Goal: Information Seeking & Learning: Learn about a topic

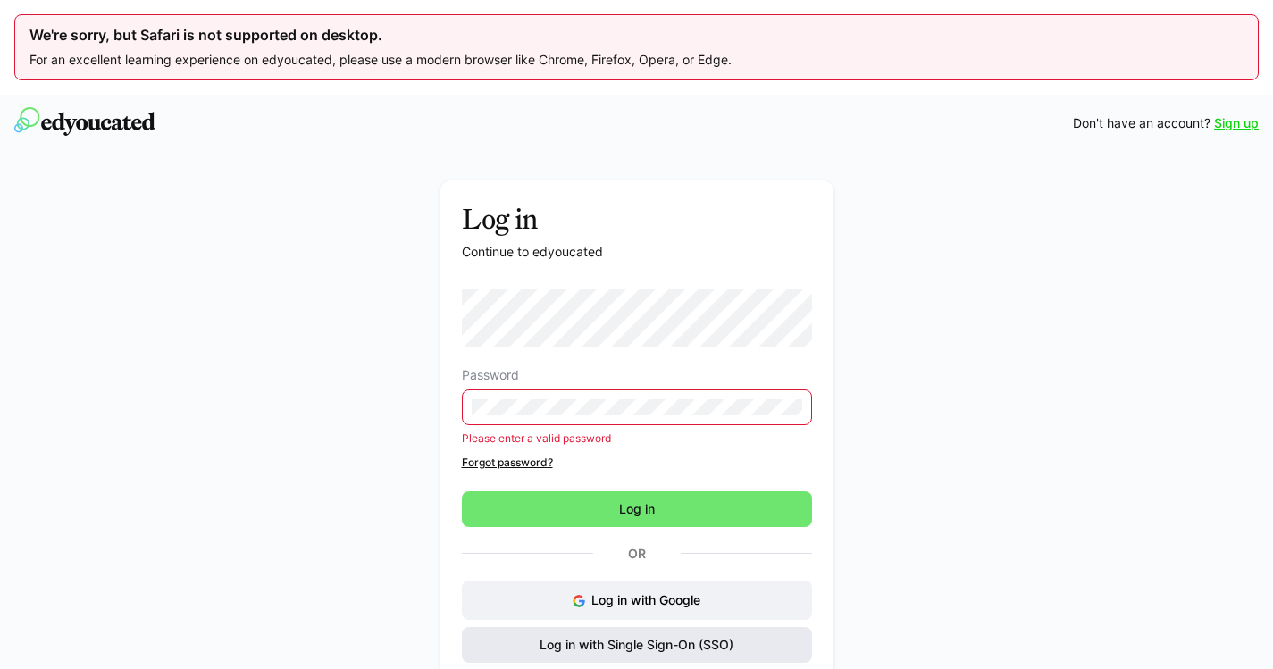
click at [640, 641] on span "Log in with Single Sign-On (SSO)" at bounding box center [636, 645] width 199 height 18
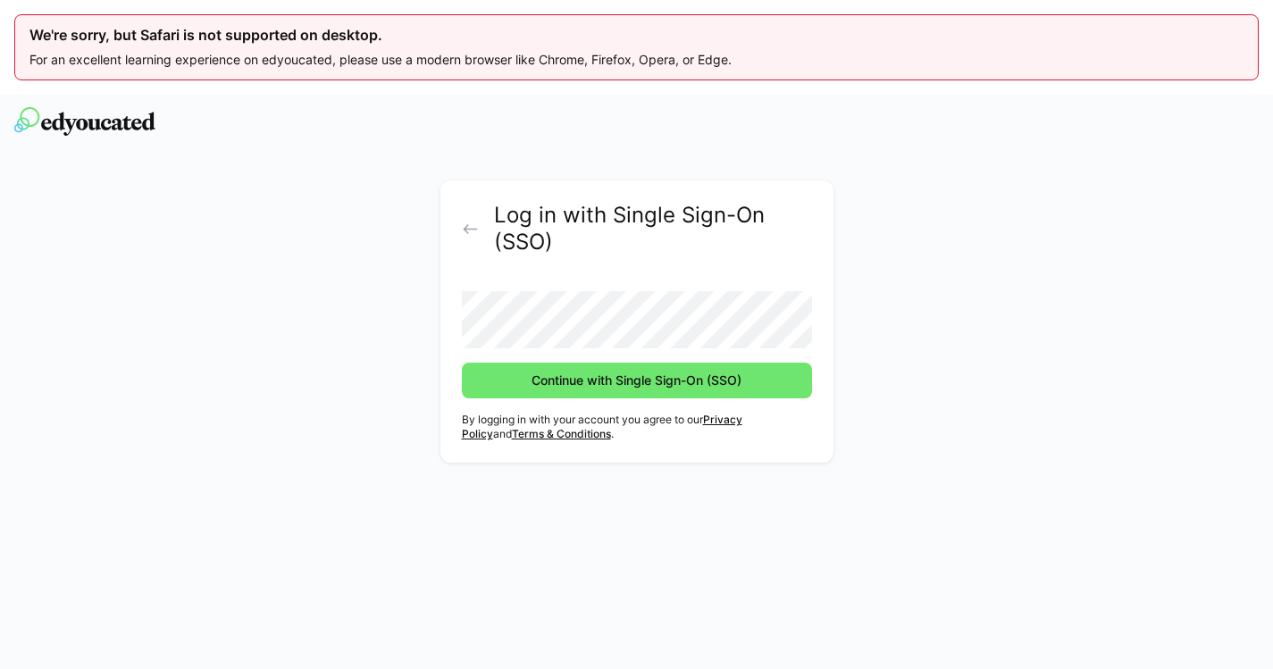
click at [636, 380] on button "Continue with Single Sign-On (SSO)" at bounding box center [637, 381] width 350 height 36
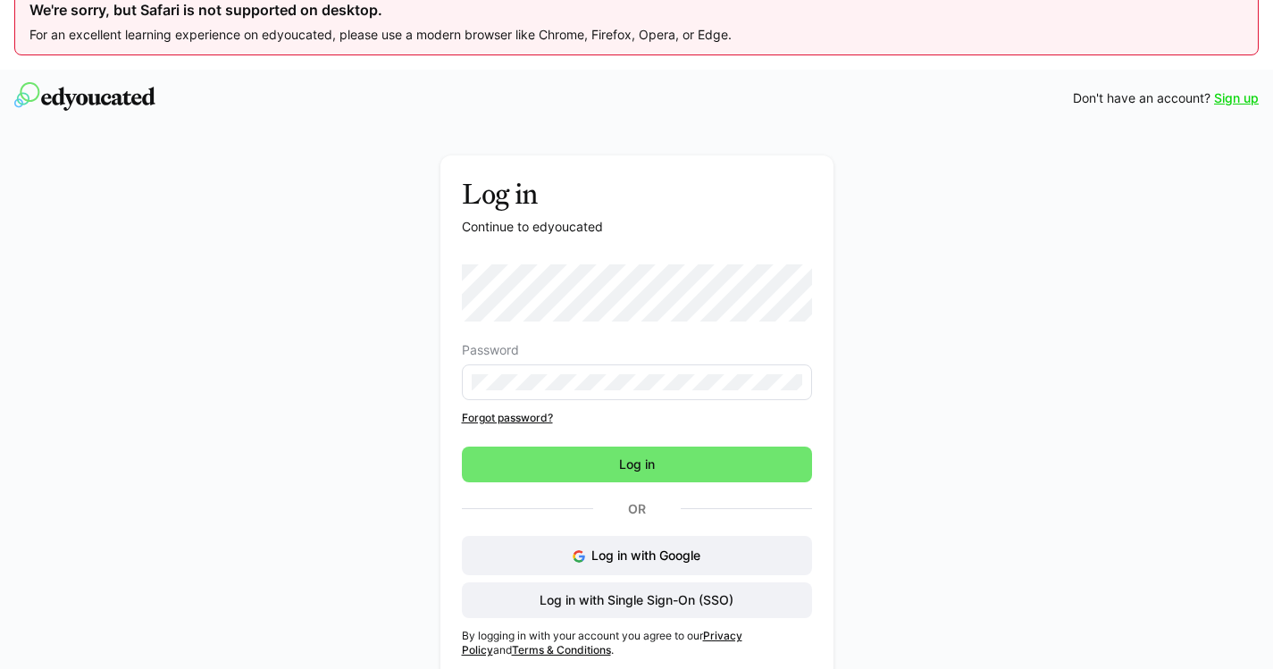
scroll to position [40, 0]
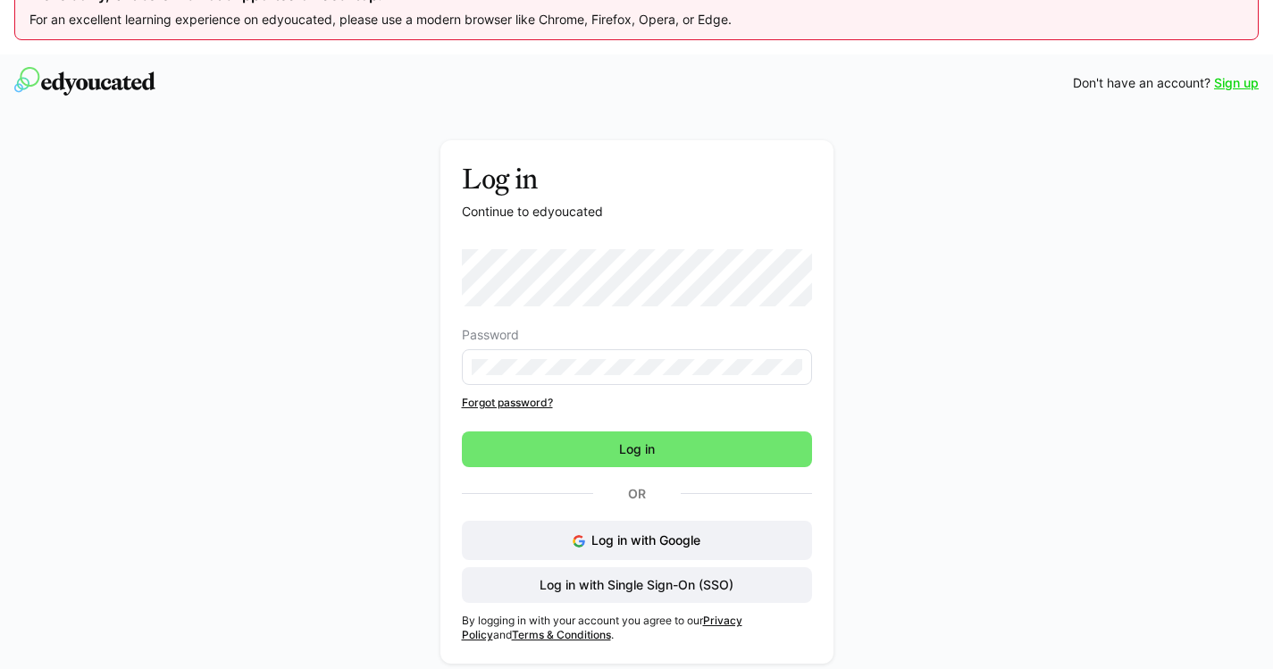
click at [506, 404] on link "Forgot password?" at bounding box center [637, 403] width 350 height 14
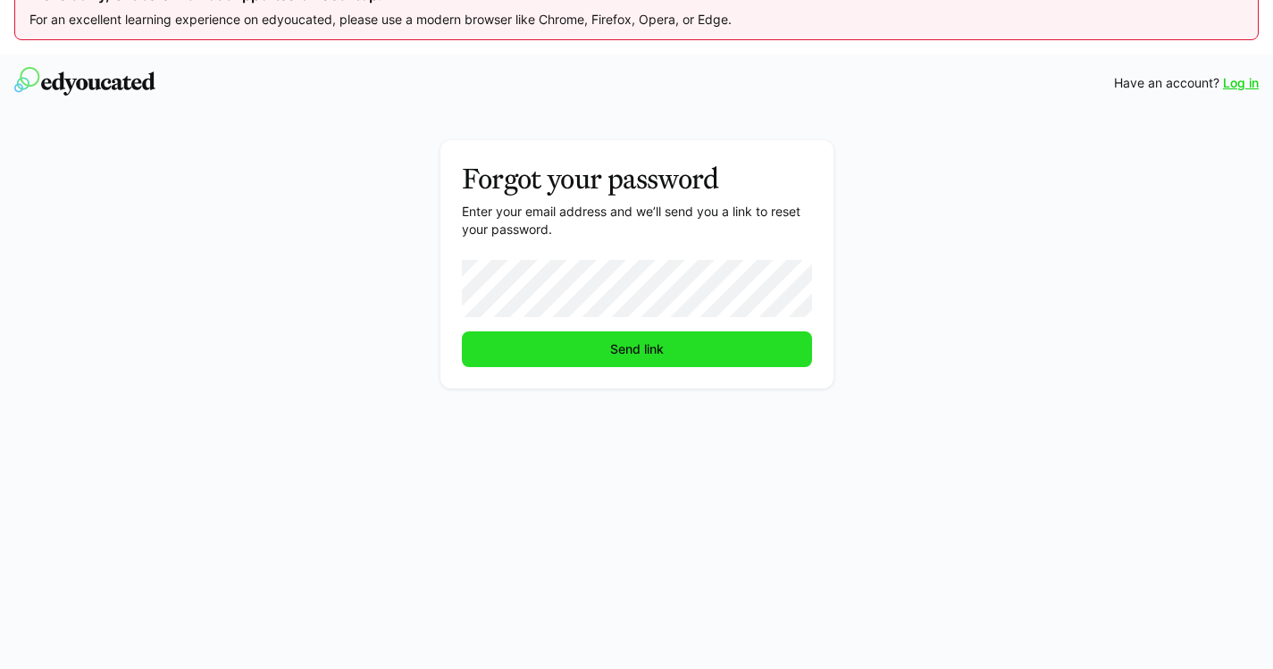
click at [700, 350] on span "Send link" at bounding box center [637, 349] width 350 height 36
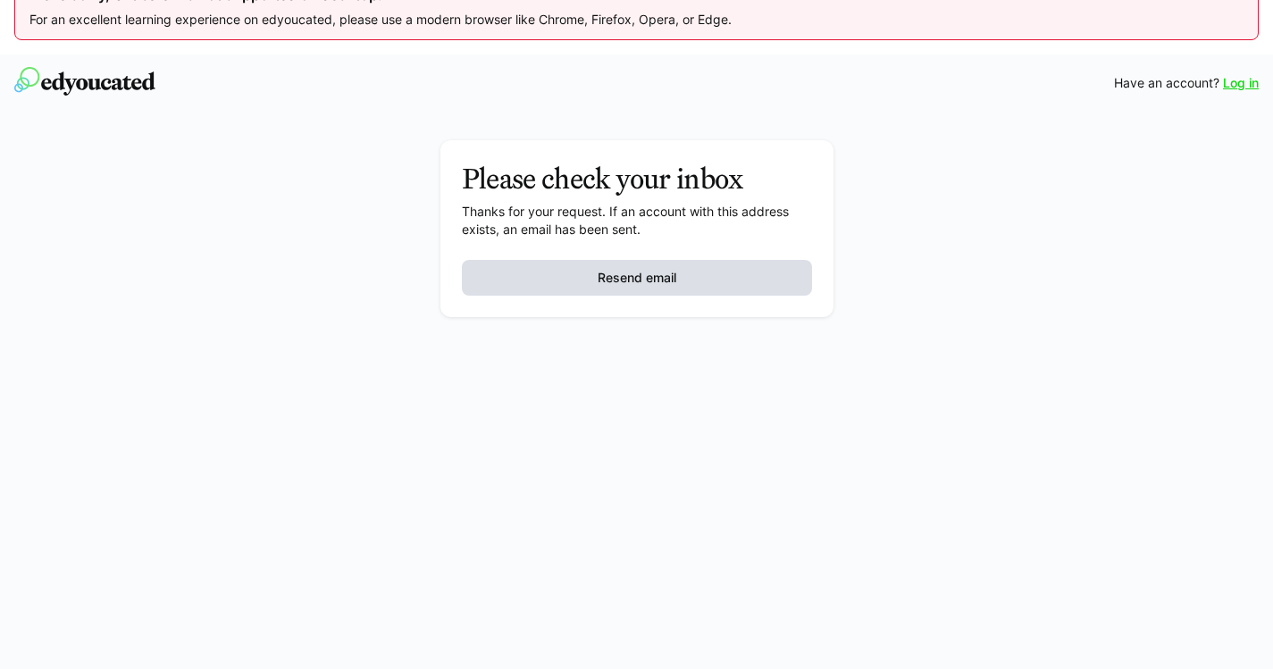
click at [645, 281] on span "Resend email" at bounding box center [637, 278] width 84 height 18
click at [1240, 82] on link "Log in" at bounding box center [1241, 83] width 36 height 18
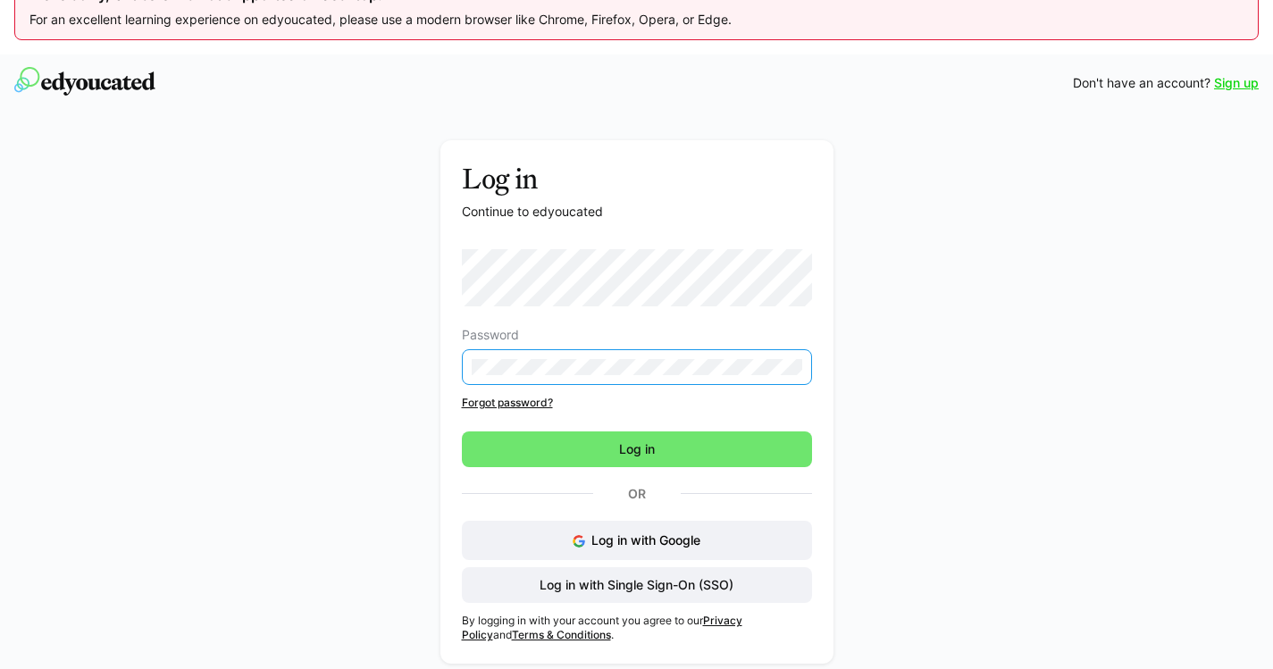
click at [746, 399] on div "Password Forgot password?" at bounding box center [637, 329] width 350 height 161
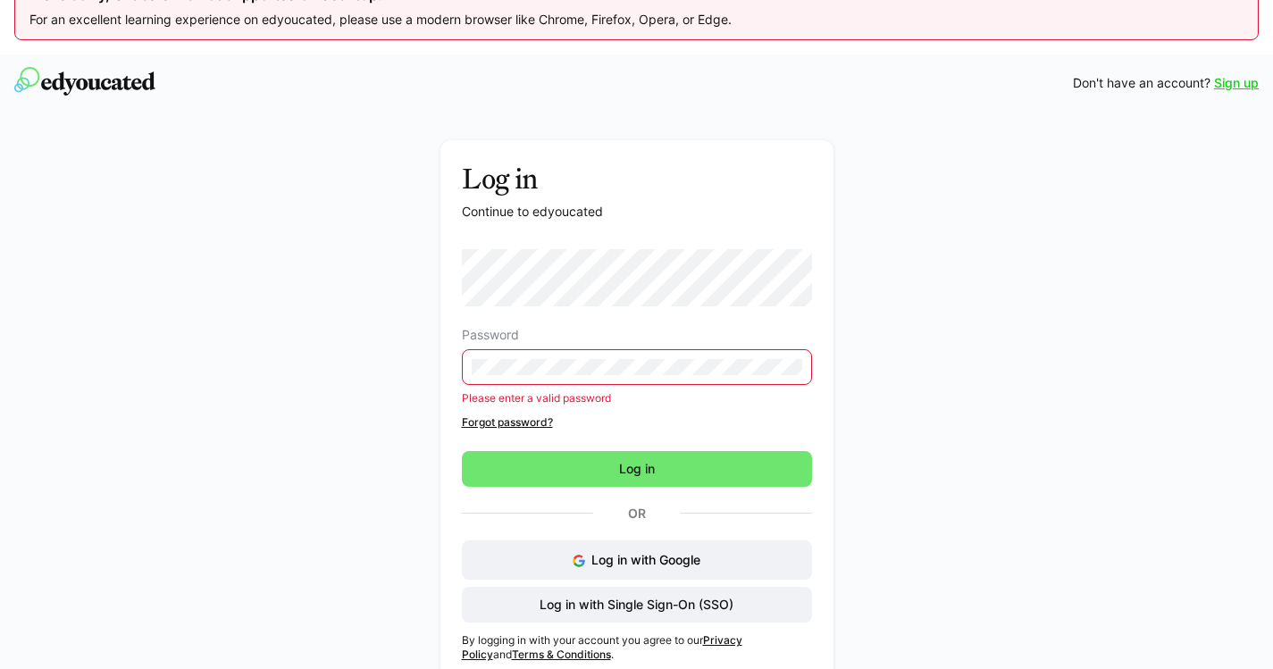
click at [491, 424] on link "Forgot password?" at bounding box center [637, 422] width 350 height 14
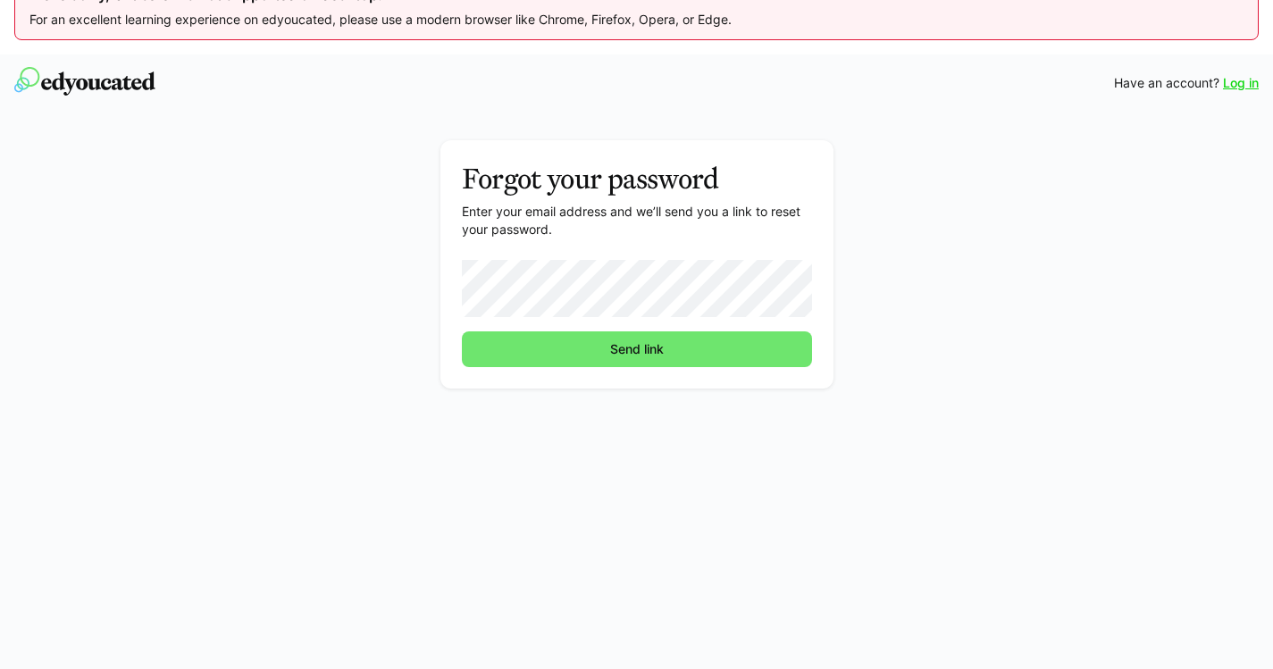
click at [636, 349] on button "Send link" at bounding box center [637, 349] width 350 height 36
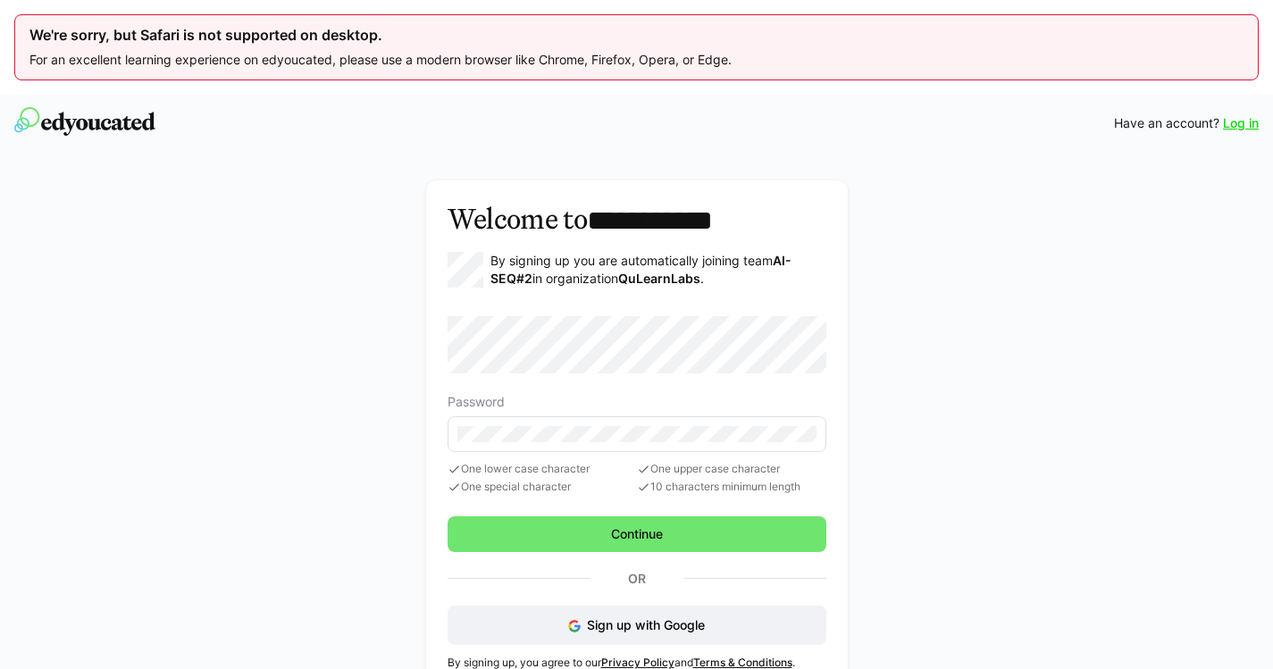
click at [1238, 122] on link "Log in" at bounding box center [1241, 123] width 36 height 18
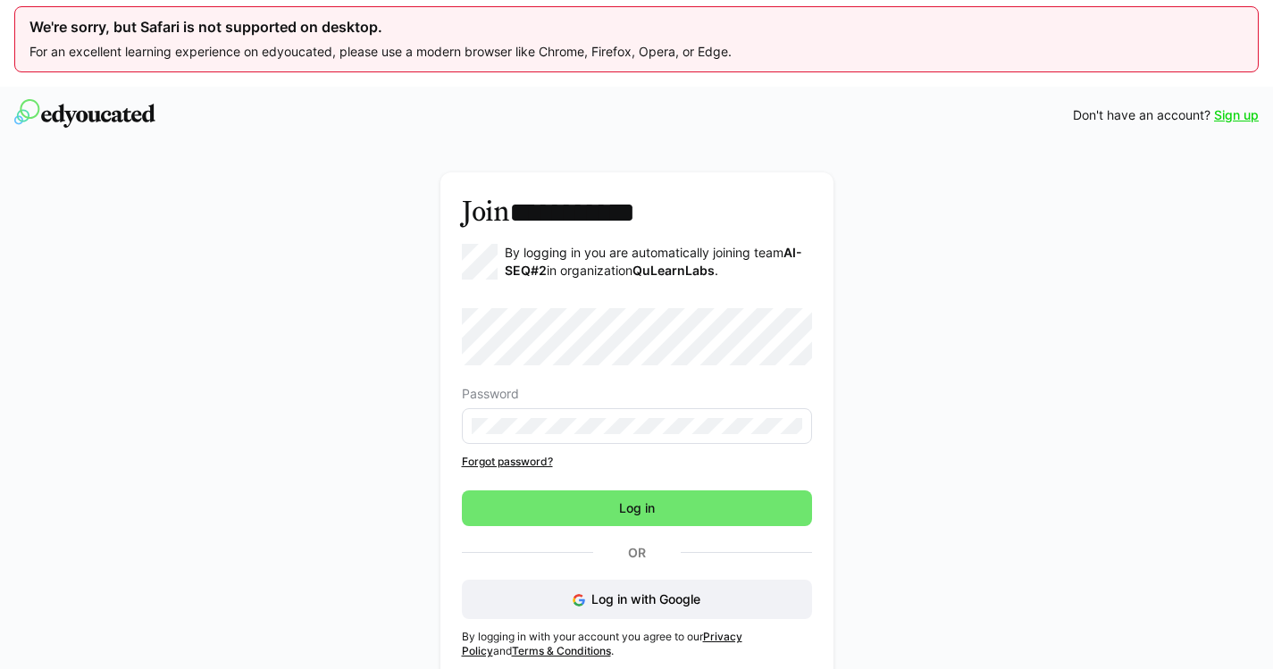
scroll to position [74, 0]
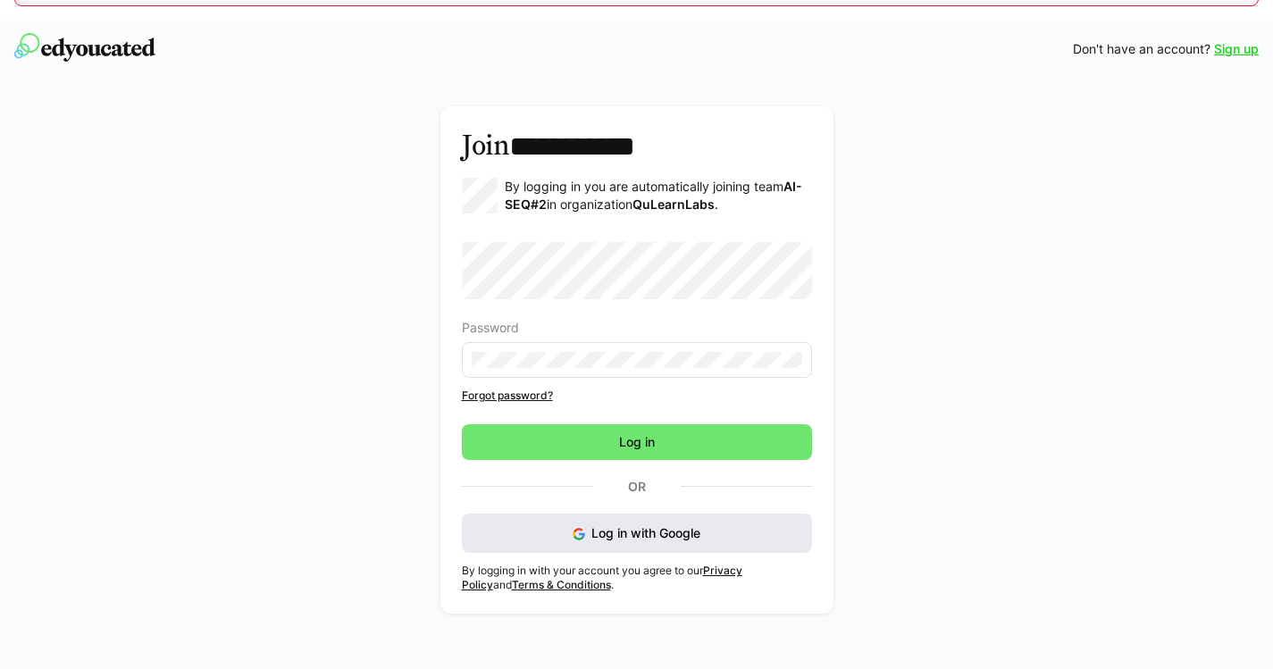
click at [652, 532] on span "Log in with Google" at bounding box center [645, 532] width 109 height 15
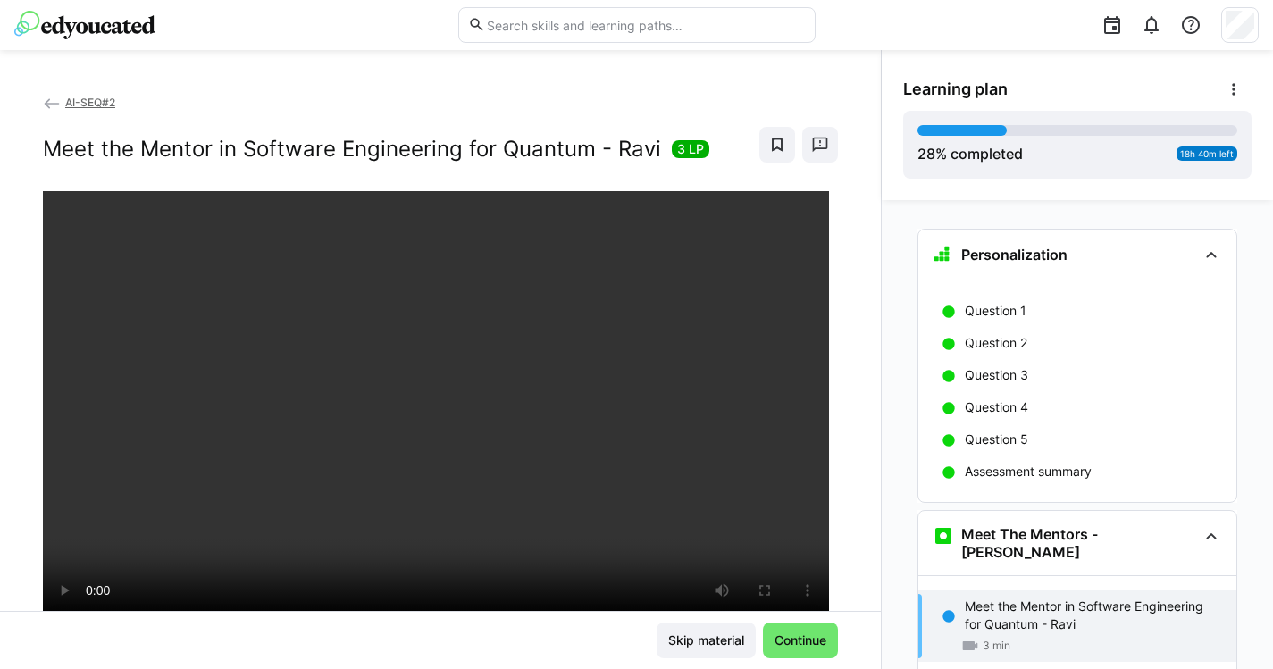
scroll to position [310, 0]
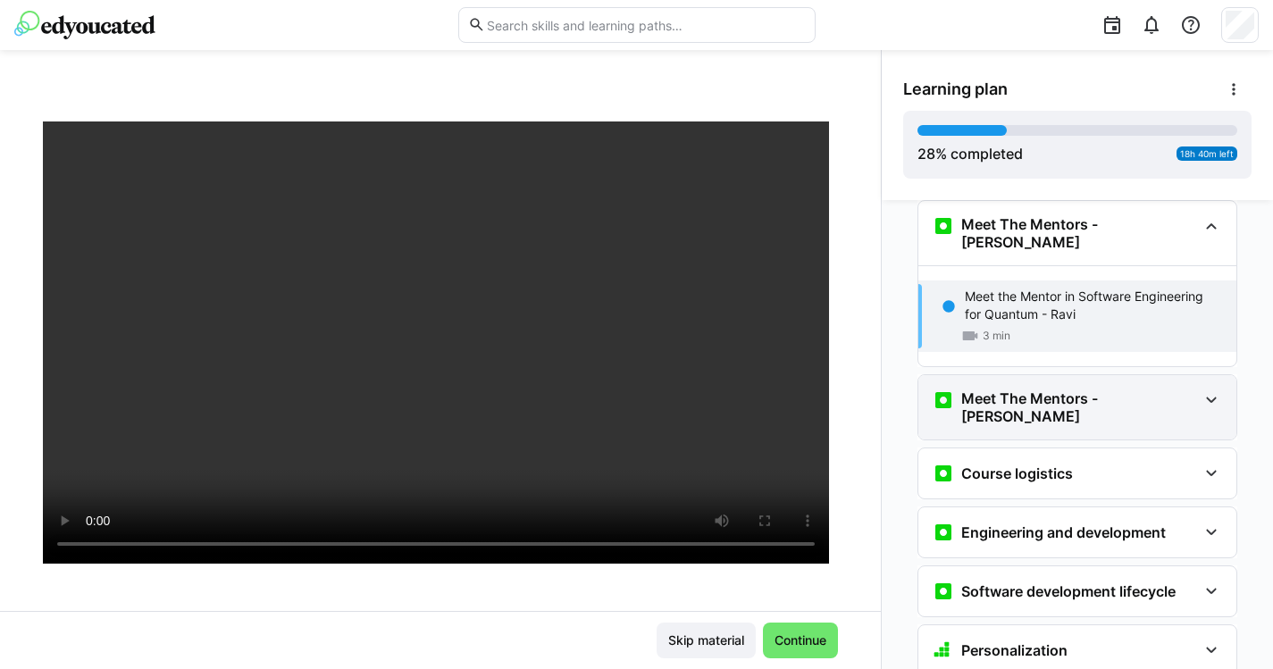
click at [1097, 389] on h3 "Meet The Mentors - Pascal" at bounding box center [1079, 407] width 236 height 36
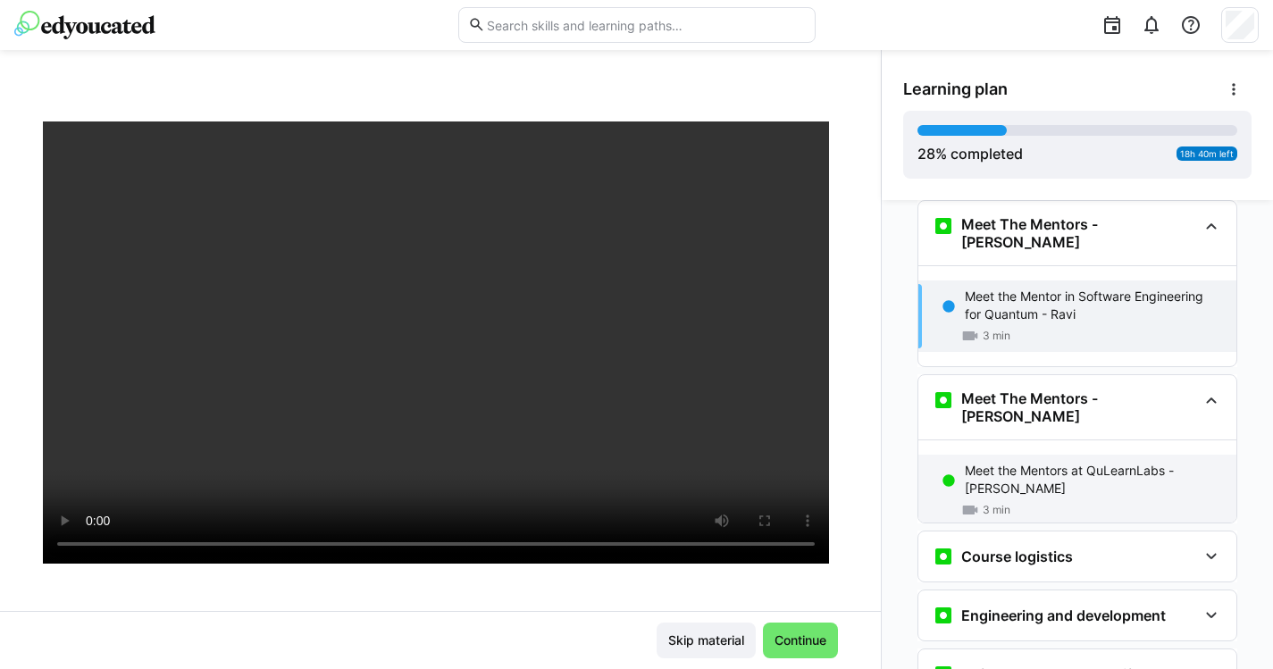
click at [1033, 462] on p "Meet the Mentors at QuLearnLabs - Pascal" at bounding box center [1093, 480] width 257 height 36
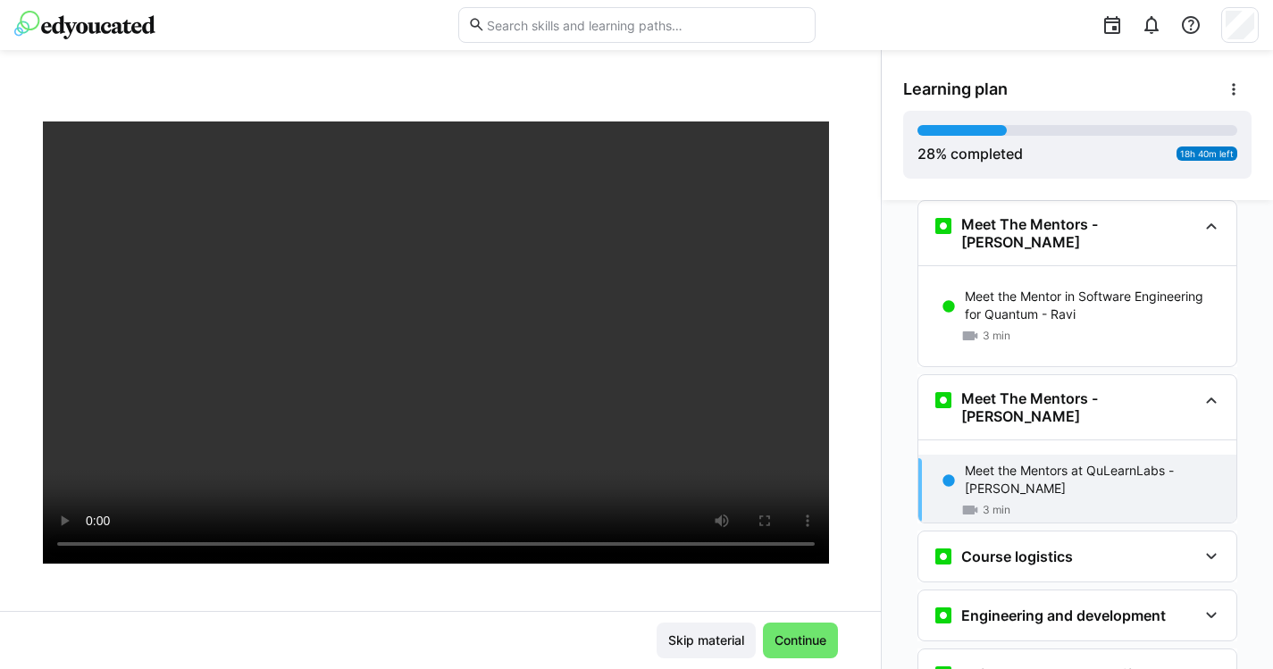
scroll to position [470, 0]
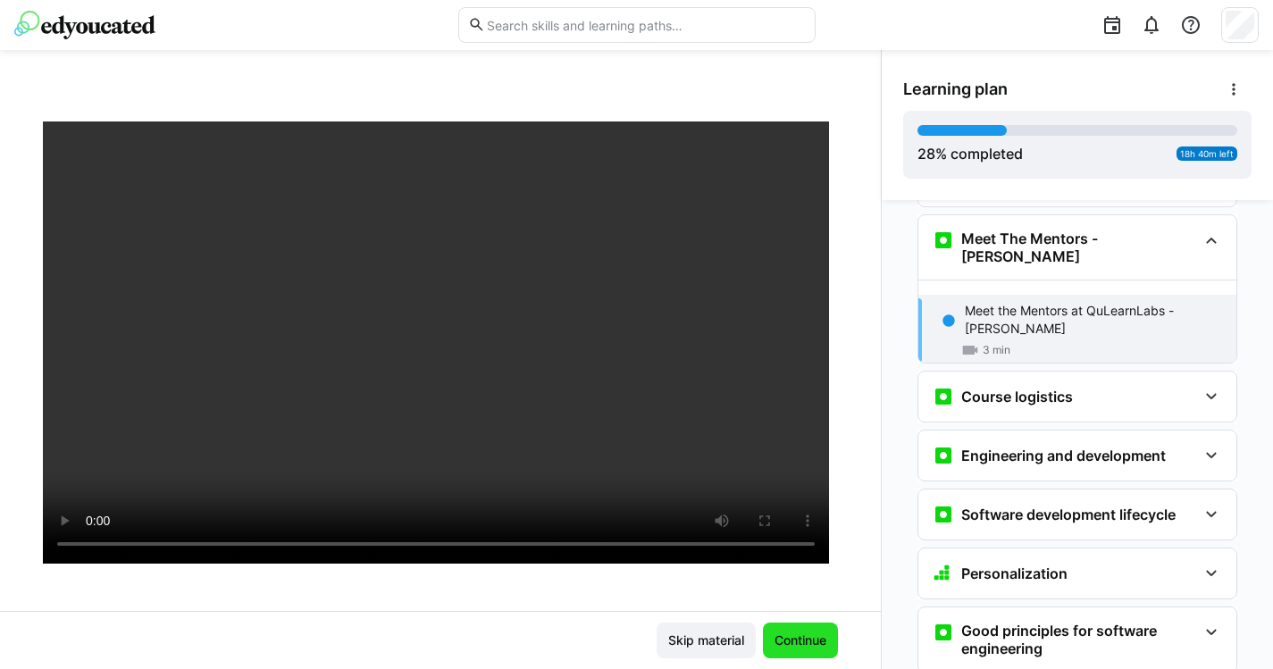
click at [813, 645] on span "Continue" at bounding box center [800, 640] width 57 height 18
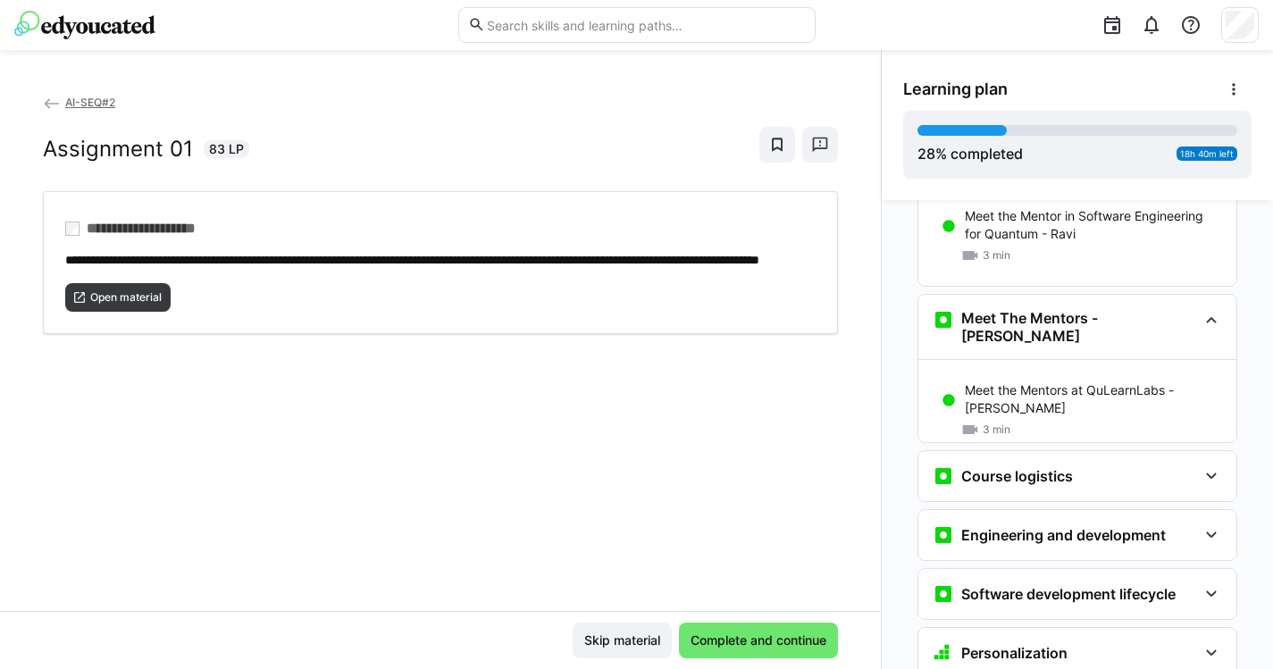
scroll to position [394, 0]
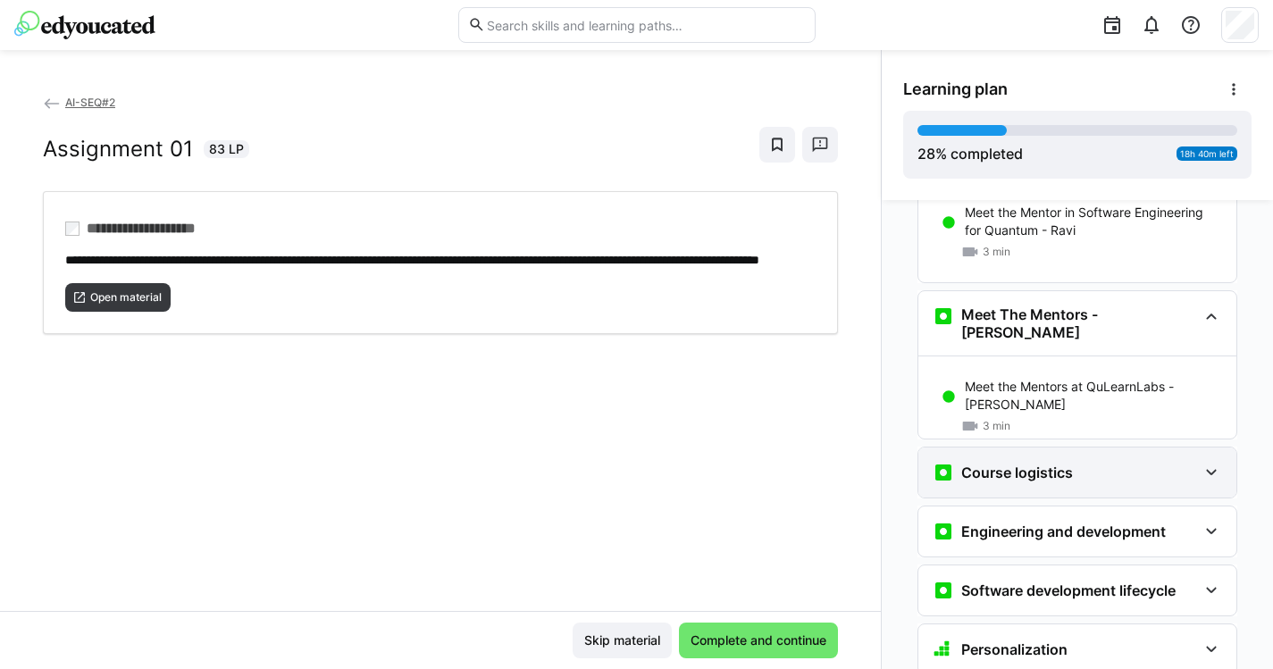
click at [1014, 464] on h3 "Course logistics" at bounding box center [1017, 473] width 112 height 18
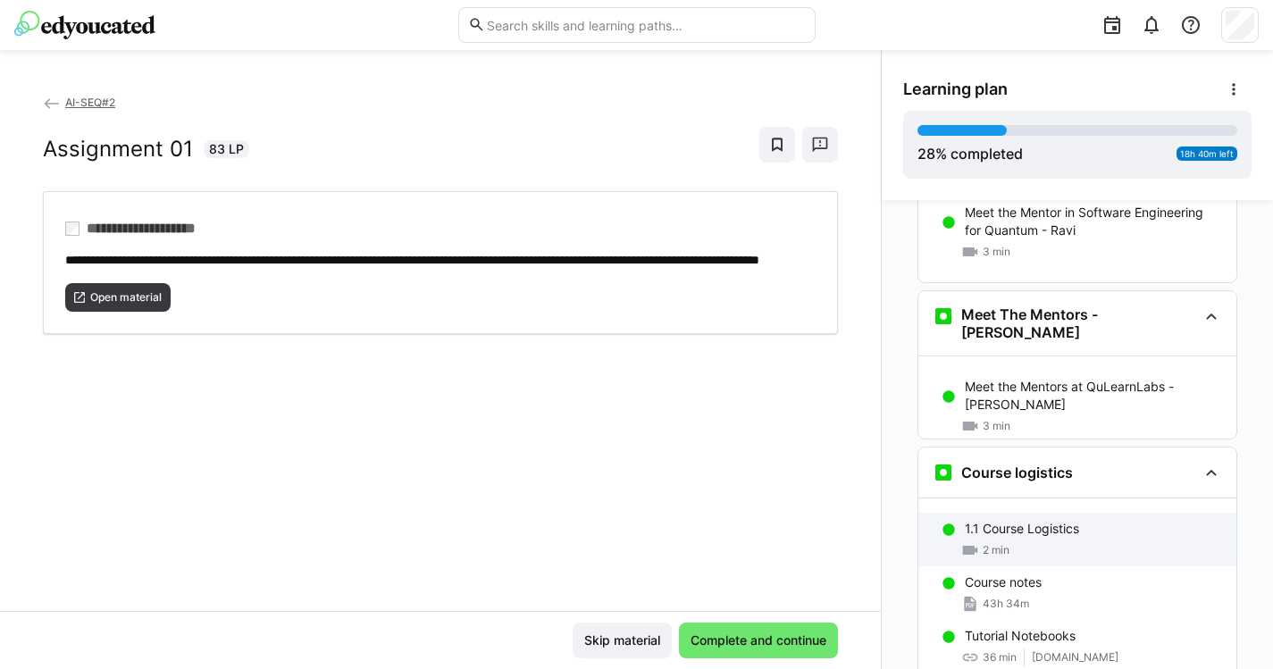
click at [1022, 520] on p "1.1 Course Logistics" at bounding box center [1022, 529] width 114 height 18
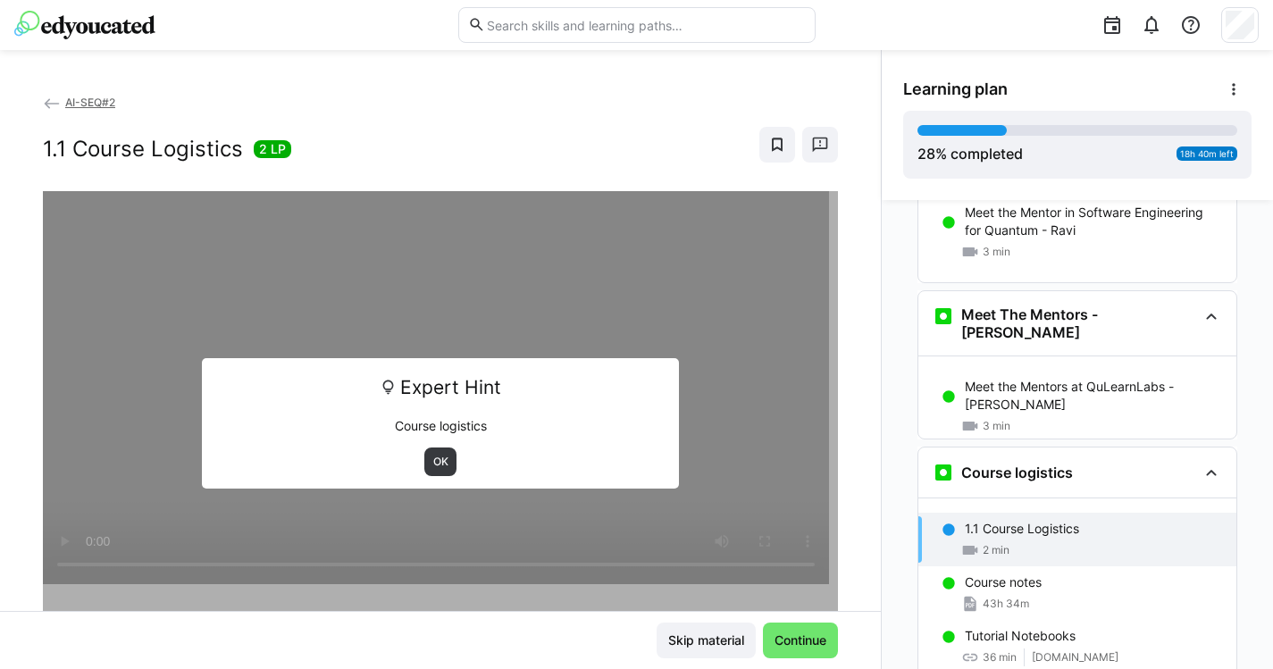
scroll to position [612, 0]
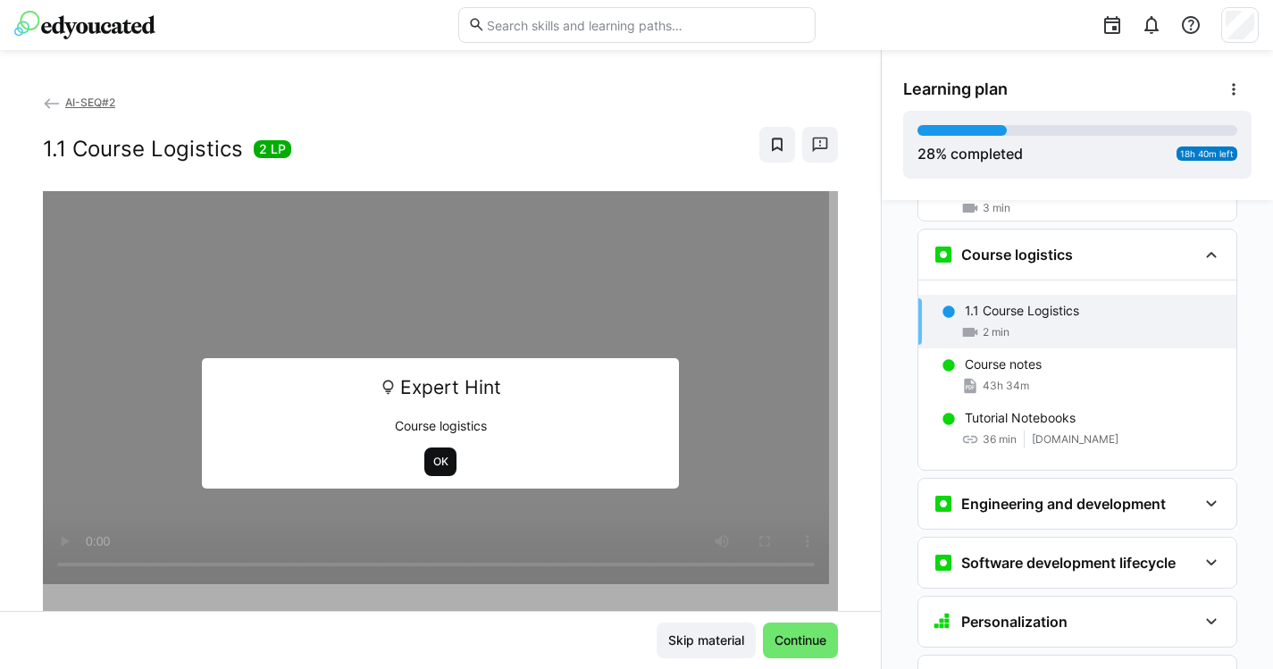
click at [439, 459] on span "OK" at bounding box center [440, 462] width 19 height 14
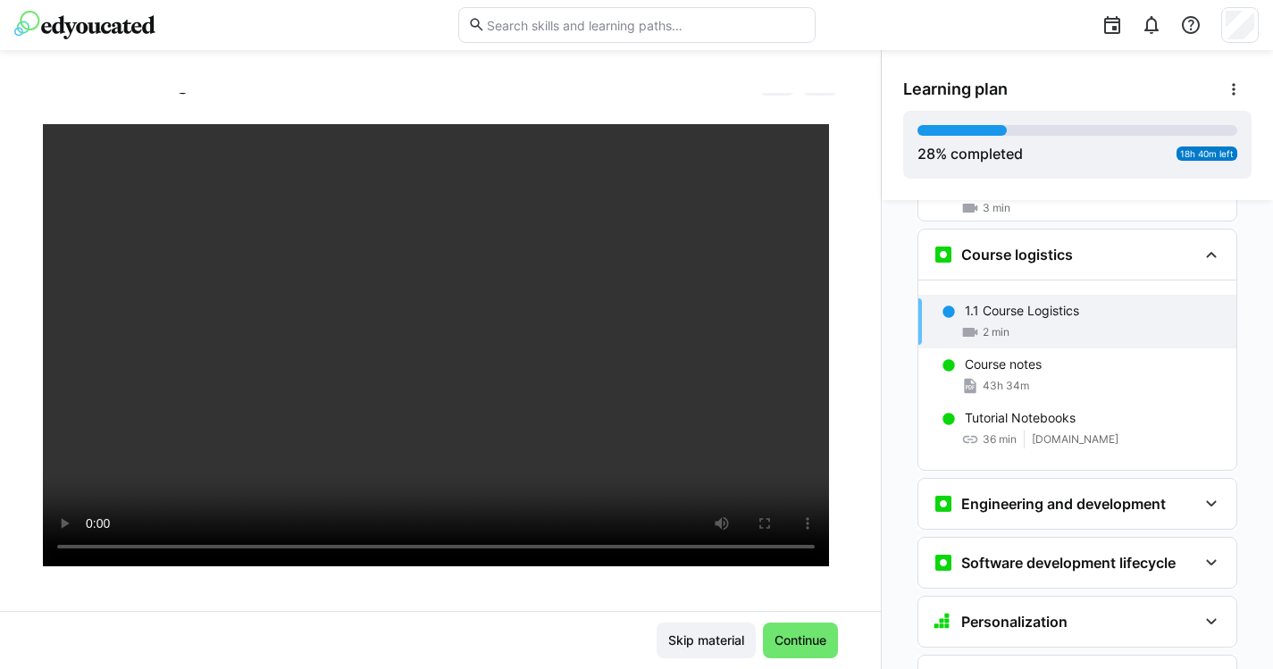
scroll to position [67, 0]
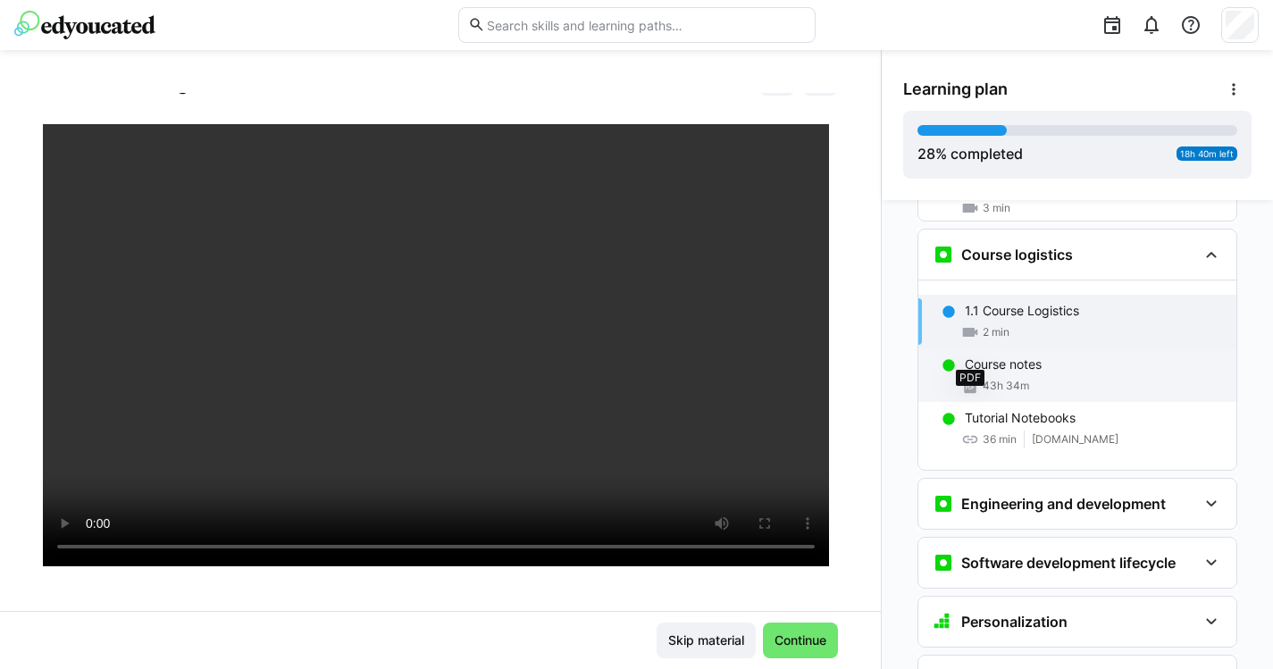
click at [971, 377] on eds-icon at bounding box center [970, 386] width 18 height 18
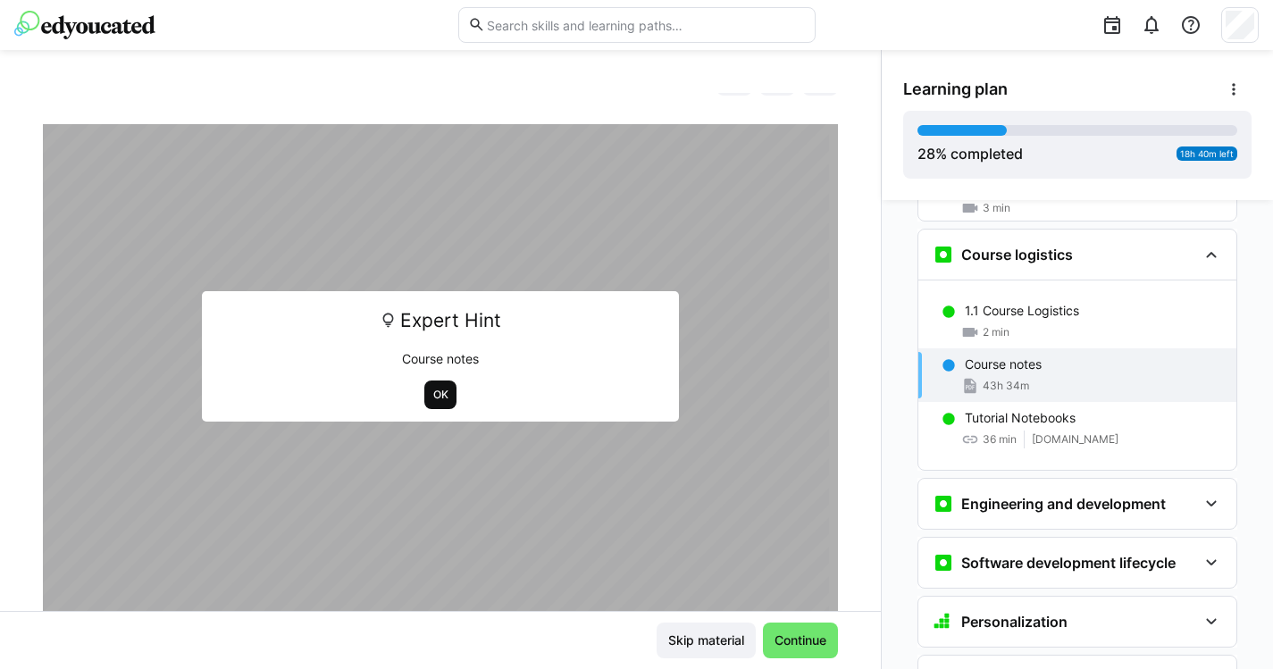
click at [435, 388] on span "OK" at bounding box center [440, 395] width 19 height 14
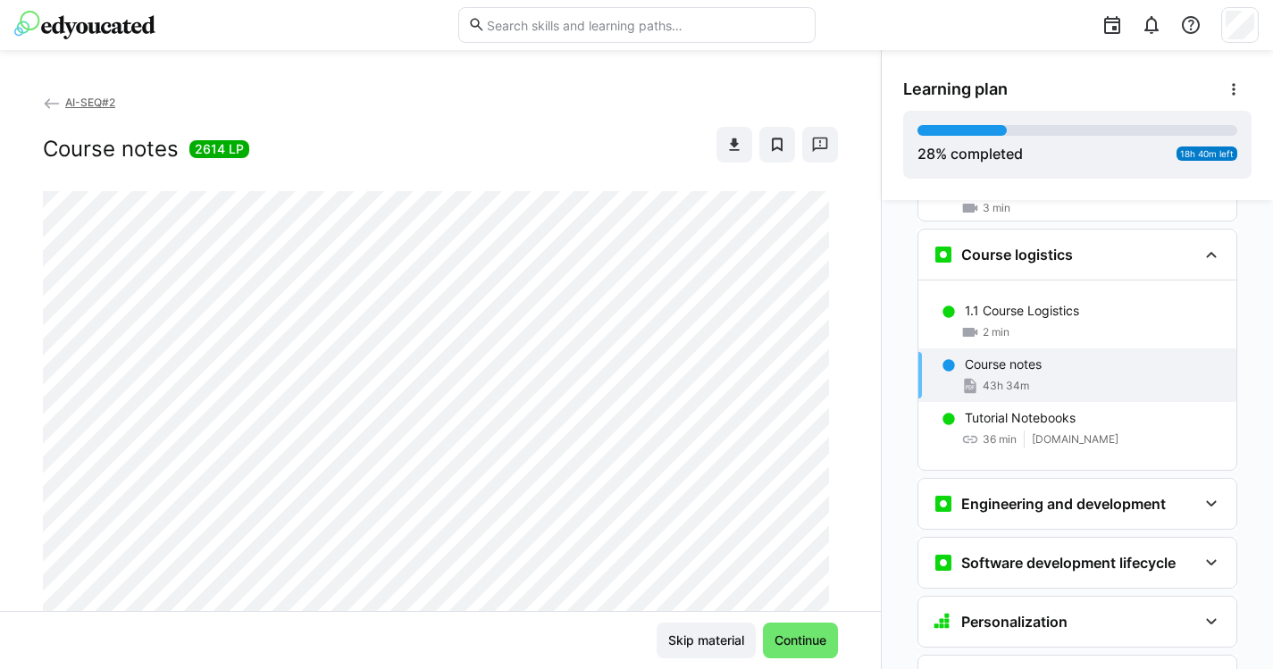
scroll to position [0, 0]
click at [725, 146] on eds-icon at bounding box center [734, 145] width 18 height 18
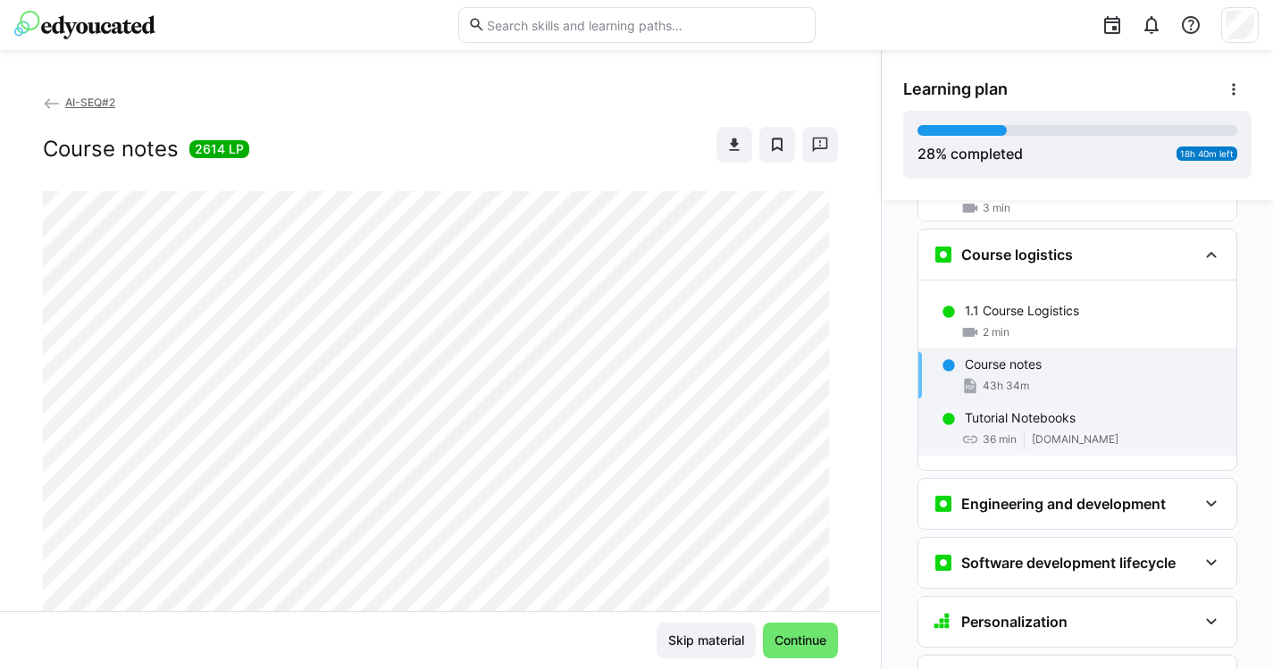
click at [1022, 409] on p "Tutorial Notebooks" at bounding box center [1020, 418] width 111 height 18
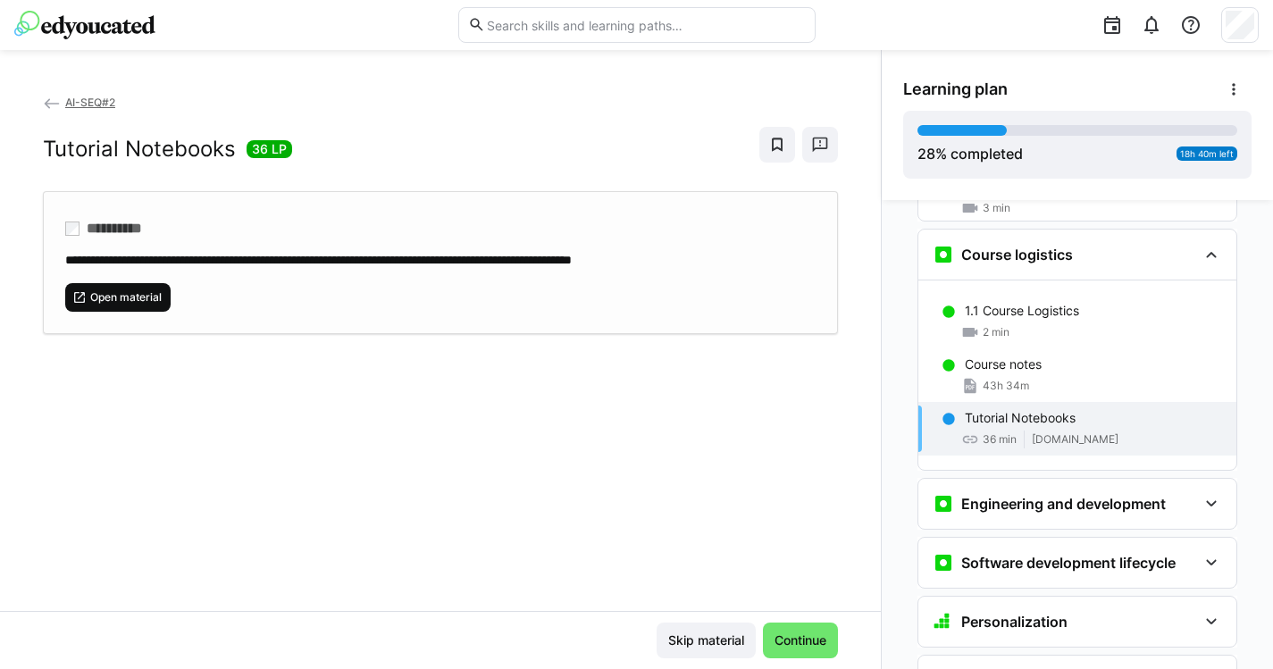
click at [147, 293] on span "Open material" at bounding box center [125, 297] width 75 height 14
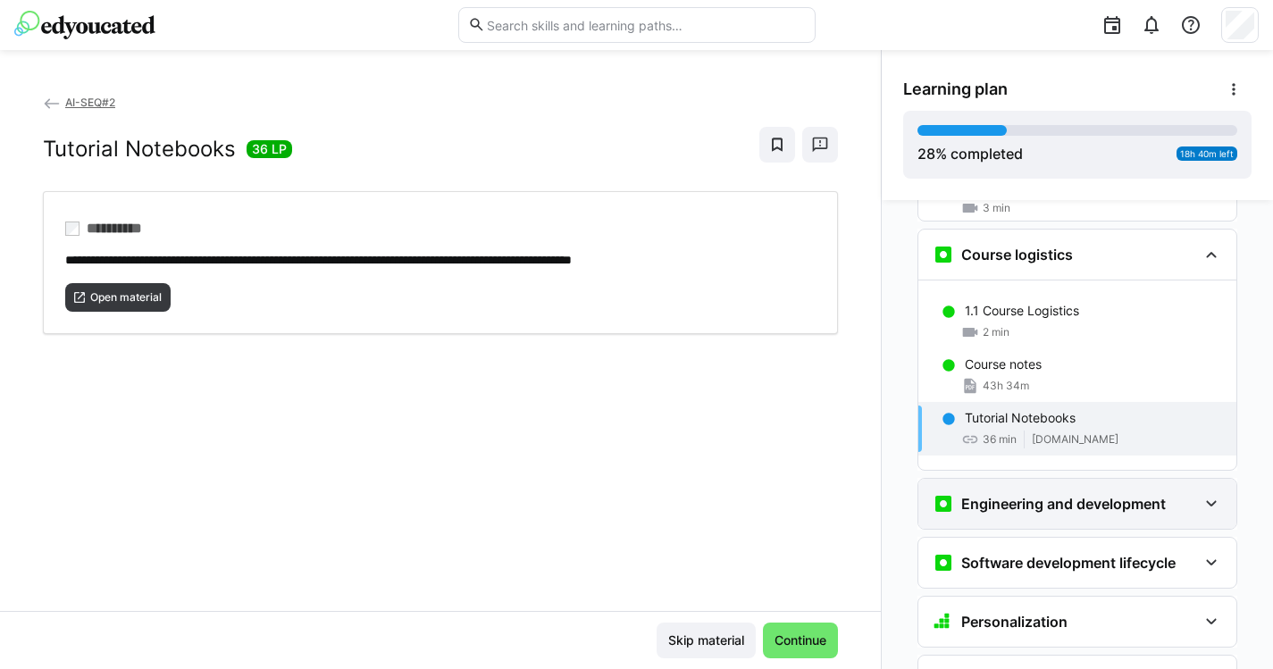
click at [1200, 479] on div "Engineering and development" at bounding box center [1077, 504] width 318 height 50
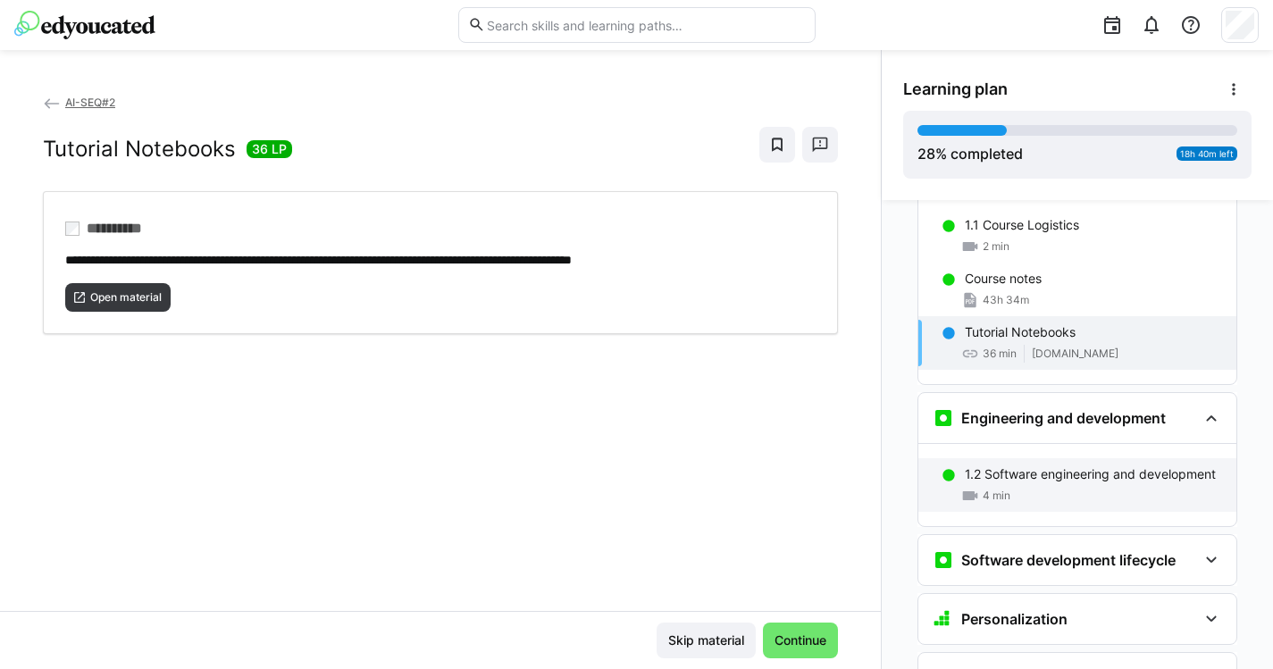
click at [1176, 487] on div "4 min" at bounding box center [1093, 496] width 257 height 18
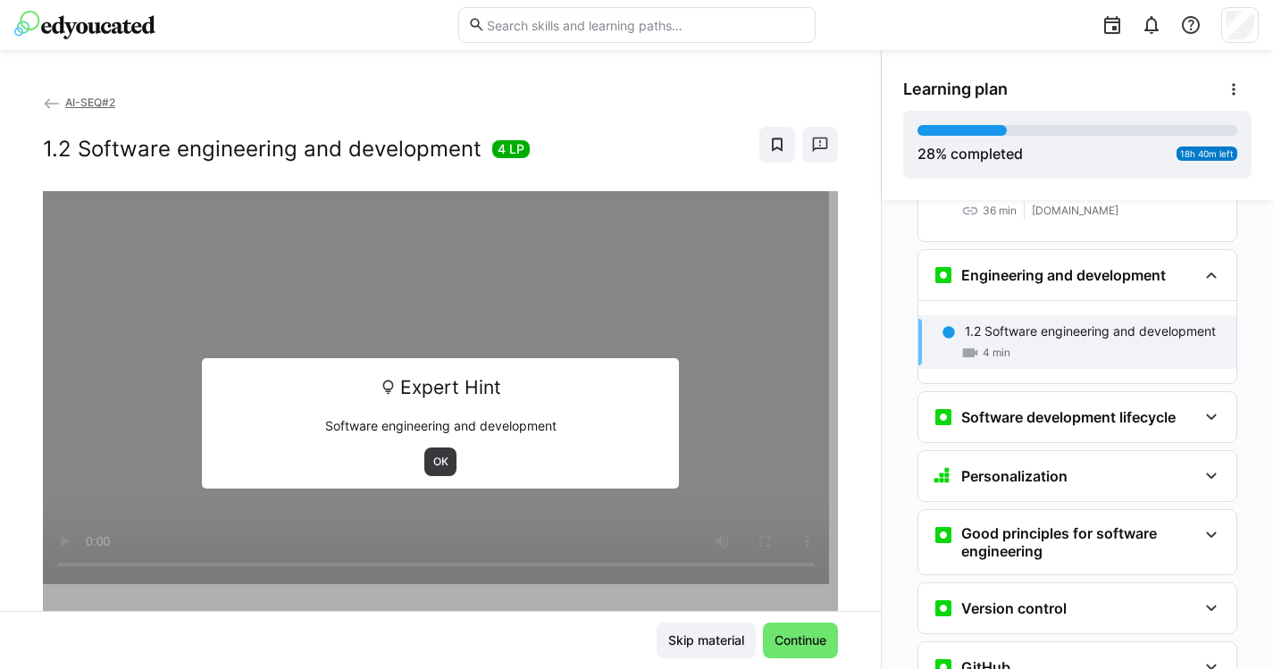
scroll to position [861, 0]
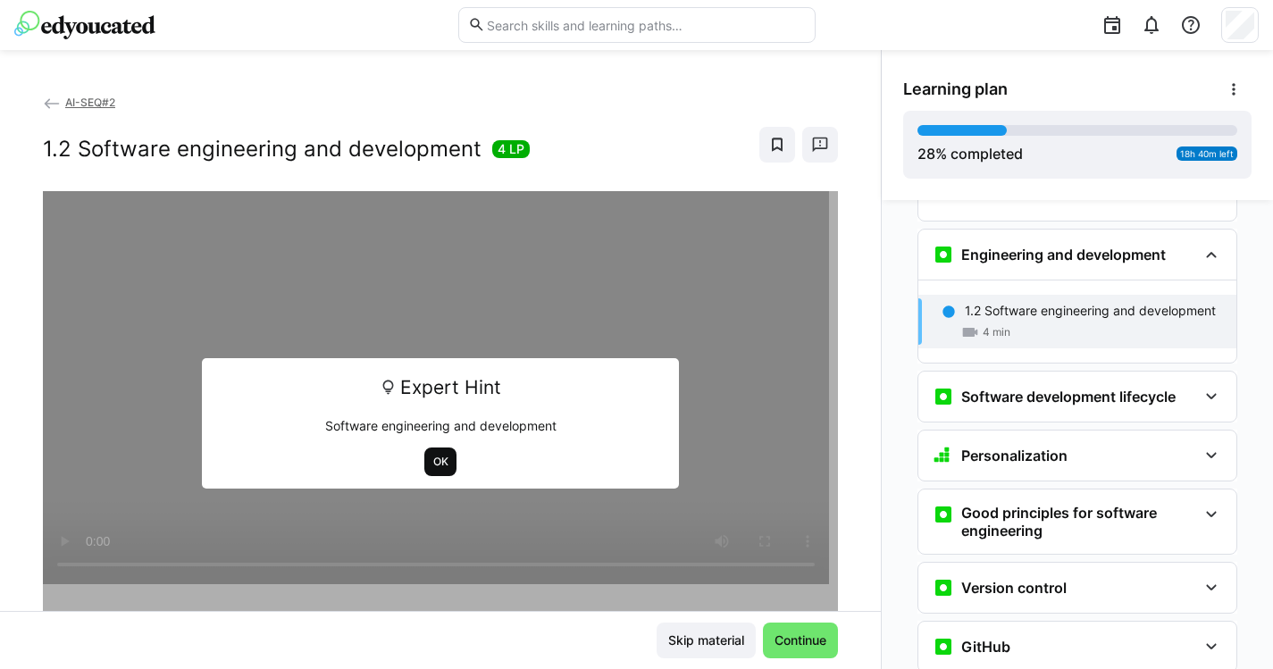
click at [438, 464] on span "OK" at bounding box center [440, 462] width 19 height 14
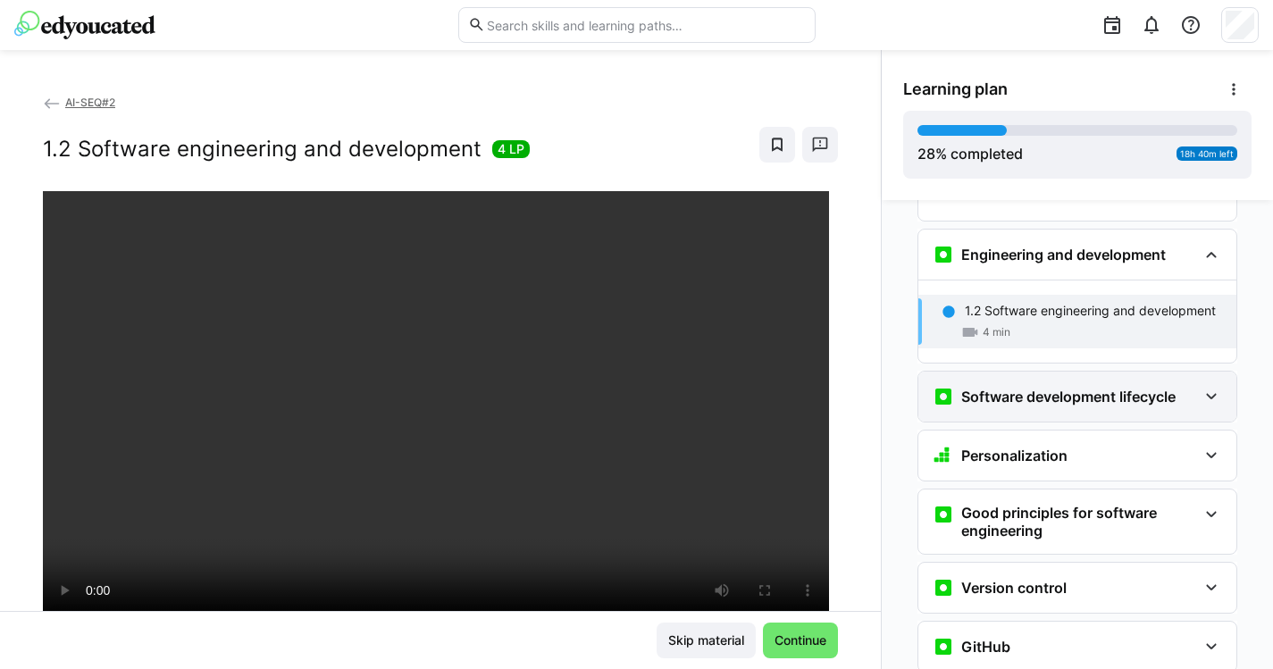
click at [967, 388] on div "Software development lifecycle" at bounding box center [1077, 397] width 318 height 50
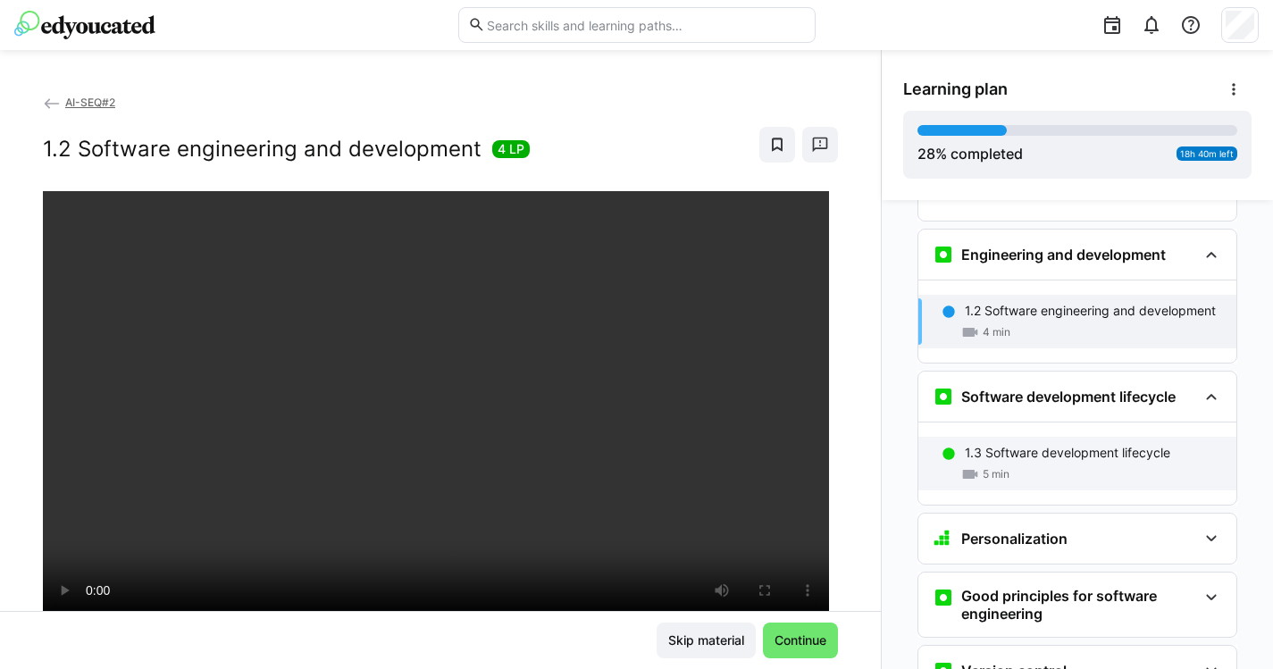
click at [991, 465] on div "5 min" at bounding box center [985, 474] width 48 height 18
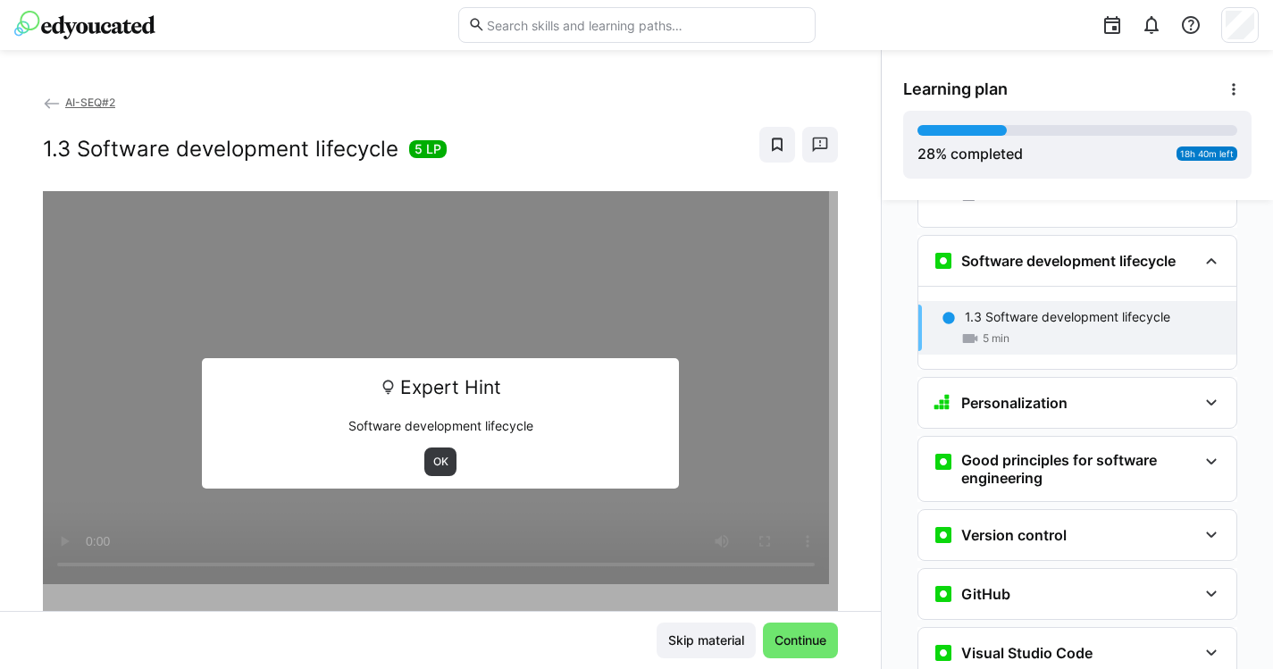
scroll to position [1003, 0]
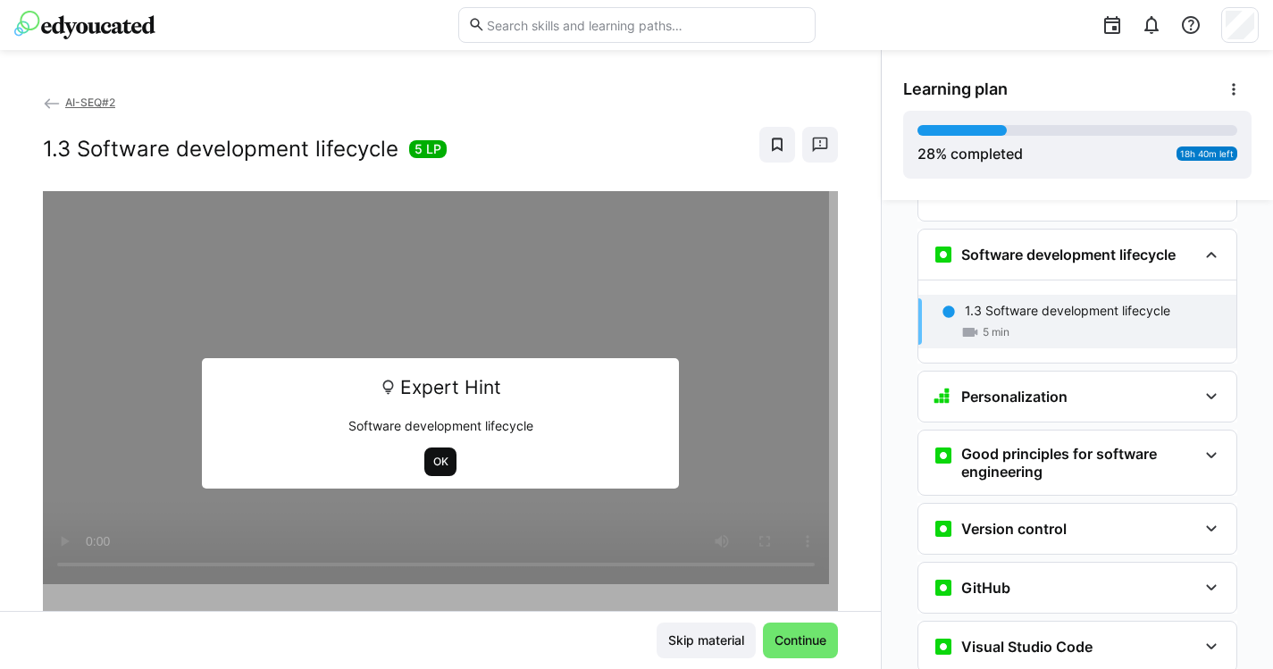
click at [439, 455] on span "OK" at bounding box center [440, 462] width 19 height 14
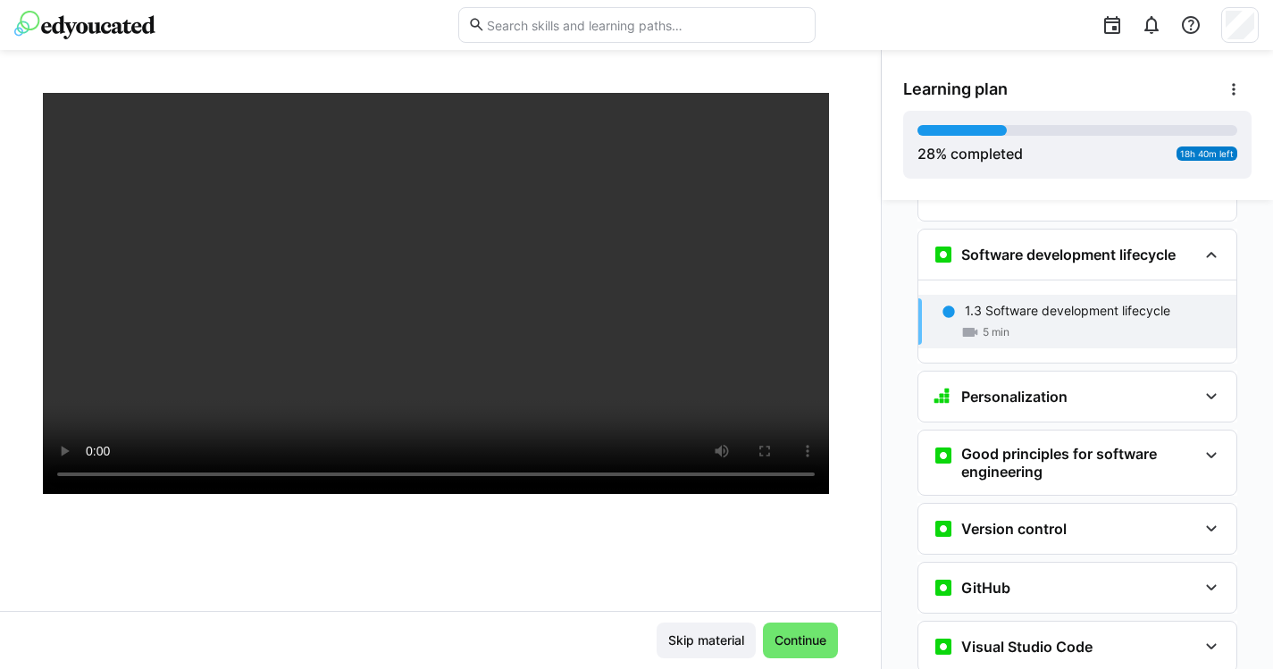
scroll to position [144, 0]
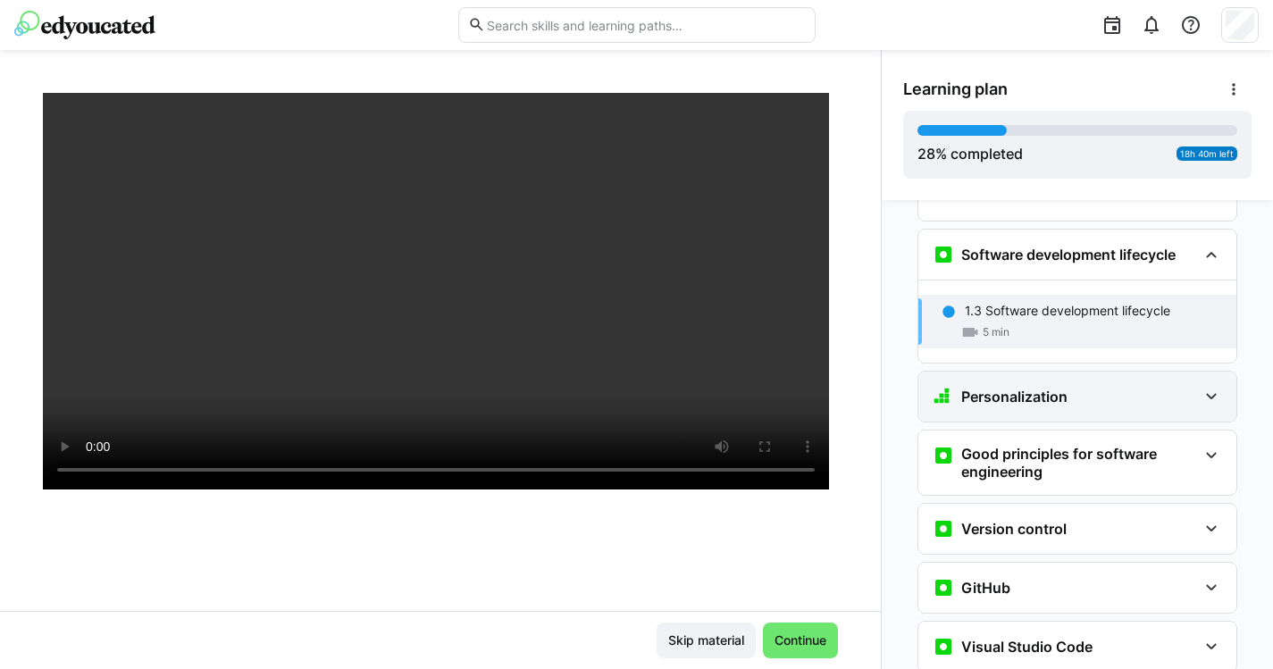
click at [991, 388] on h3 "Personalization" at bounding box center [1014, 397] width 106 height 18
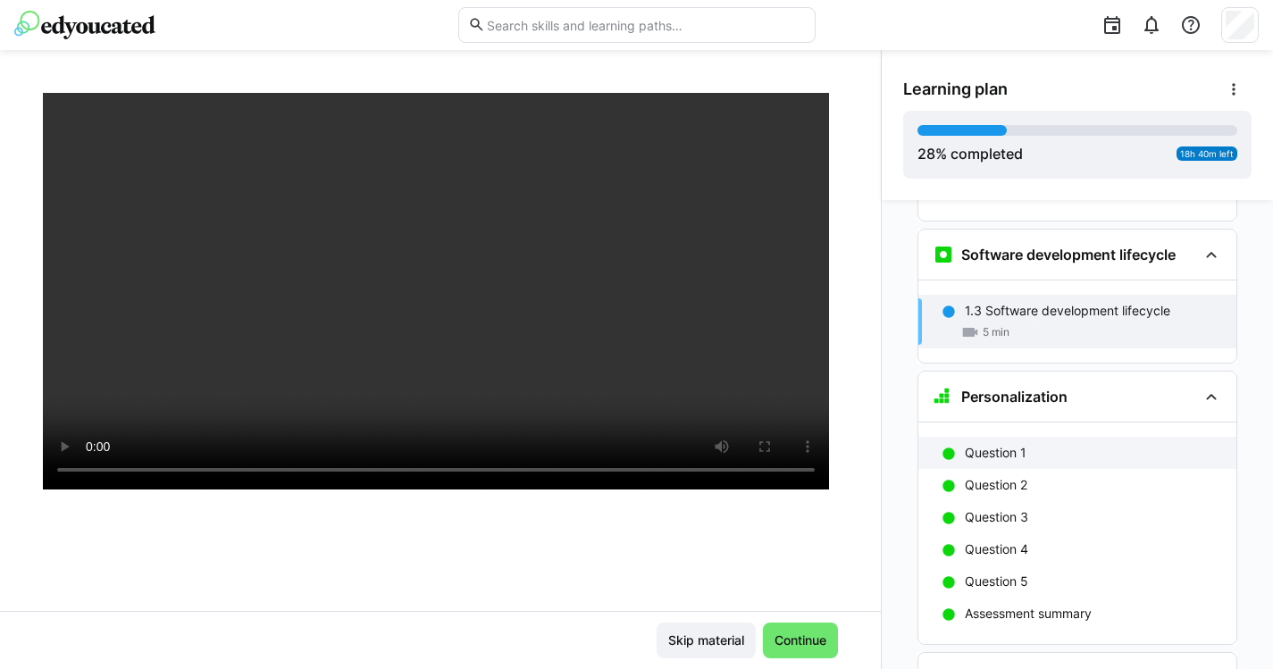
click at [1002, 444] on p "Question 1" at bounding box center [996, 453] width 62 height 18
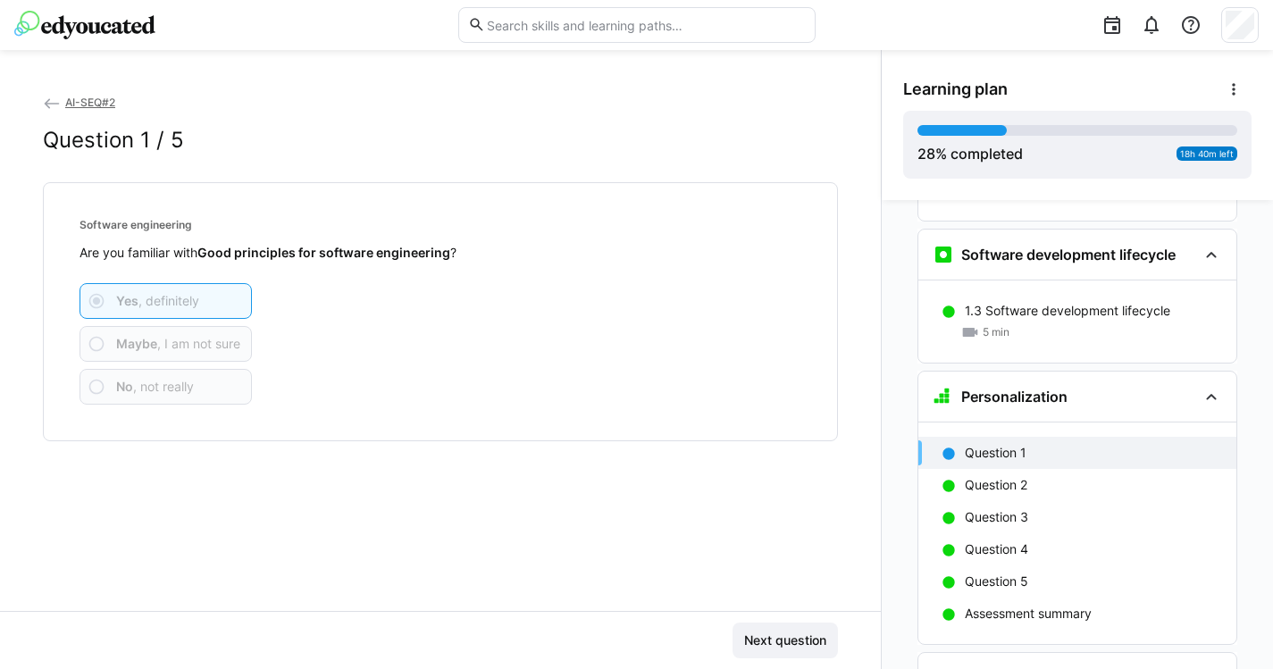
scroll to position [1145, 0]
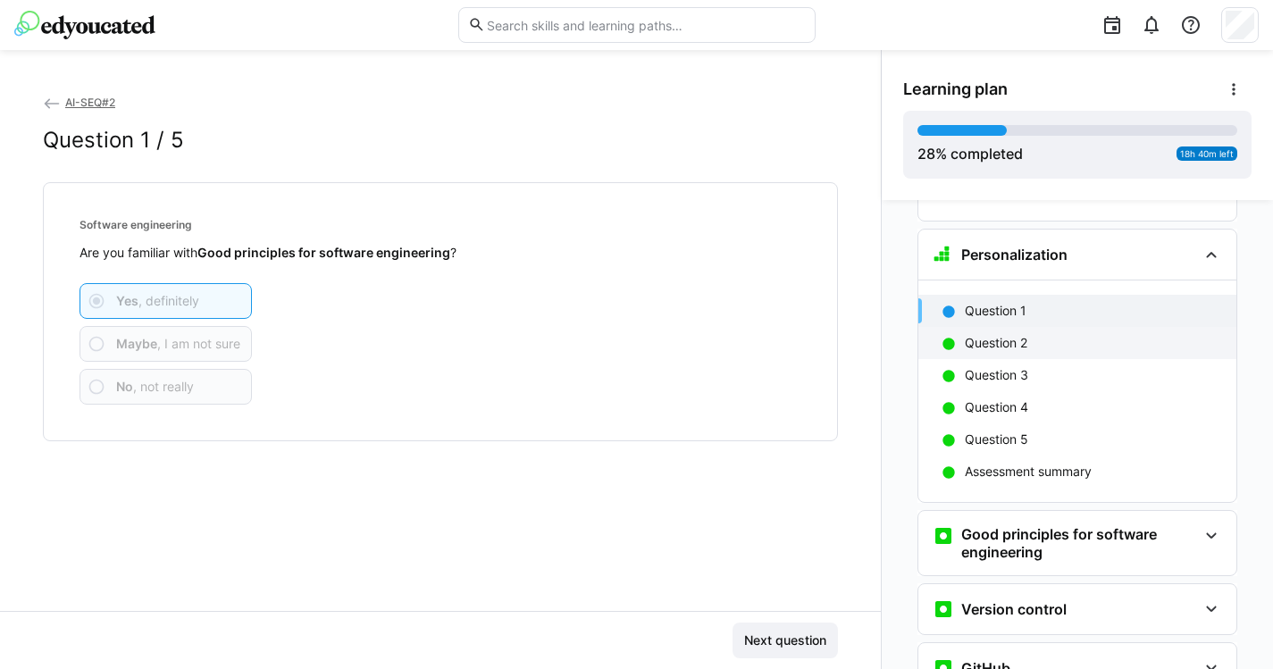
click at [980, 334] on p "Question 2" at bounding box center [996, 343] width 63 height 18
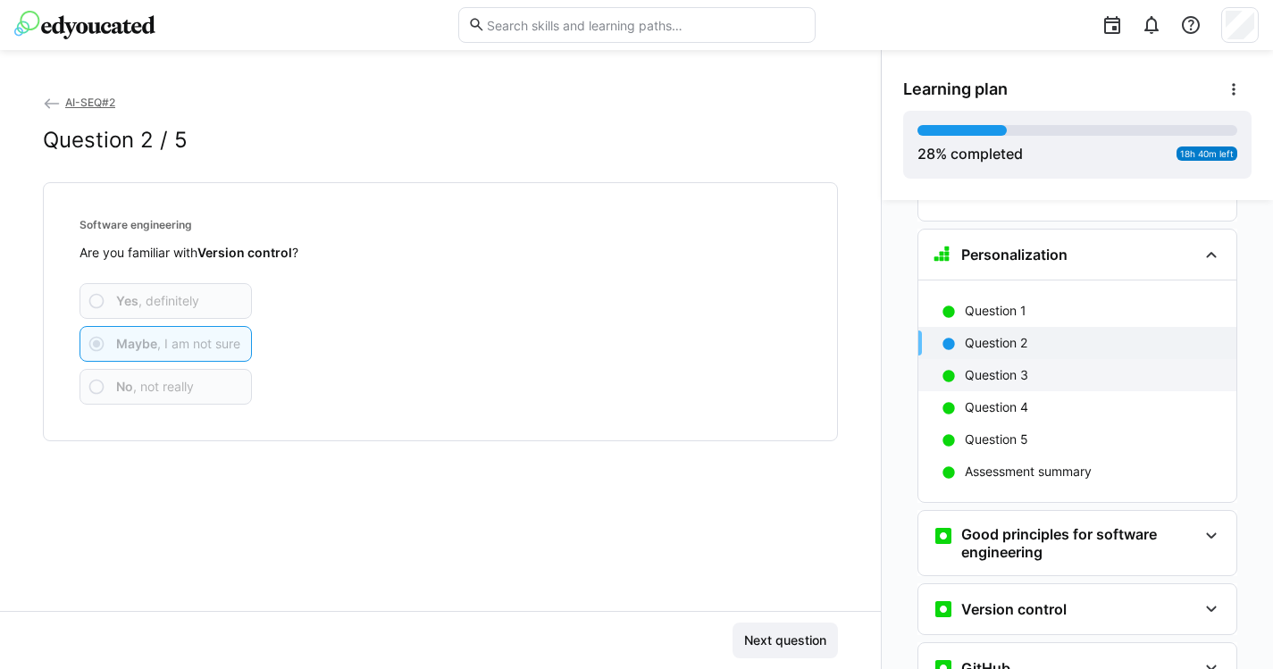
click at [1006, 366] on p "Question 3" at bounding box center [996, 375] width 63 height 18
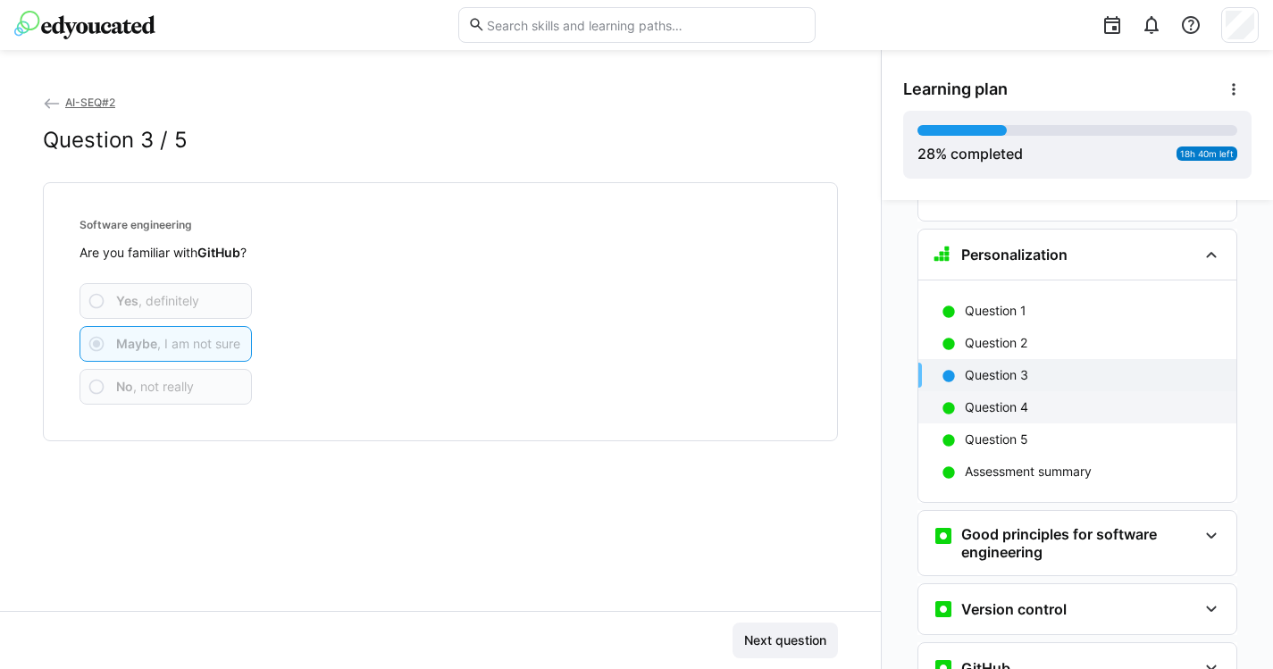
click at [1010, 398] on p "Question 4" at bounding box center [996, 407] width 63 height 18
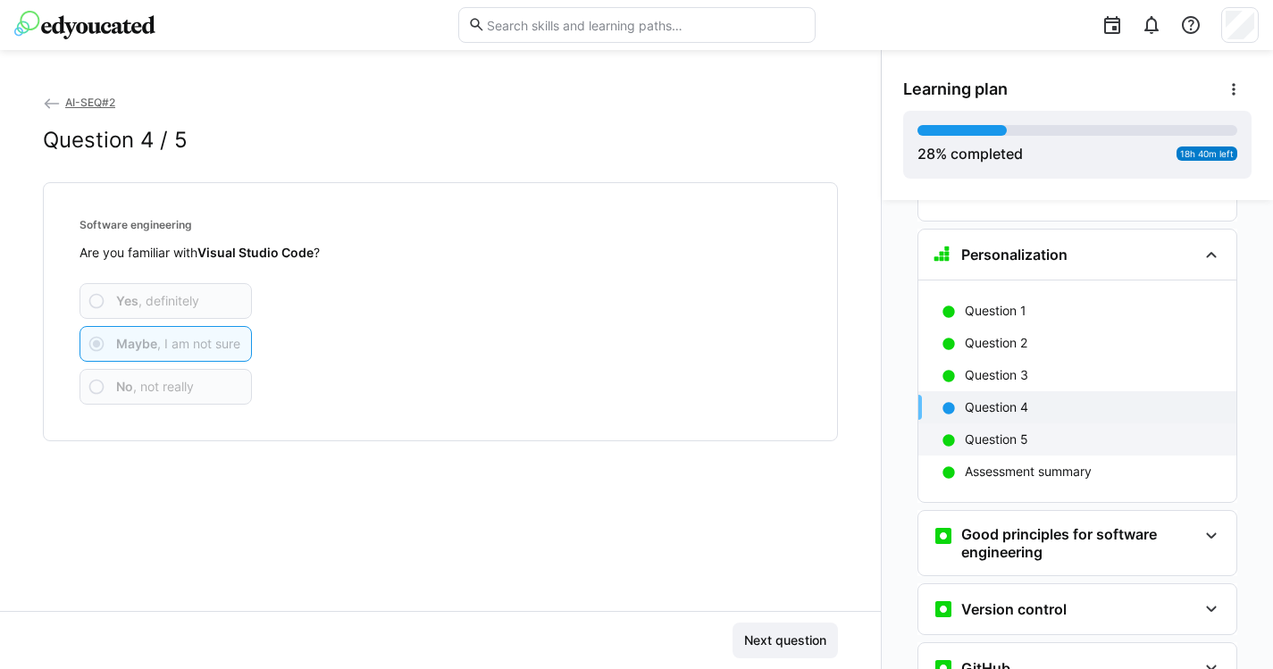
click at [1017, 431] on p "Question 5" at bounding box center [996, 440] width 63 height 18
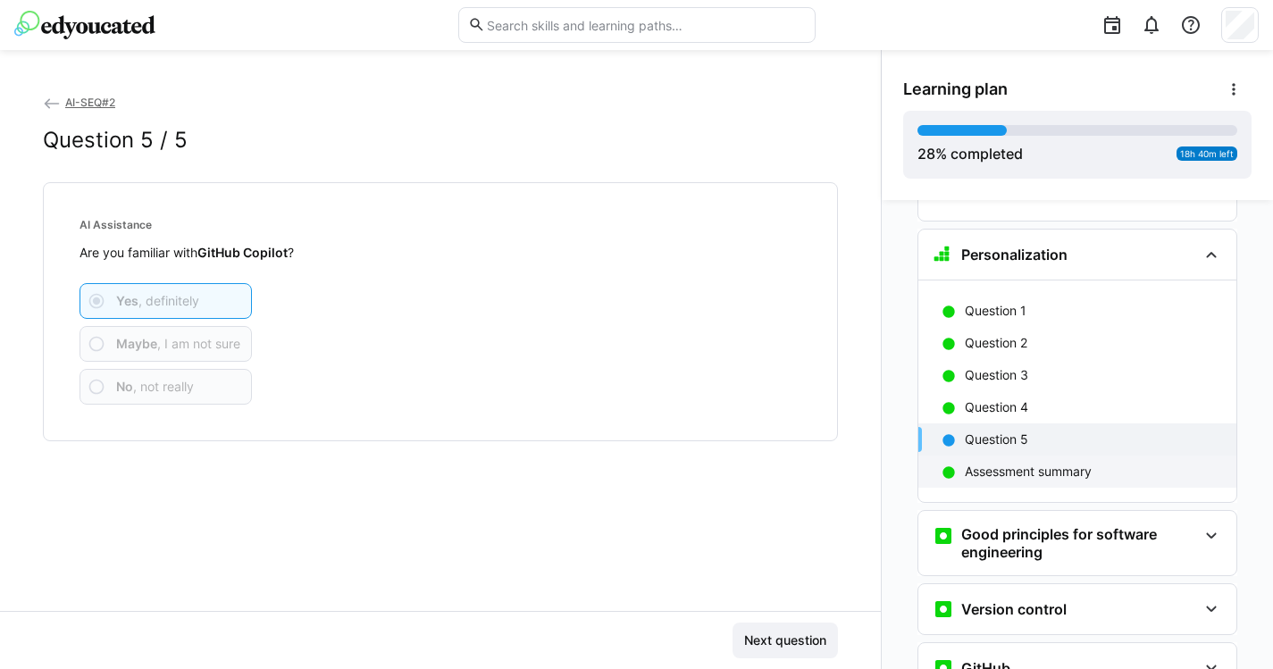
click at [1024, 463] on p "Assessment summary" at bounding box center [1028, 472] width 127 height 18
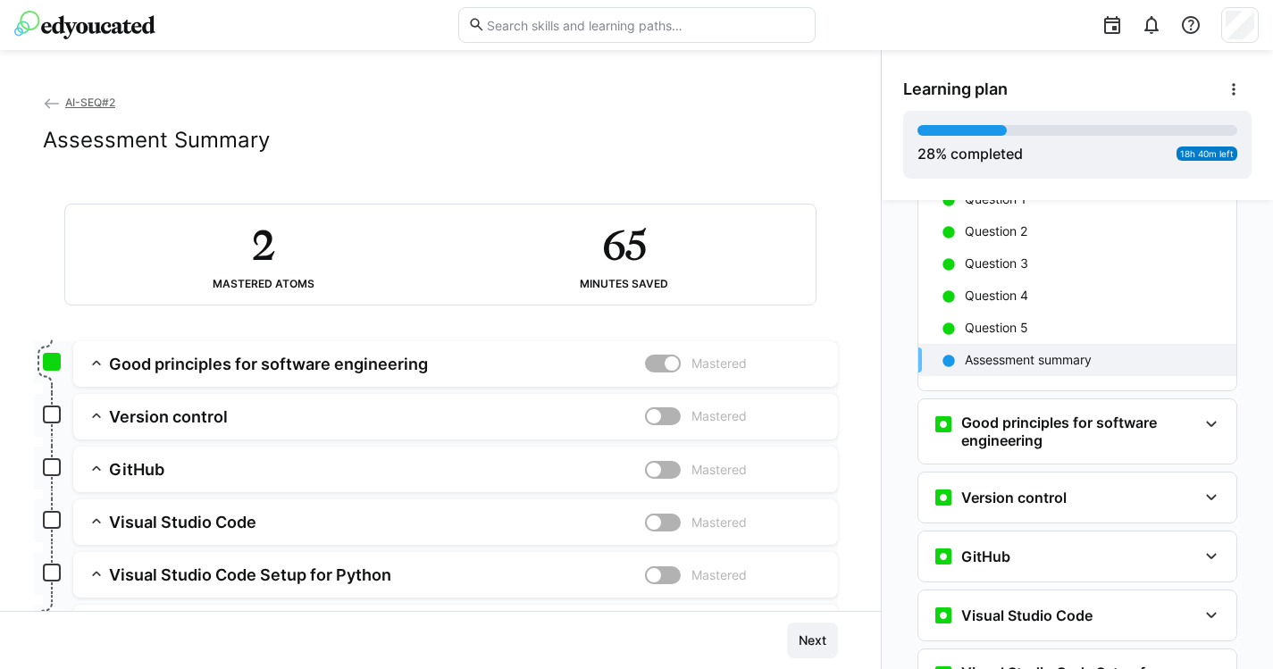
scroll to position [1260, 0]
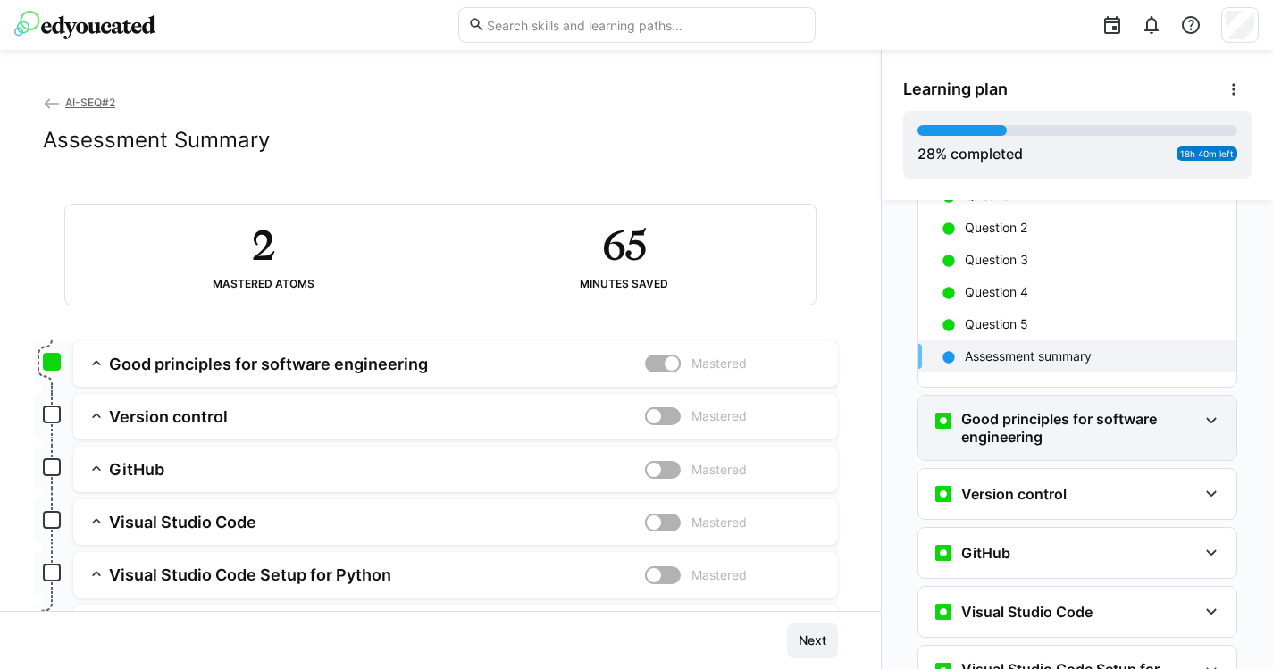
click at [1013, 410] on h3 "Good principles for software engineering" at bounding box center [1079, 428] width 236 height 36
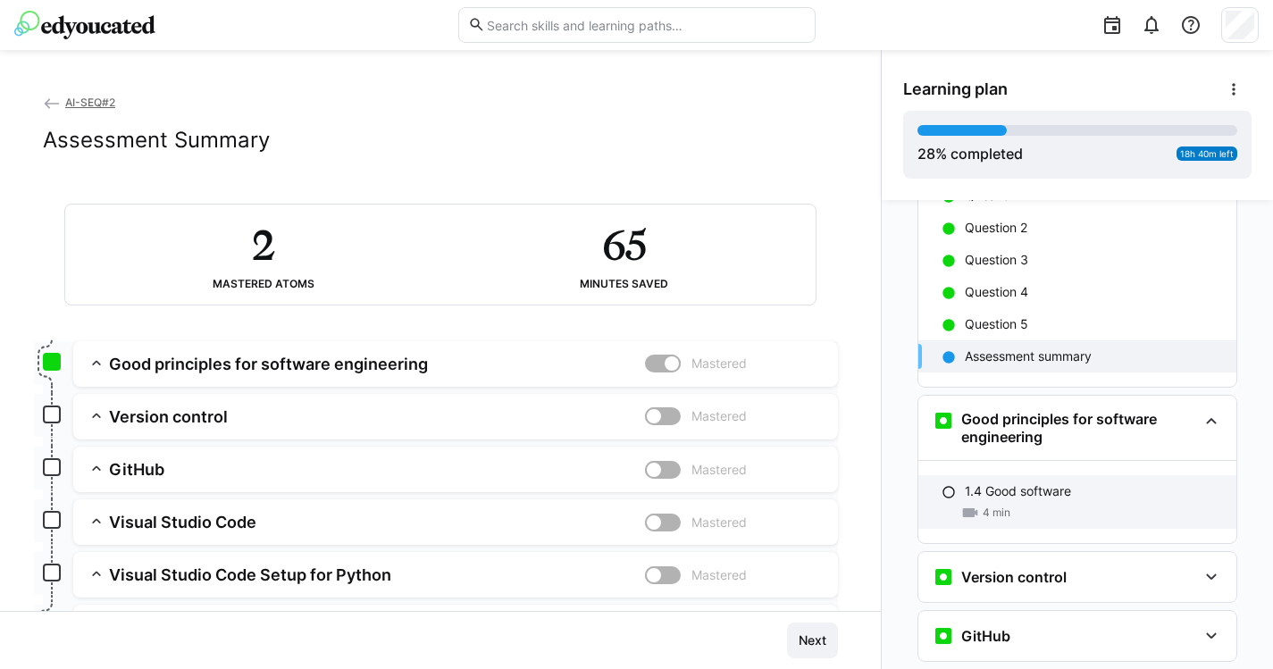
click at [1028, 482] on p "1.4 Good software" at bounding box center [1018, 491] width 106 height 18
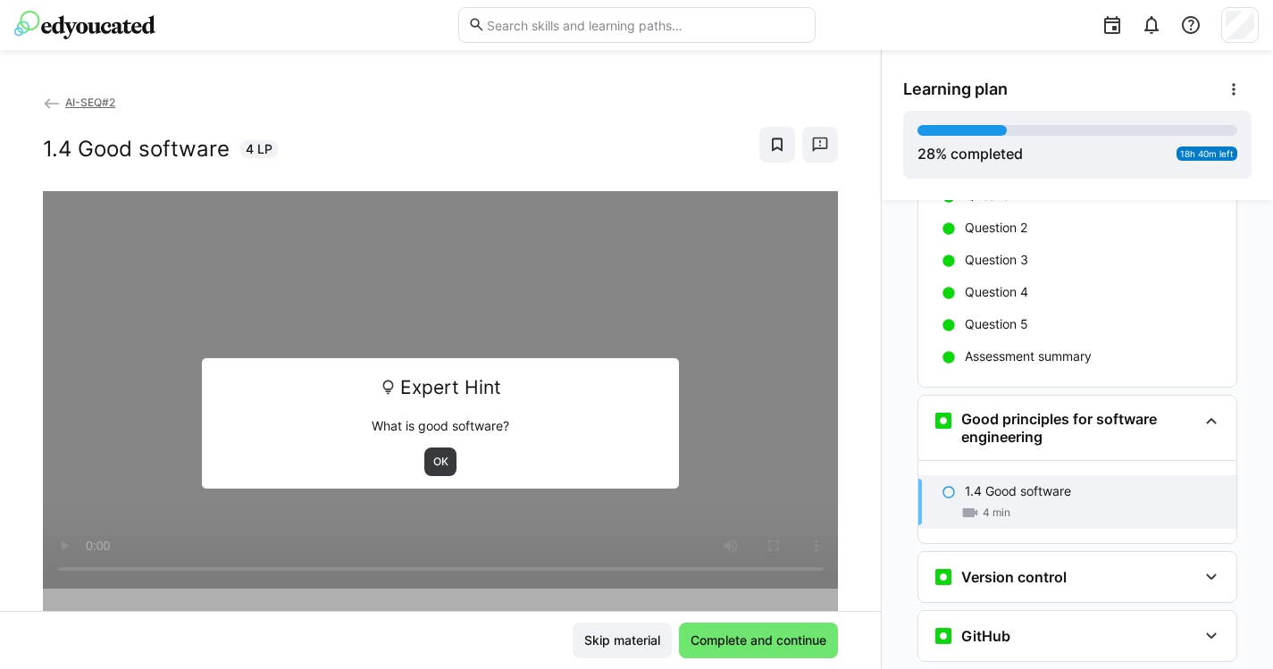
scroll to position [1426, 0]
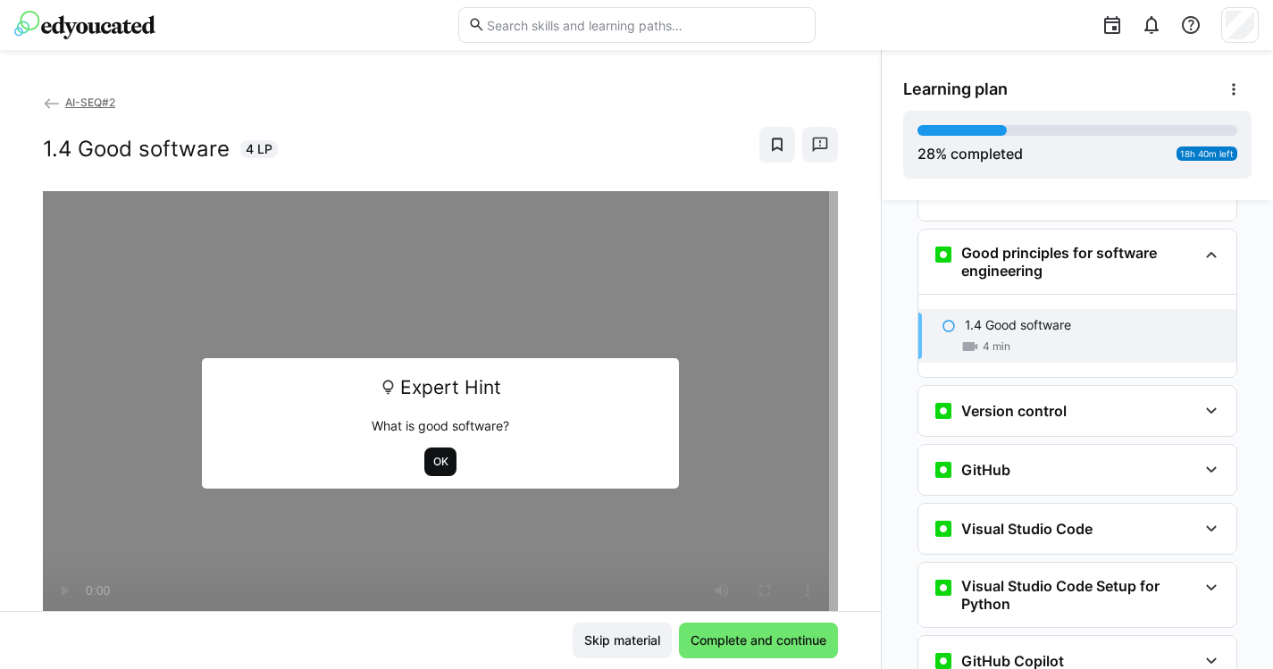
click at [447, 459] on span "OK" at bounding box center [440, 461] width 33 height 29
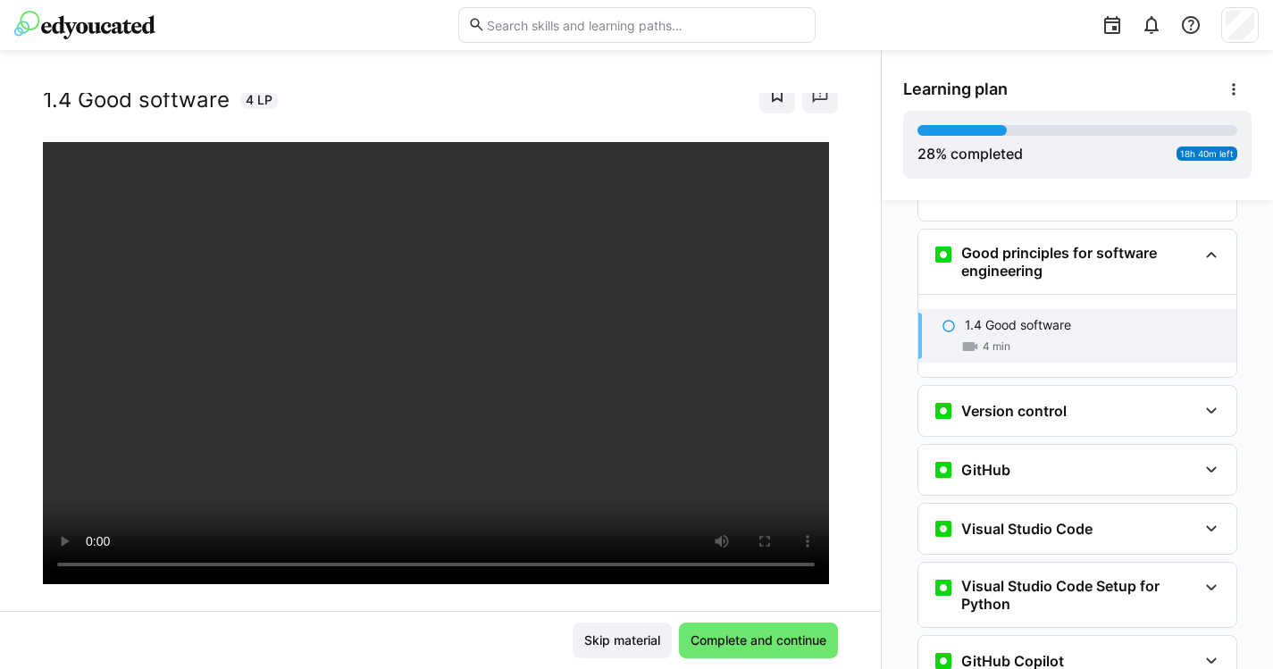
scroll to position [67, 0]
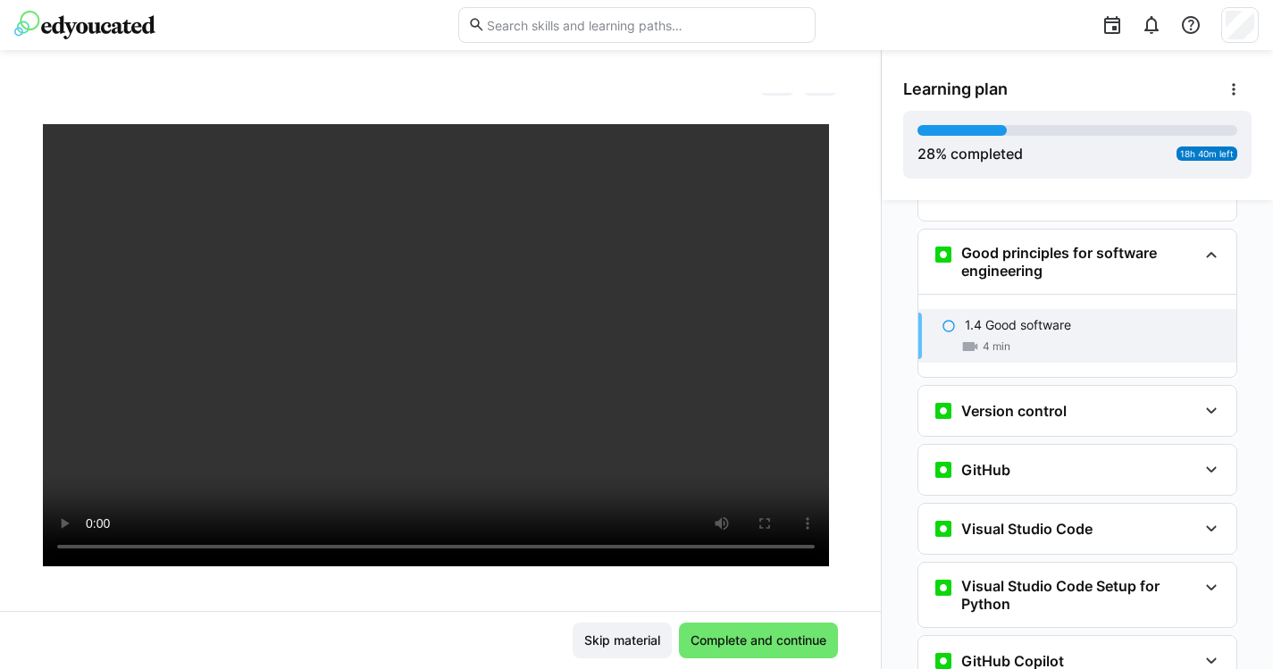
click at [1020, 402] on h3 "Version control" at bounding box center [1013, 411] width 105 height 18
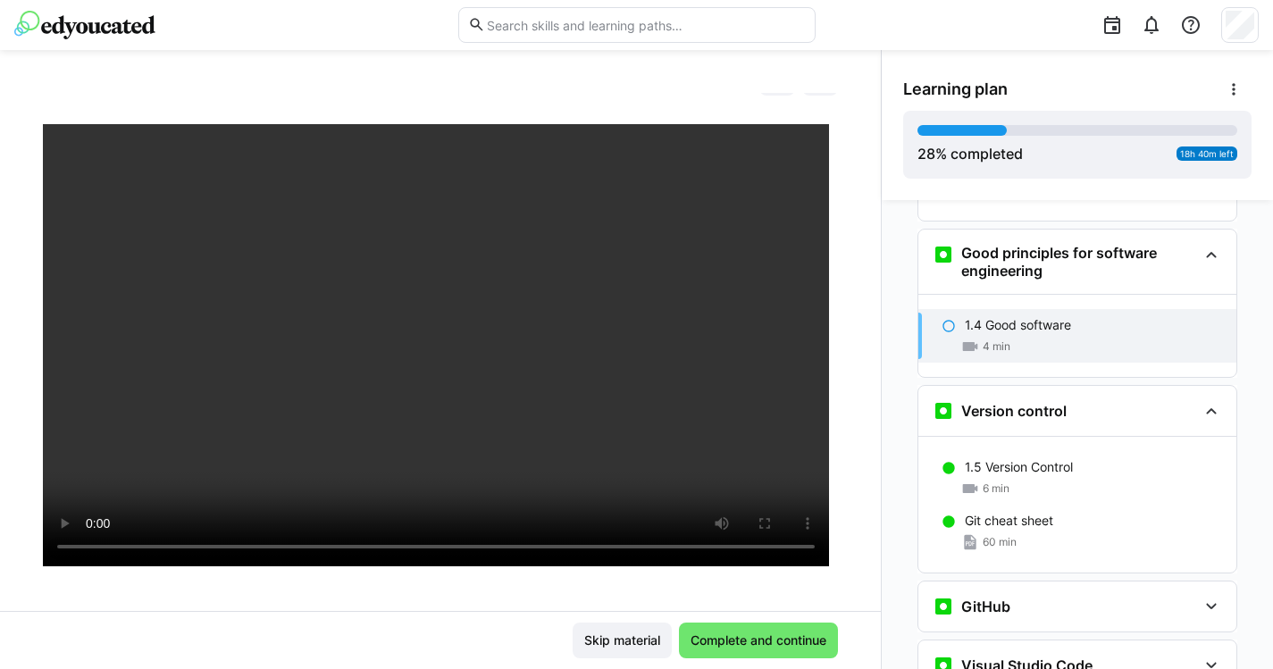
click at [1013, 458] on p "1.5 Version Control" at bounding box center [1019, 467] width 108 height 18
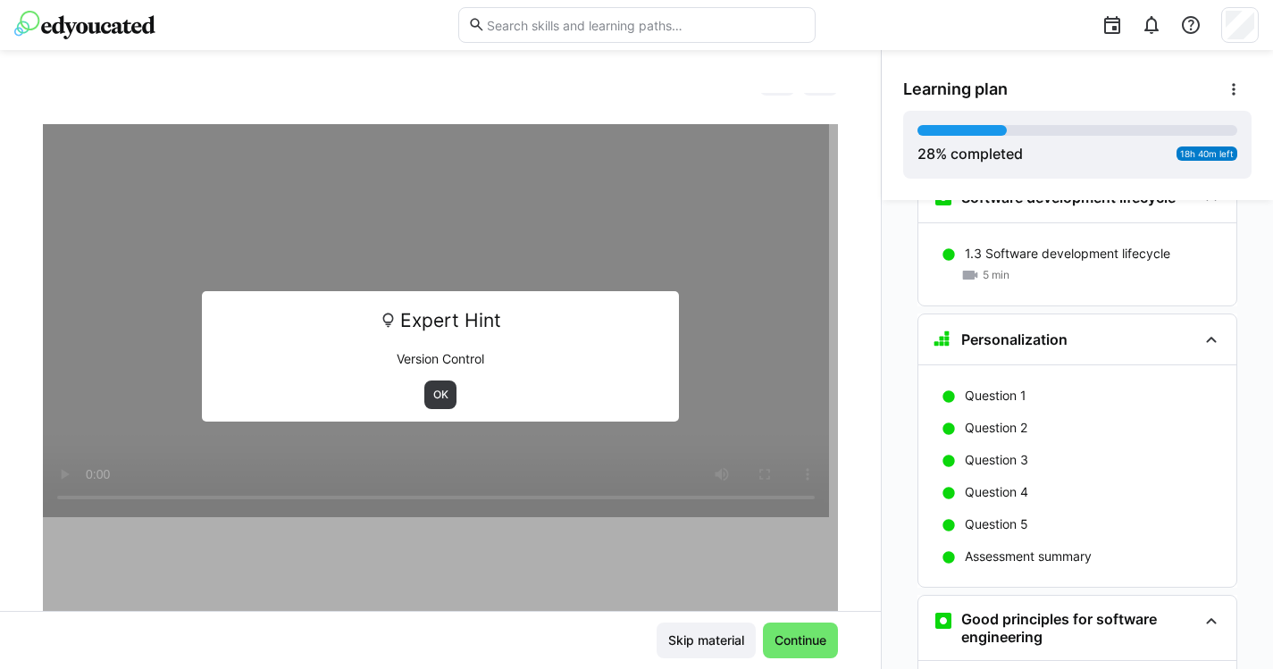
scroll to position [1046, 0]
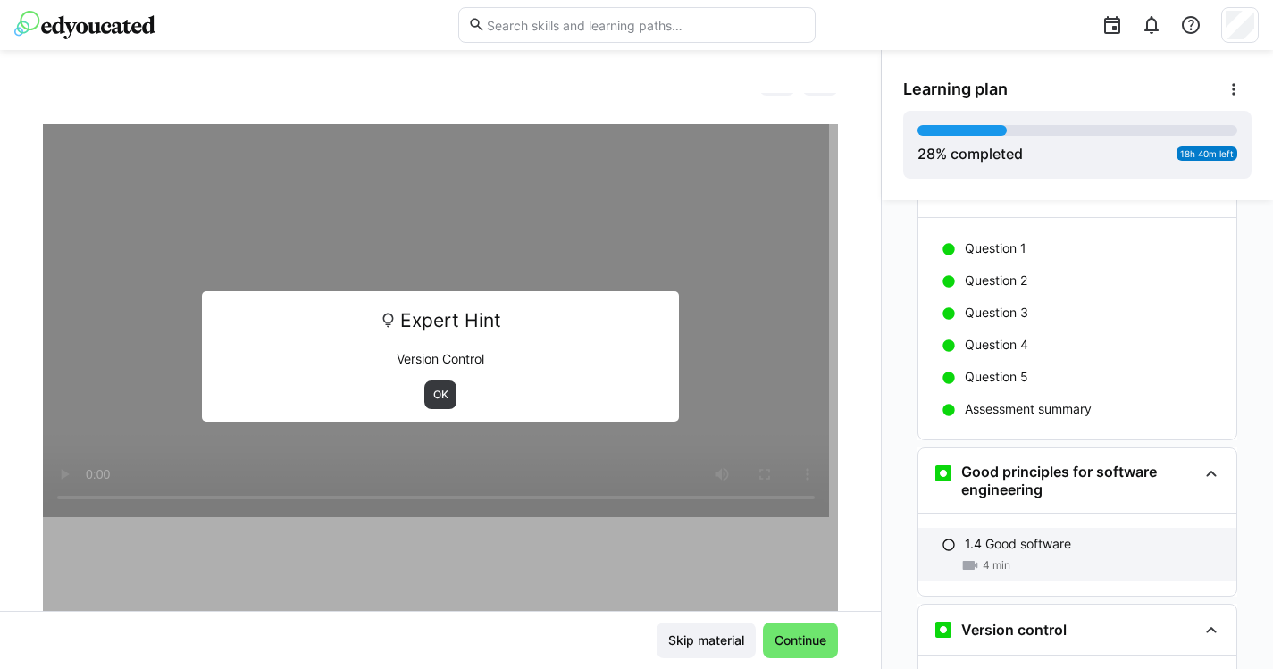
drag, startPoint x: 911, startPoint y: 668, endPoint x: 986, endPoint y: 523, distance: 163.0
click at [986, 535] on p "1.4 Good software" at bounding box center [1018, 544] width 106 height 18
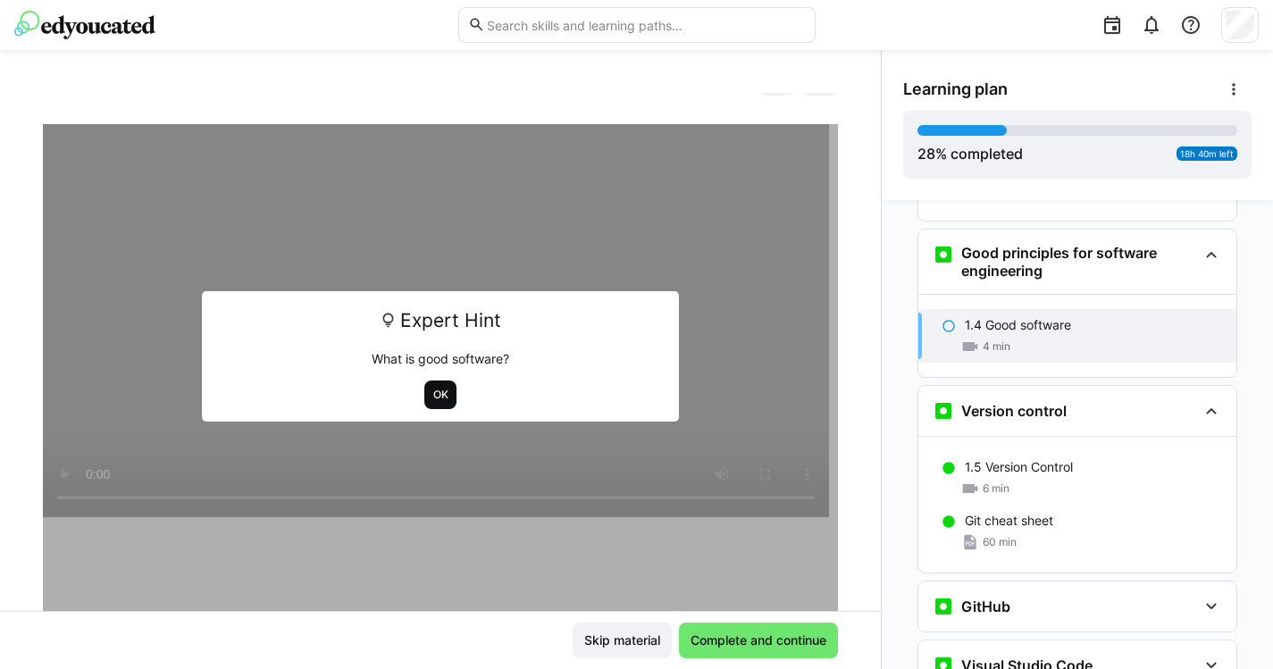
drag, startPoint x: 986, startPoint y: 523, endPoint x: 432, endPoint y: 402, distance: 566.9
click at [432, 402] on span "OK" at bounding box center [440, 394] width 33 height 29
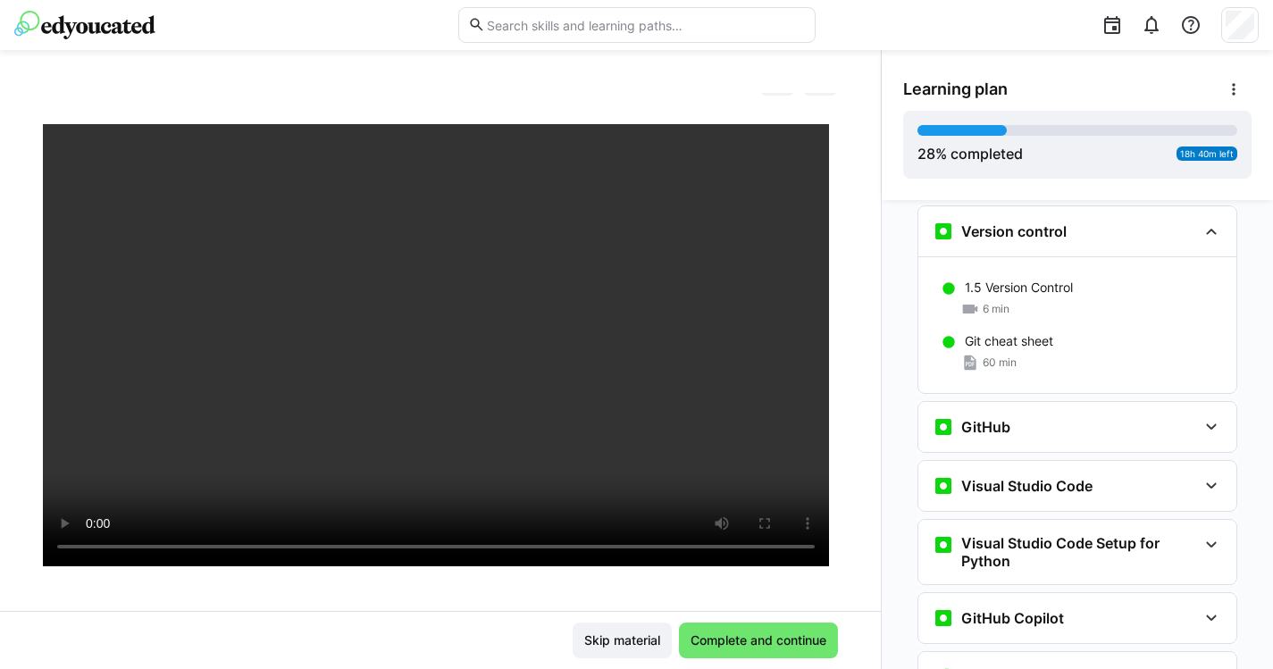
scroll to position [1610, 0]
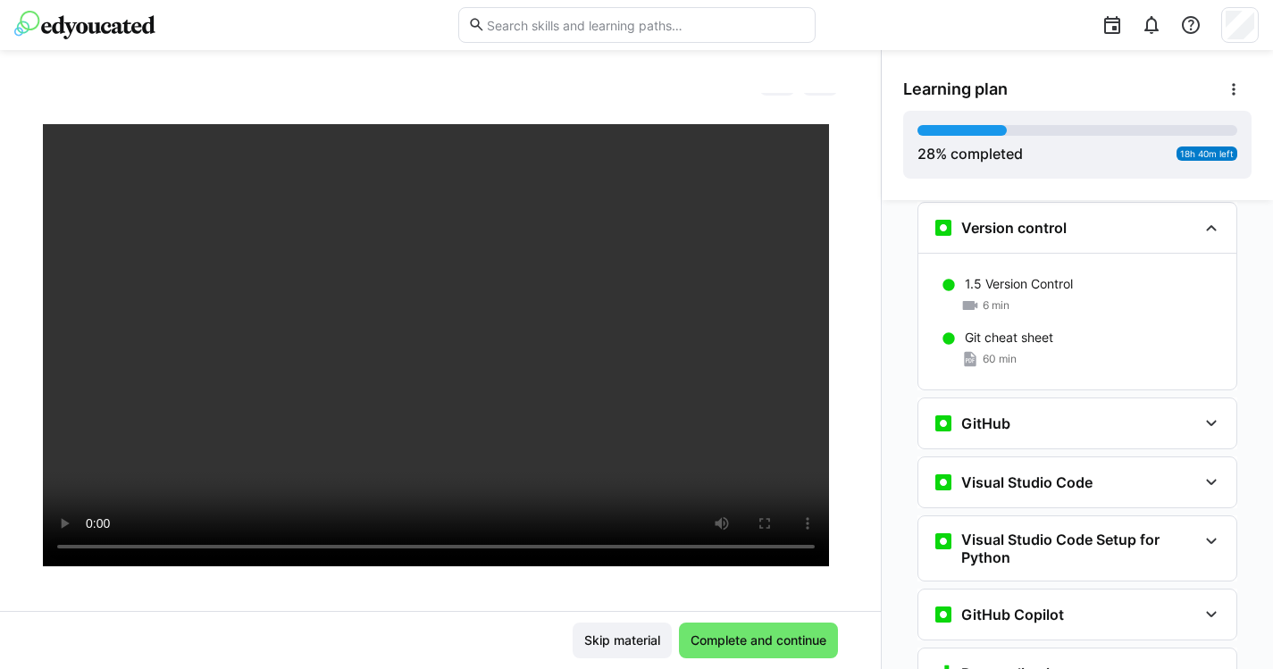
click at [1038, 408] on div "GitHub" at bounding box center [1077, 423] width 318 height 50
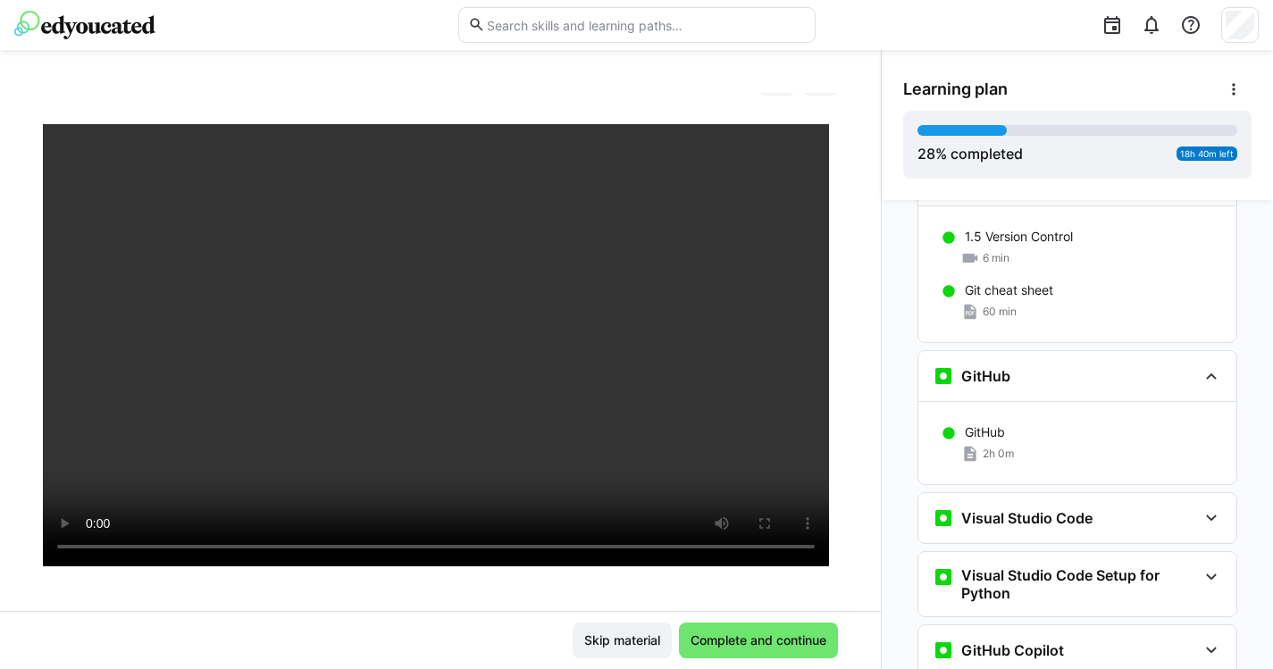
scroll to position [1660, 0]
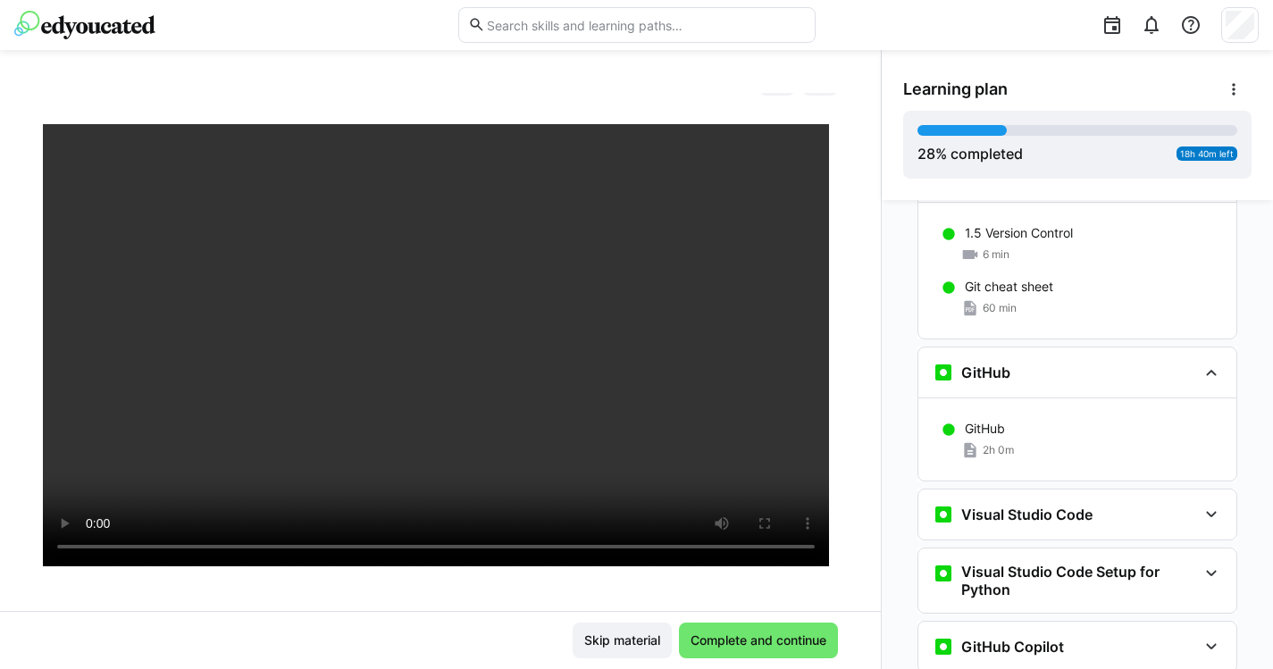
click at [1012, 497] on div "Visual Studio Code" at bounding box center [1077, 514] width 318 height 50
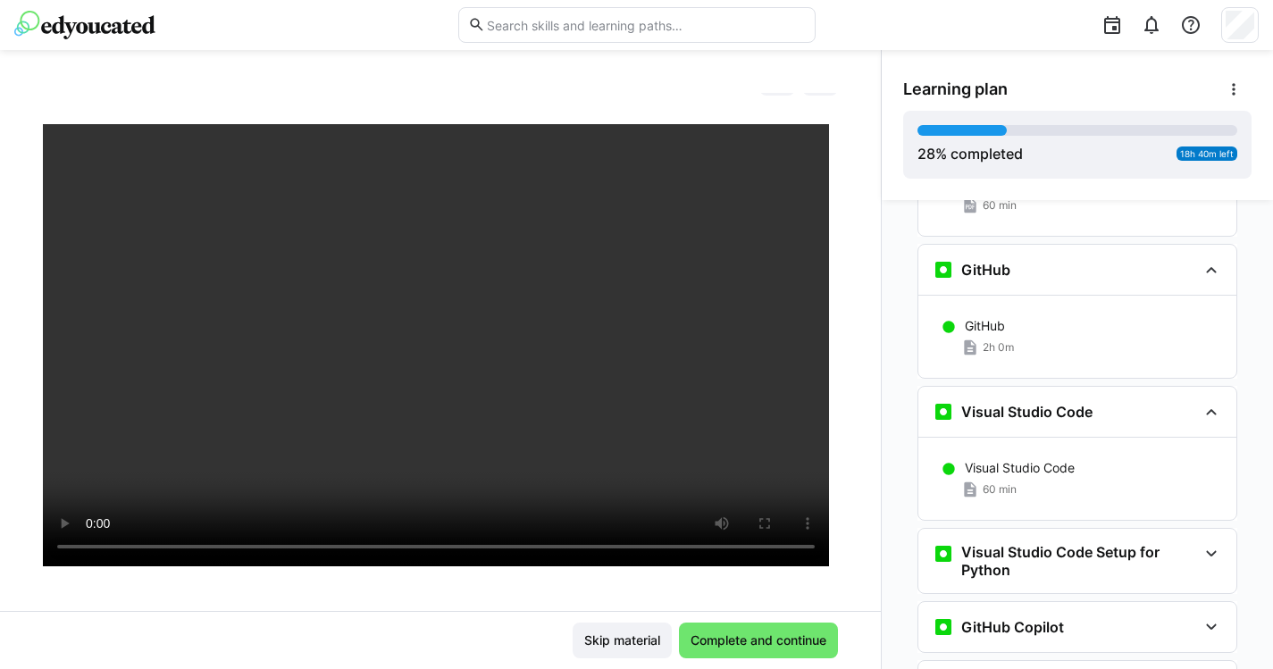
scroll to position [1811, 0]
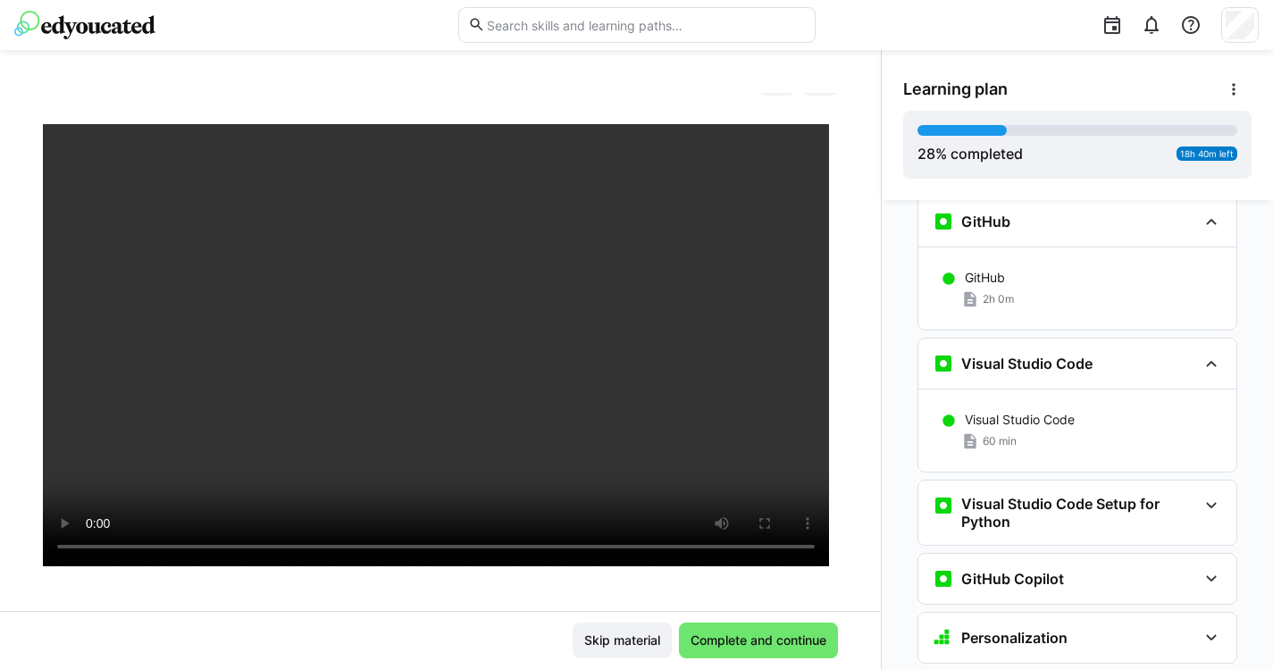
click at [1021, 495] on h3 "Visual Studio Code Setup for Python" at bounding box center [1079, 513] width 236 height 36
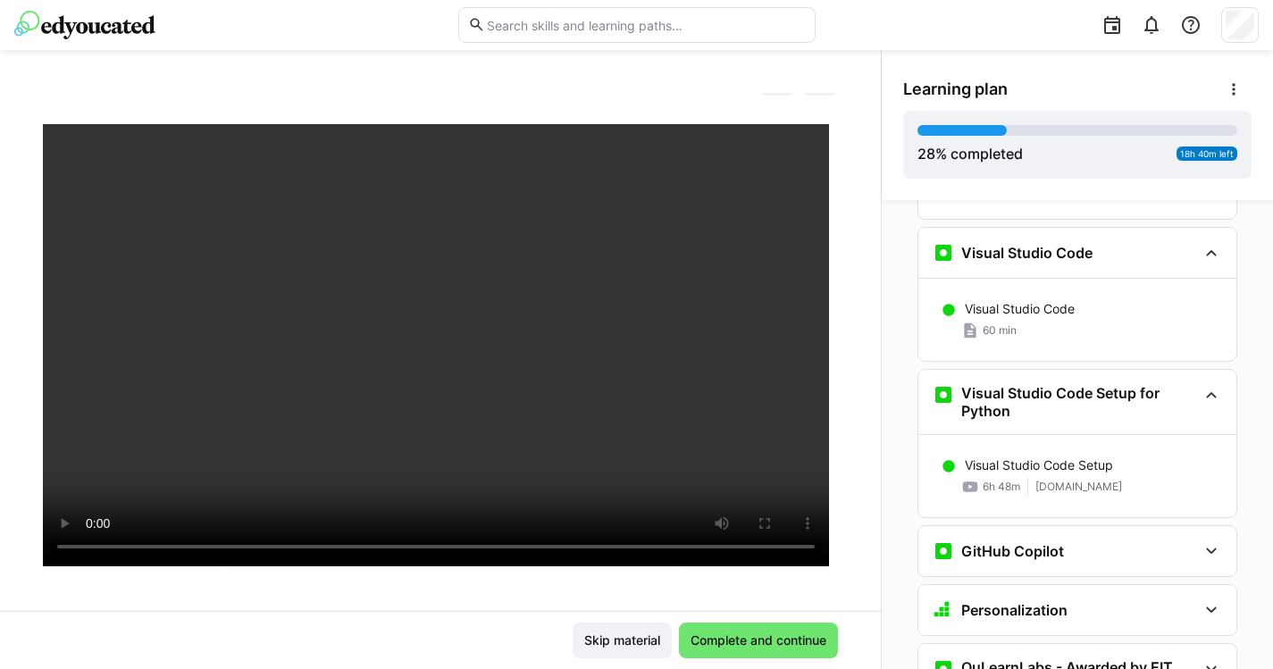
click at [1016, 542] on h3 "GitHub Copilot" at bounding box center [1012, 551] width 103 height 18
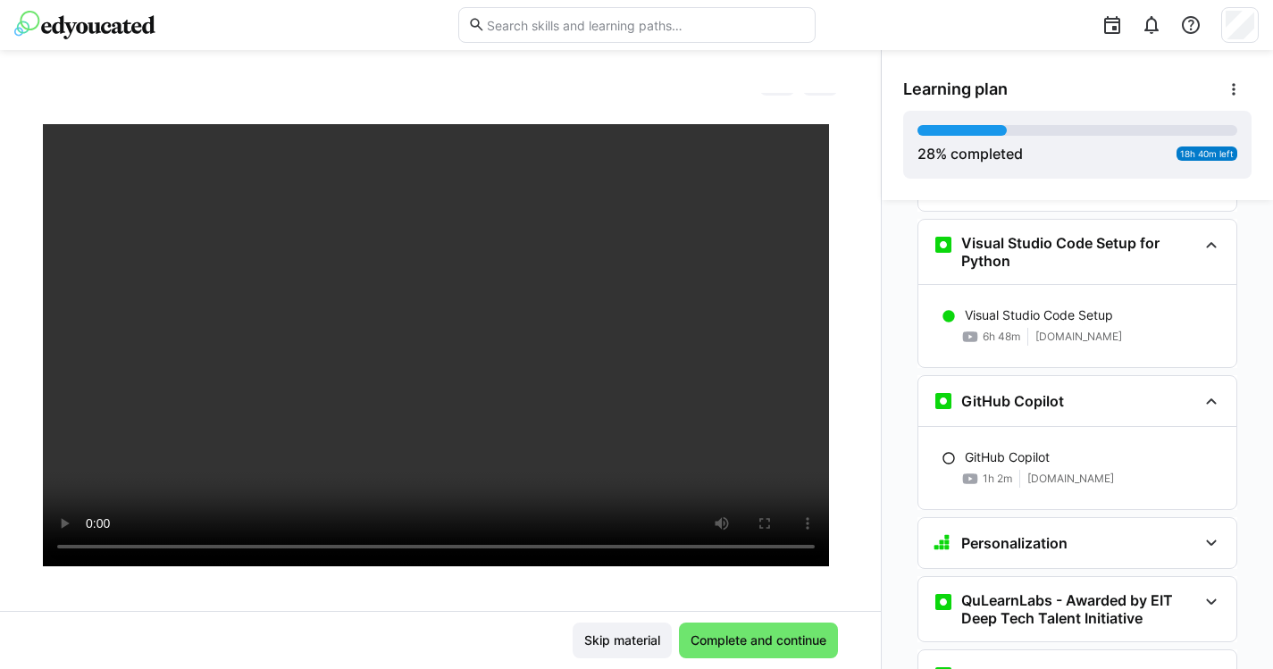
scroll to position [2075, 0]
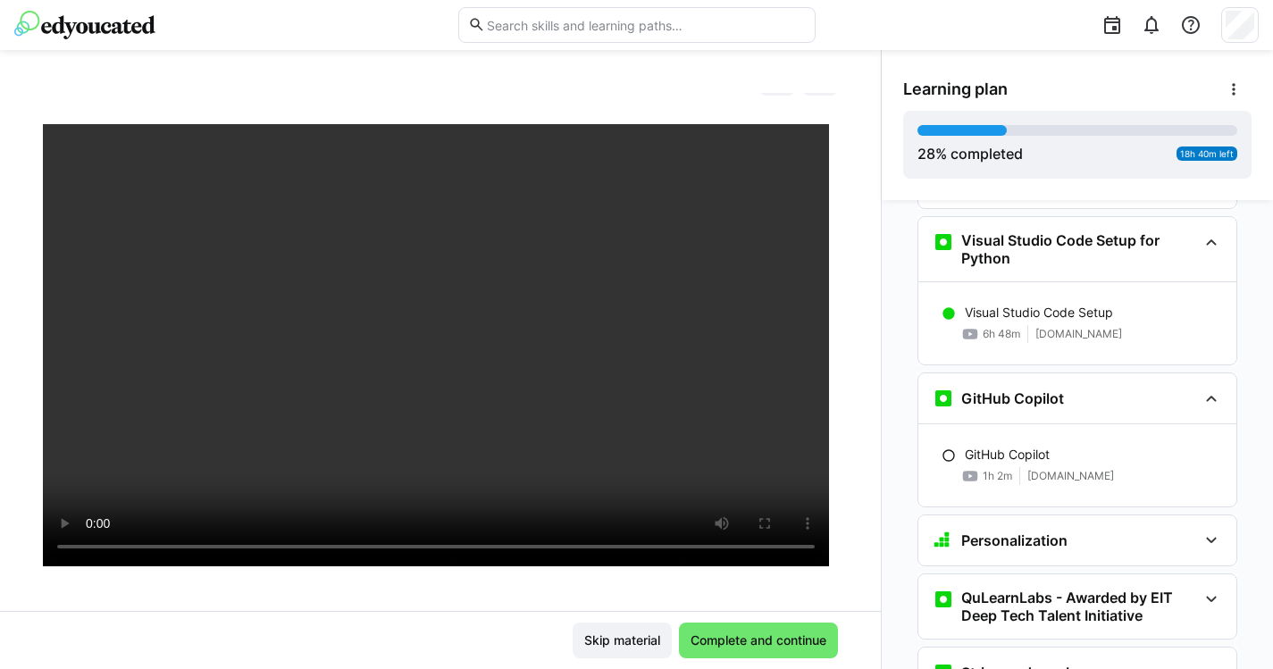
click at [1022, 531] on h3 "Personalization" at bounding box center [1014, 540] width 106 height 18
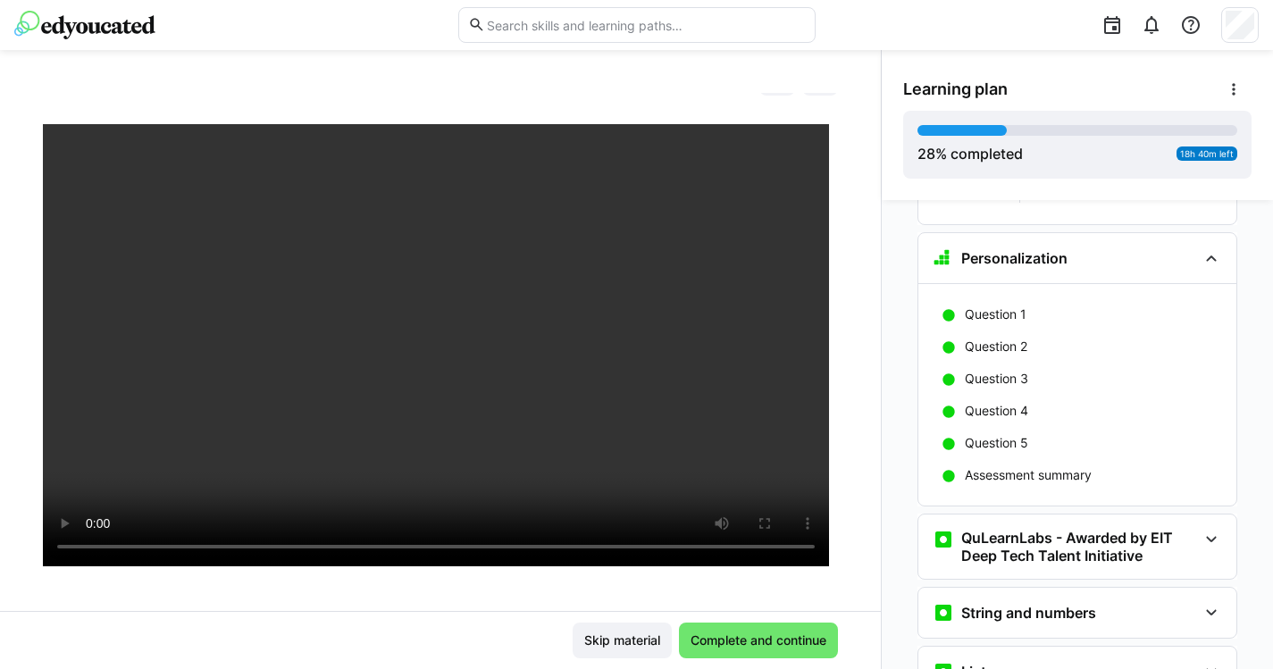
click at [1022, 529] on h3 "QuLearnLabs - Awarded by EIT Deep Tech Talent Initiative" at bounding box center [1079, 547] width 236 height 36
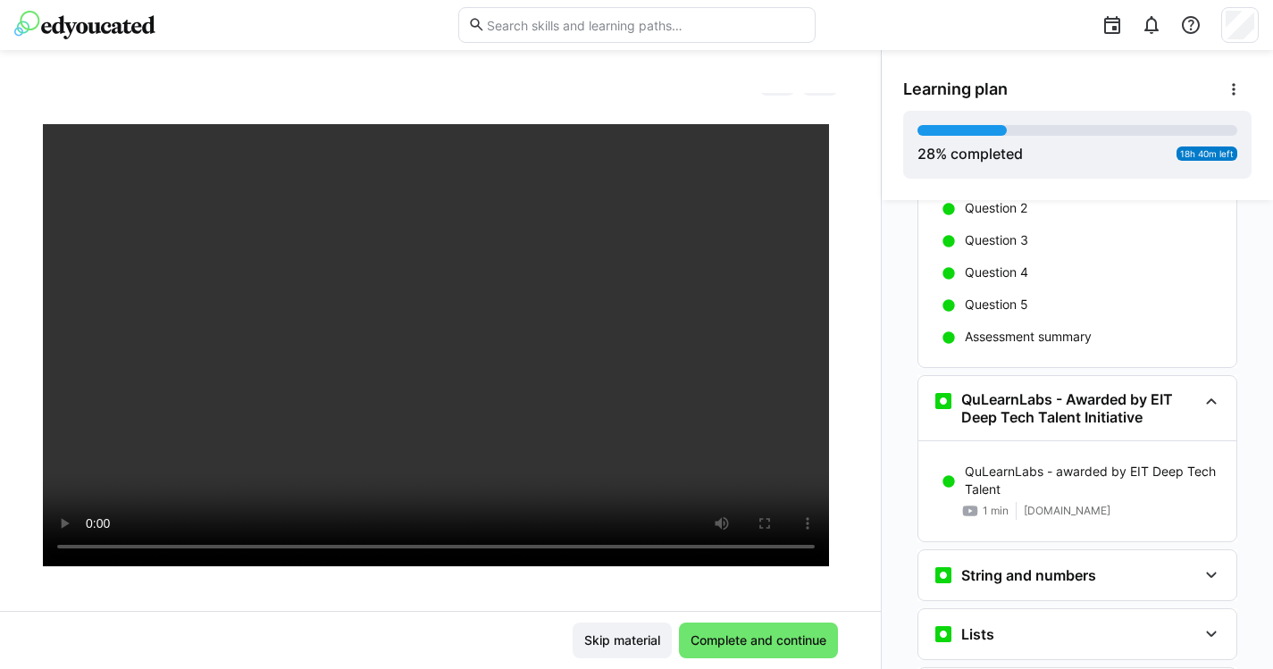
scroll to position [2513, 0]
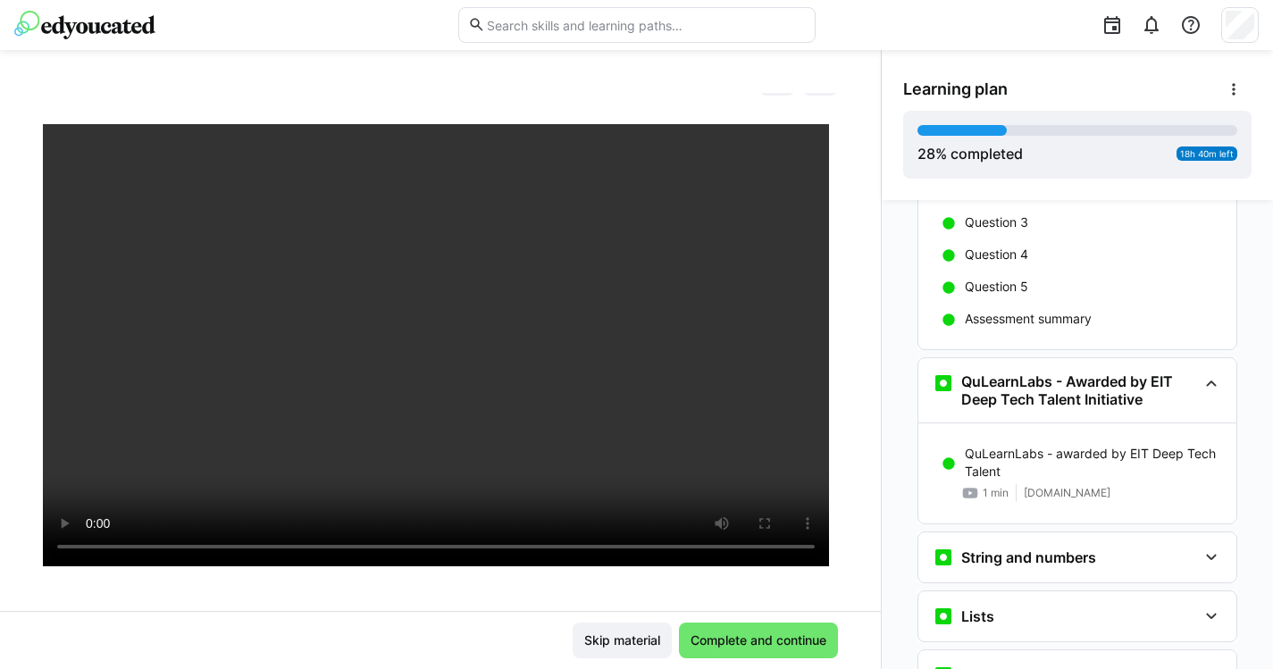
click at [1013, 548] on h3 "String and numbers" at bounding box center [1028, 557] width 135 height 18
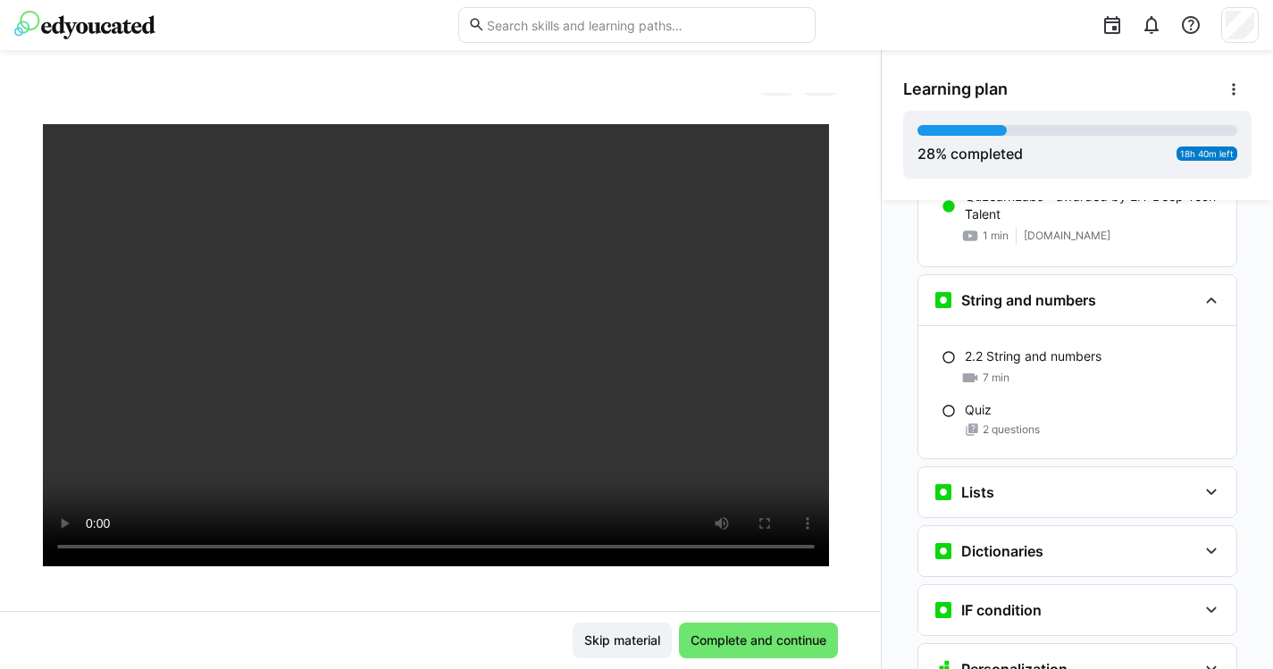
scroll to position [2772, 0]
click at [1020, 481] on div "Lists" at bounding box center [1064, 491] width 264 height 21
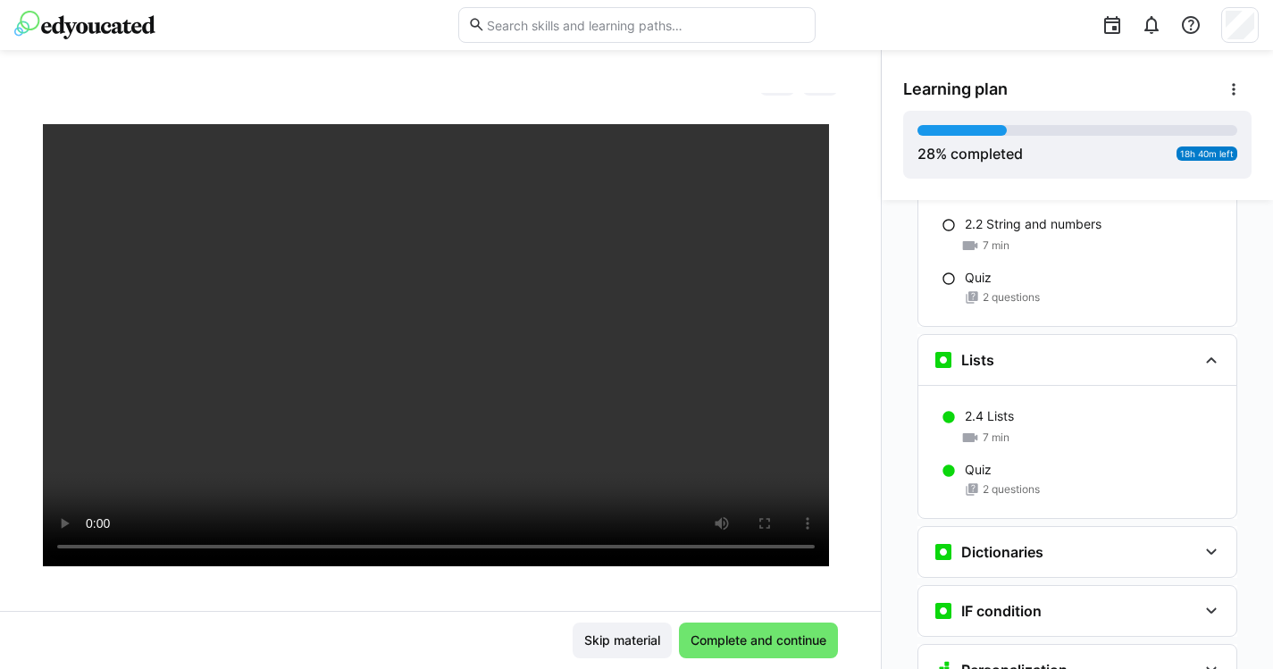
click at [1007, 543] on h3 "Dictionaries" at bounding box center [1002, 552] width 82 height 18
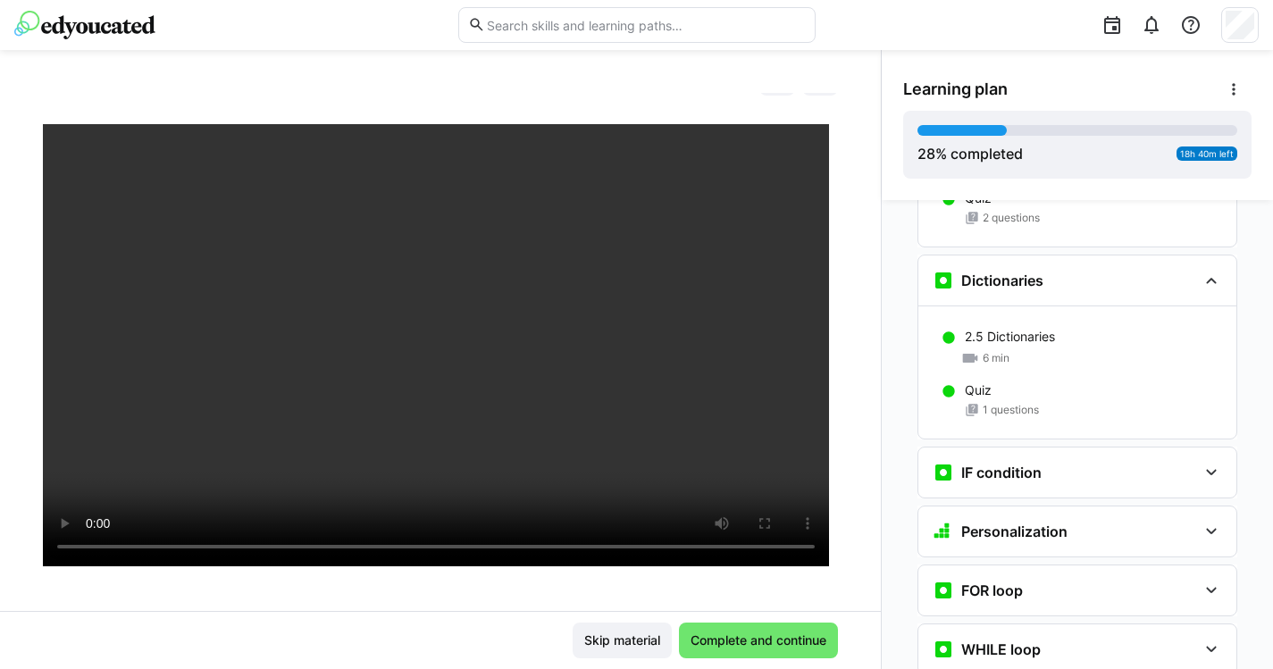
scroll to position [3179, 0]
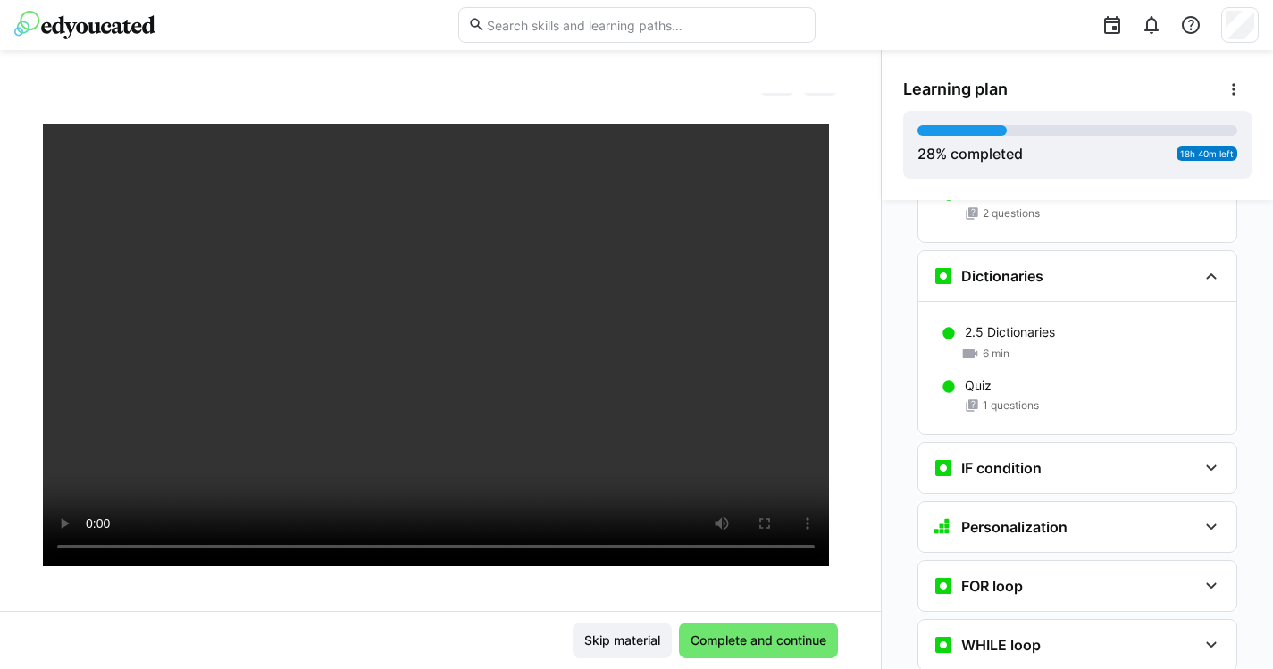
click at [1018, 459] on h3 "IF condition" at bounding box center [1001, 468] width 80 height 18
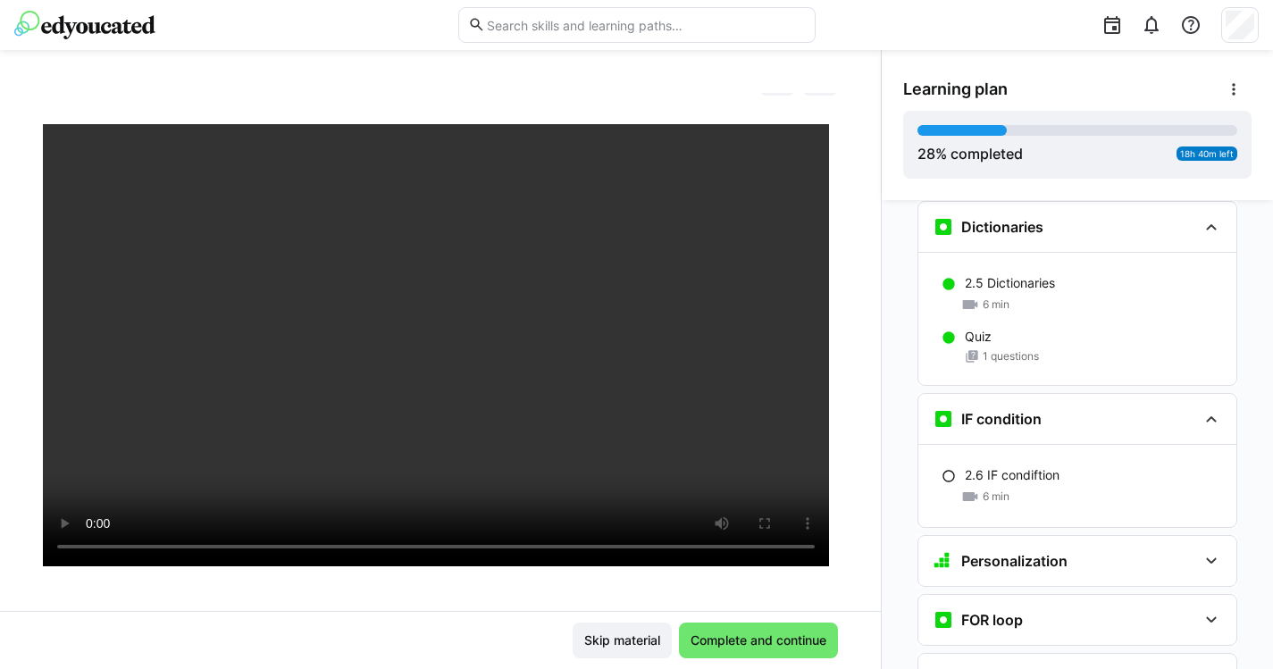
click at [1010, 552] on h3 "Personalization" at bounding box center [1014, 561] width 106 height 18
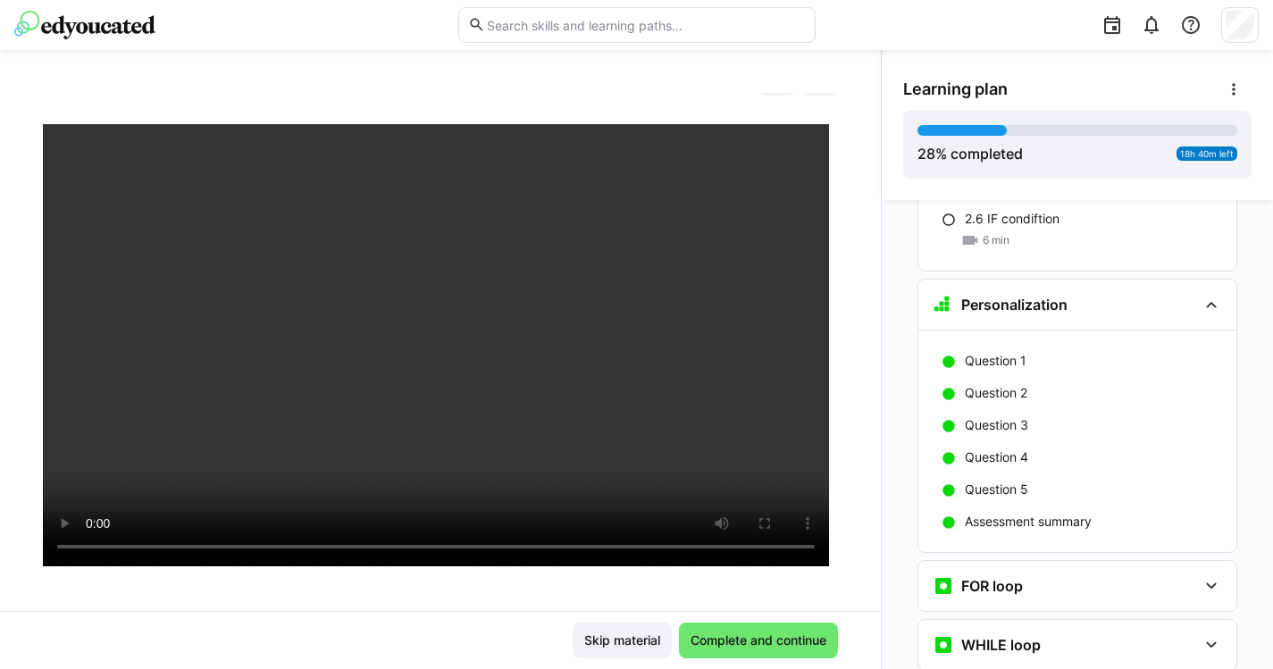
scroll to position [3500, 0]
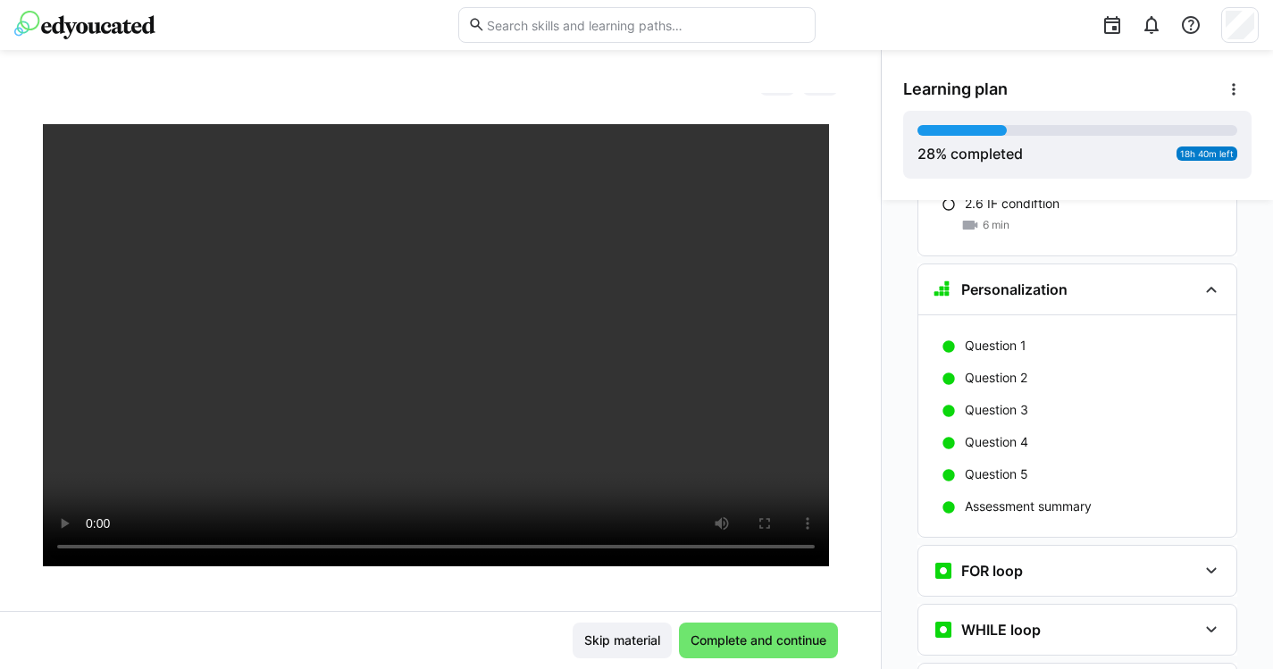
click at [1010, 562] on h3 "FOR loop" at bounding box center [992, 571] width 62 height 18
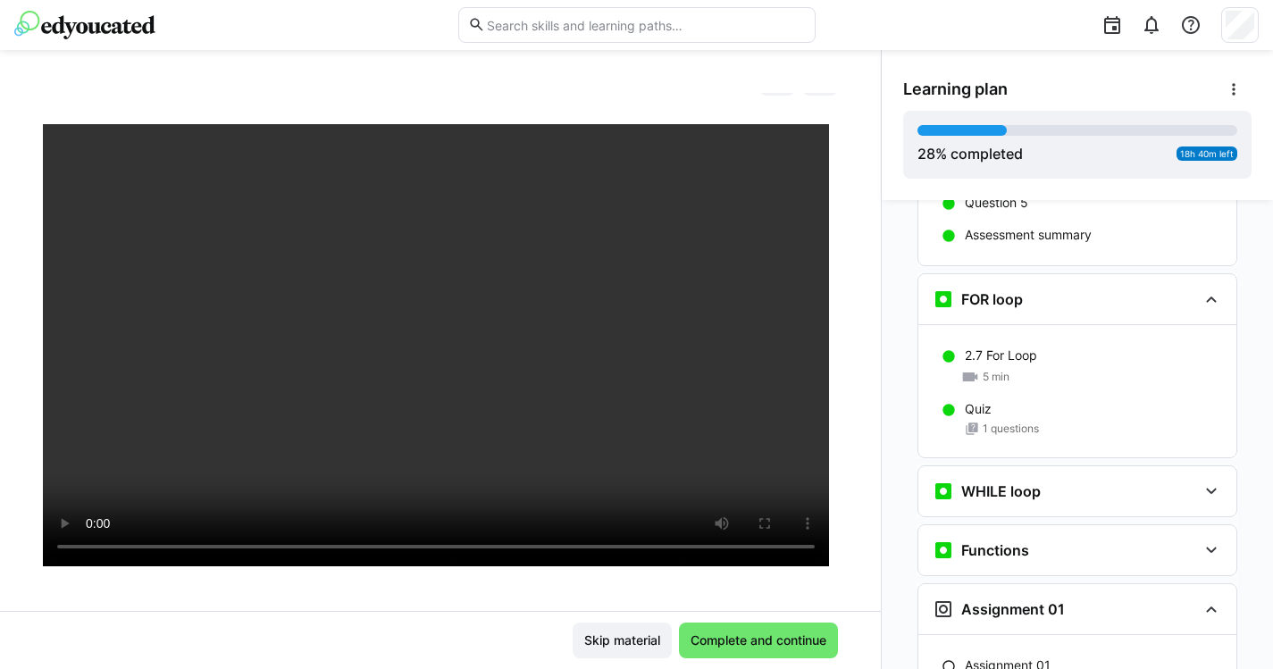
scroll to position [3773, 0]
click at [1012, 479] on div "WHILE loop" at bounding box center [986, 489] width 108 height 21
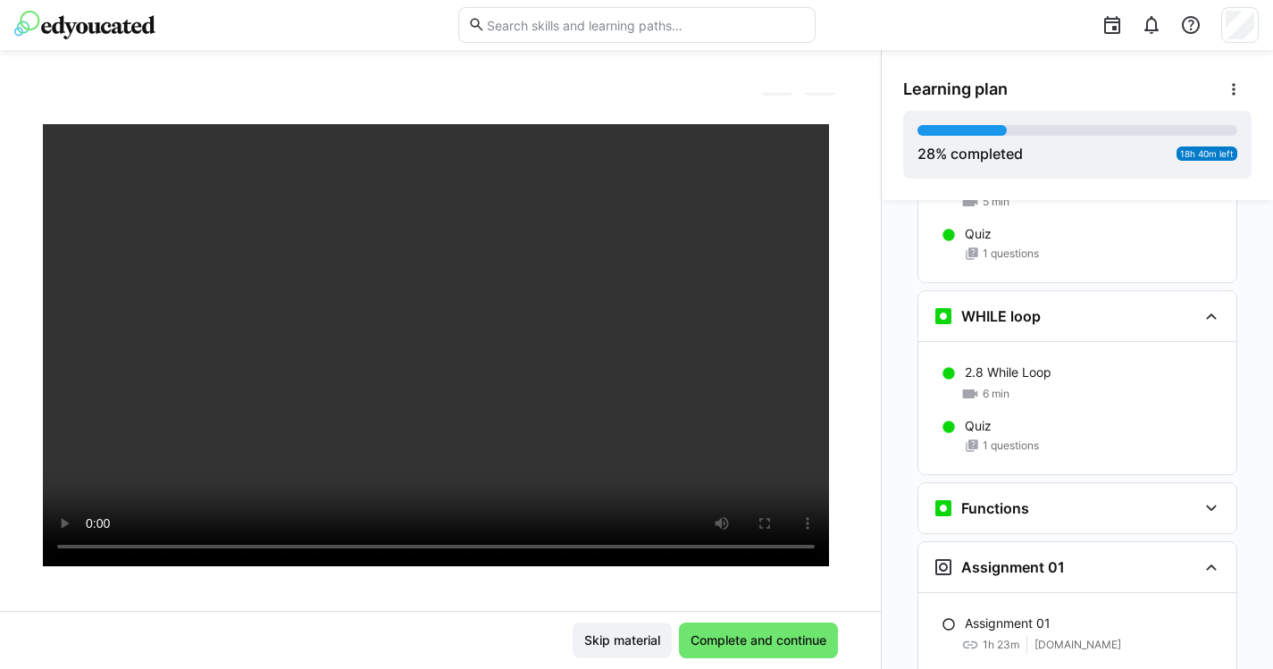
click at [1011, 499] on h3 "Functions" at bounding box center [995, 508] width 68 height 18
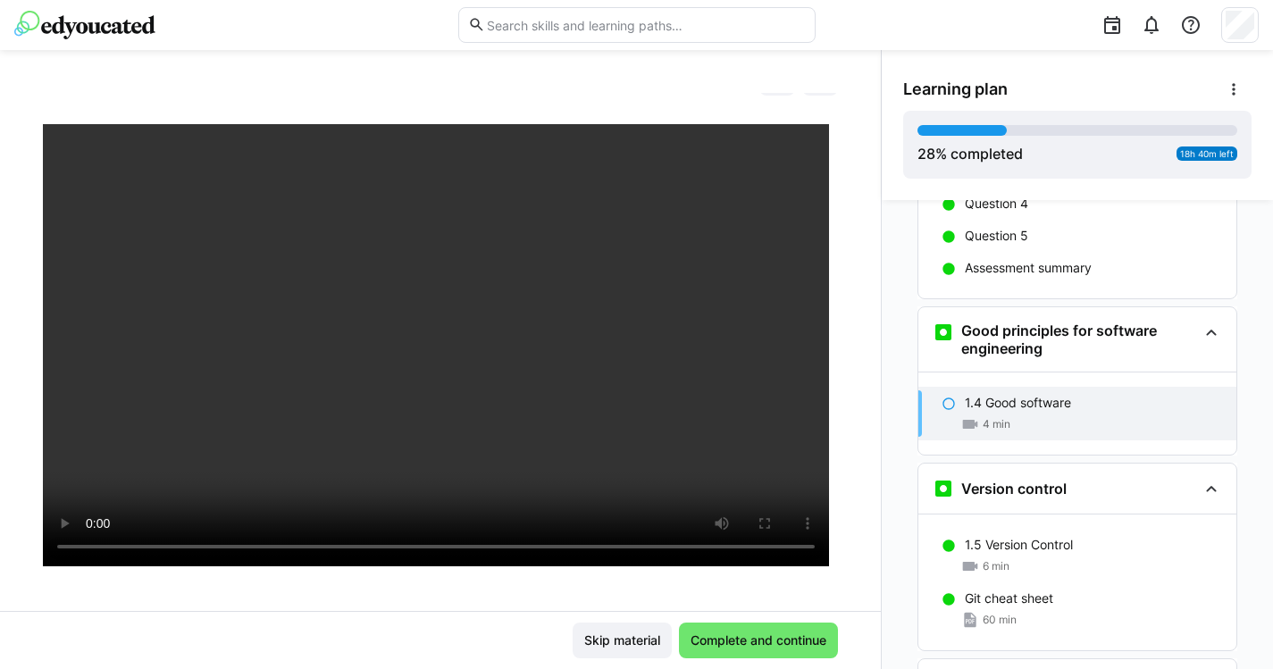
scroll to position [1353, 0]
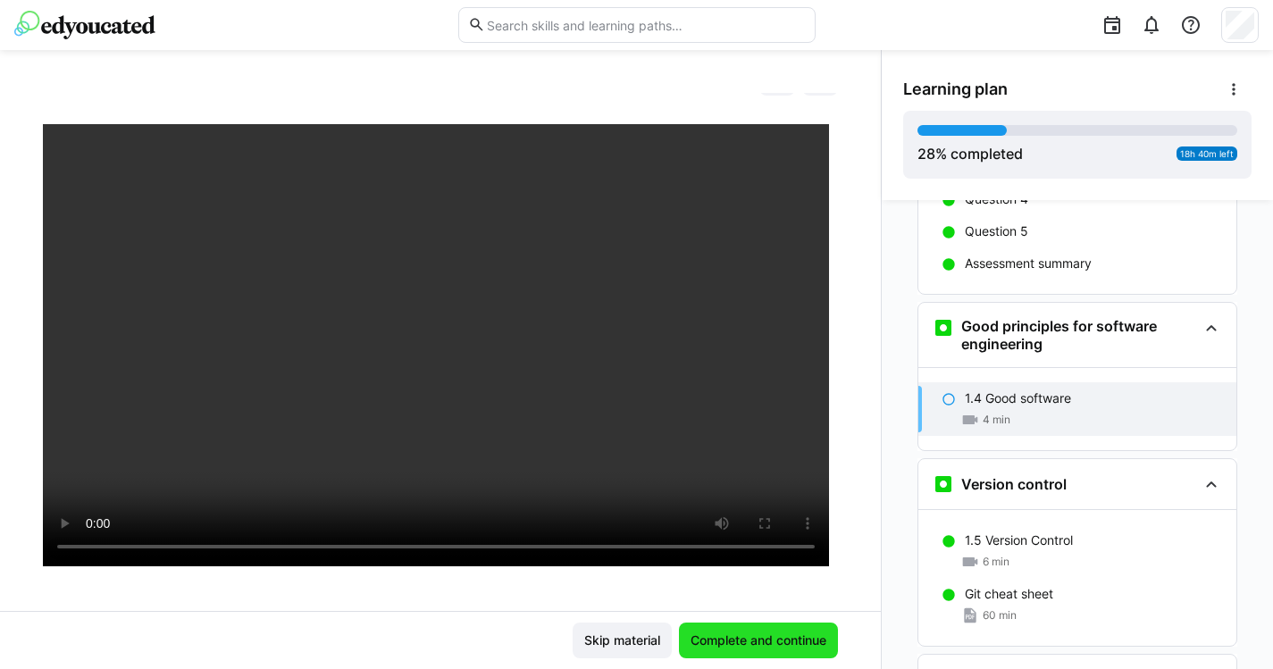
click at [738, 642] on span "Complete and continue" at bounding box center [758, 640] width 141 height 18
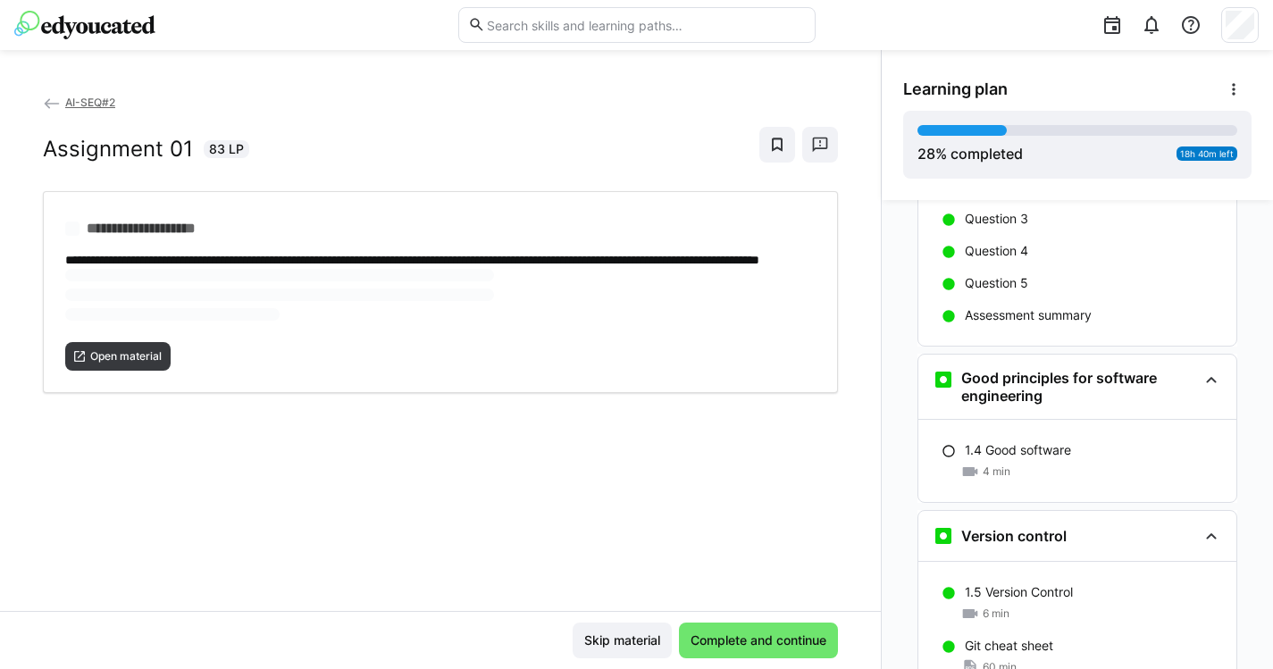
scroll to position [1296, 0]
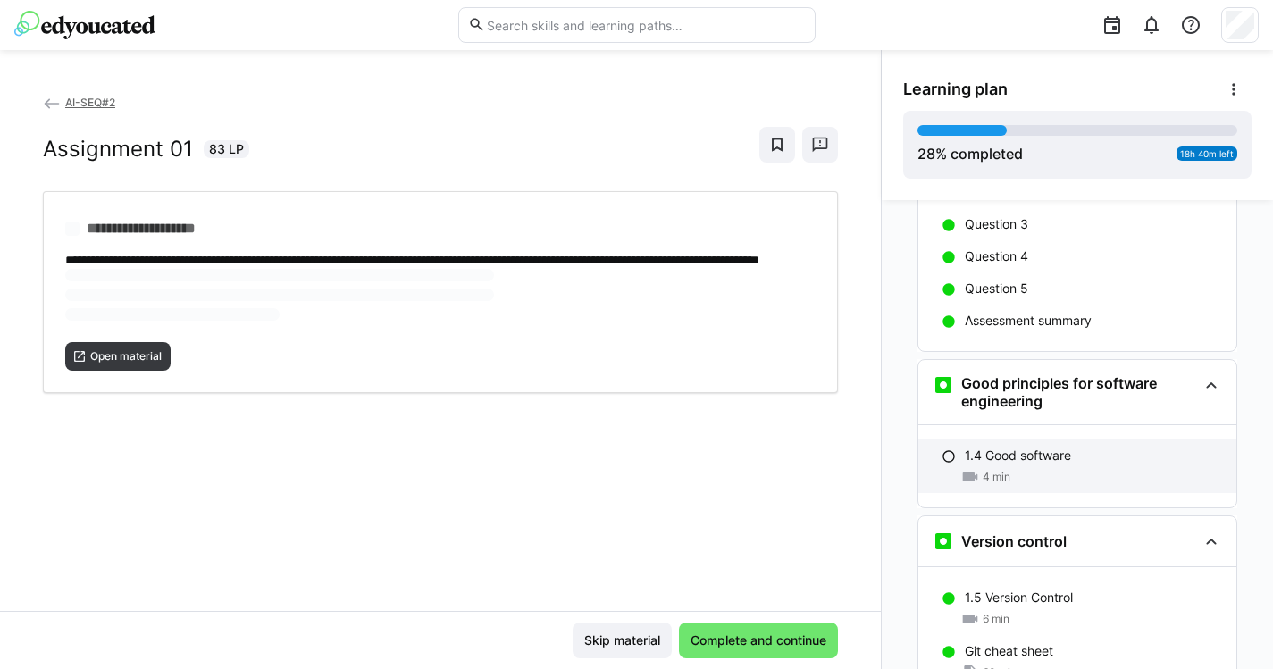
click at [944, 449] on eds-icon at bounding box center [948, 456] width 14 height 14
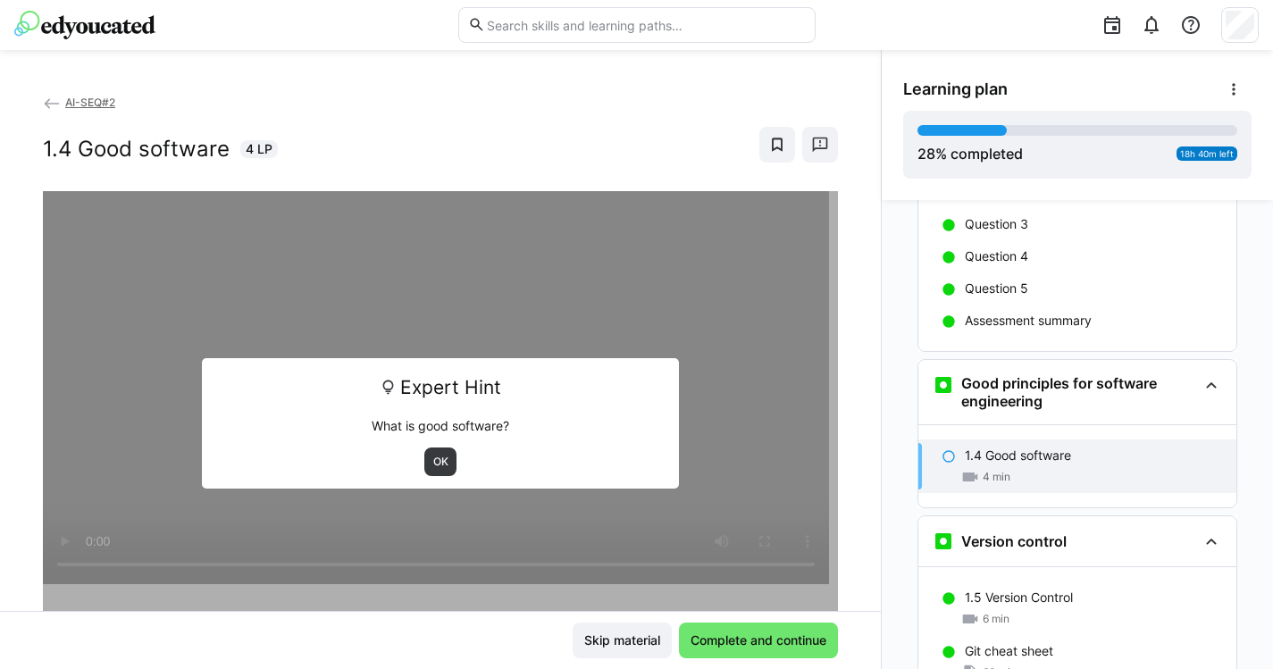
scroll to position [1426, 0]
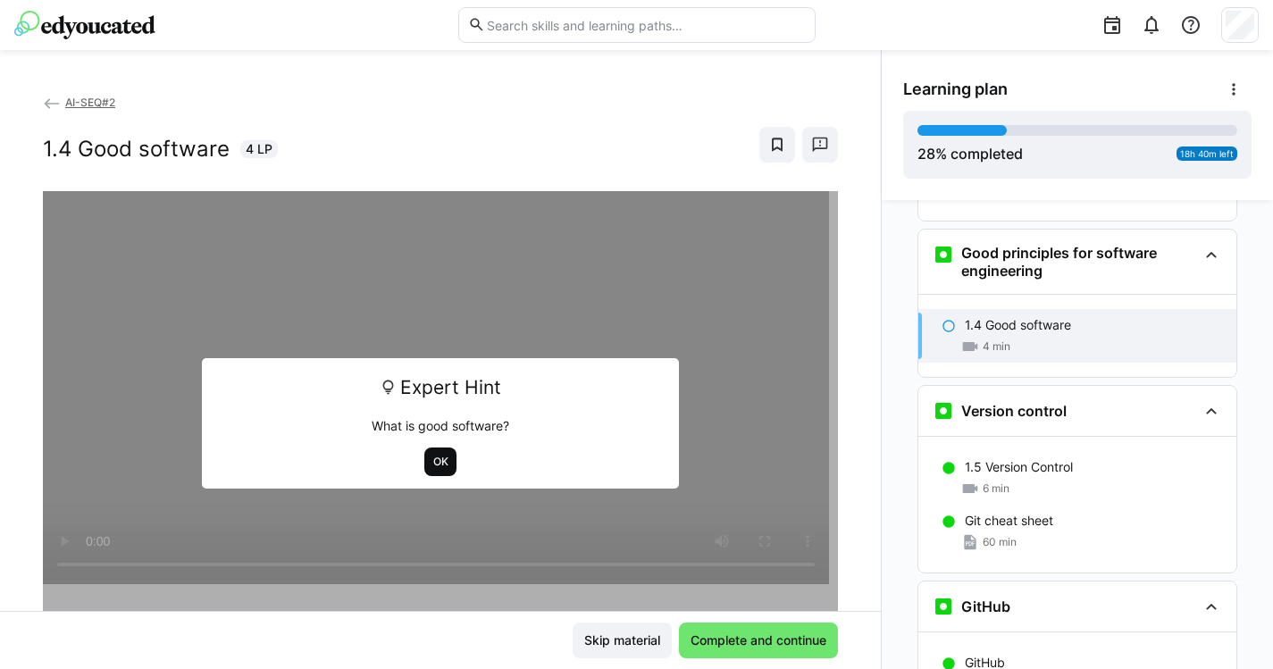
click at [439, 467] on span "OK" at bounding box center [440, 462] width 19 height 14
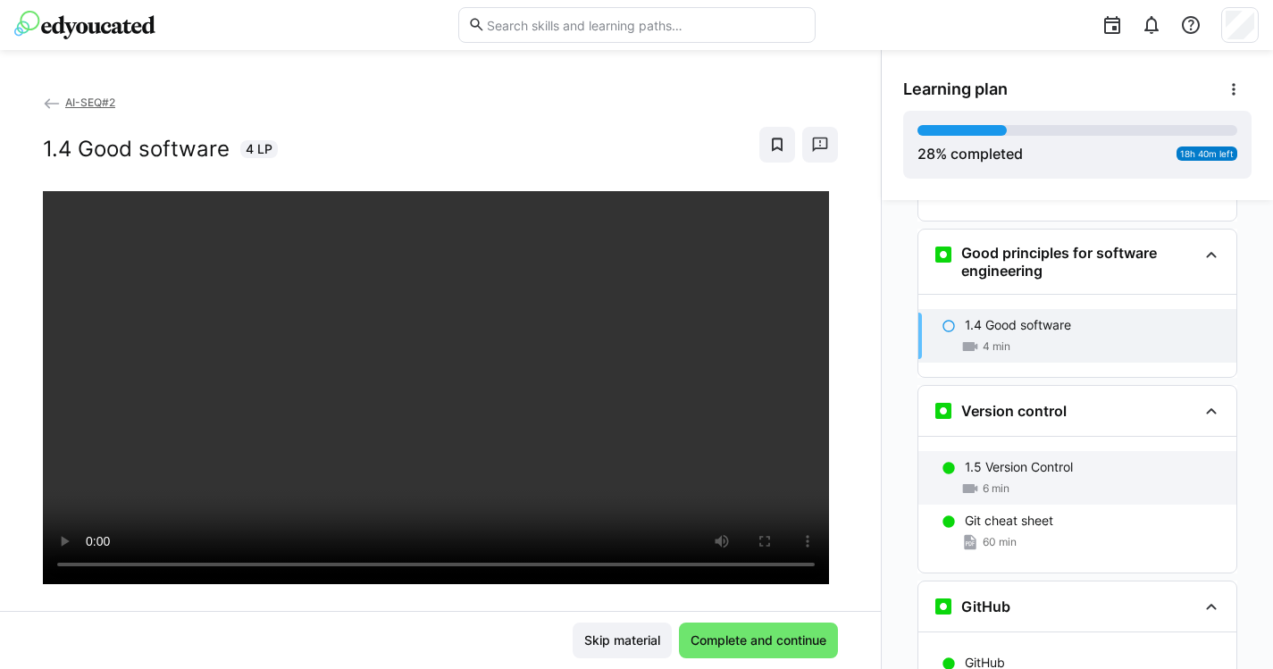
click at [1005, 458] on p "1.5 Version Control" at bounding box center [1019, 467] width 108 height 18
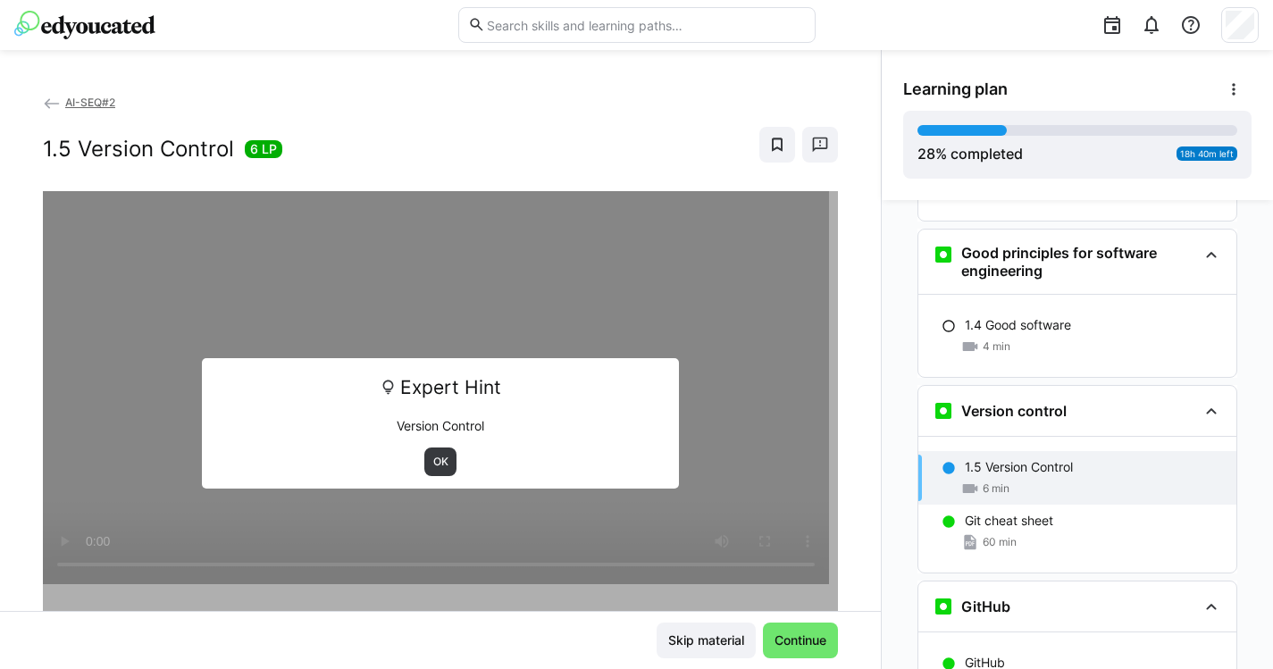
scroll to position [1583, 0]
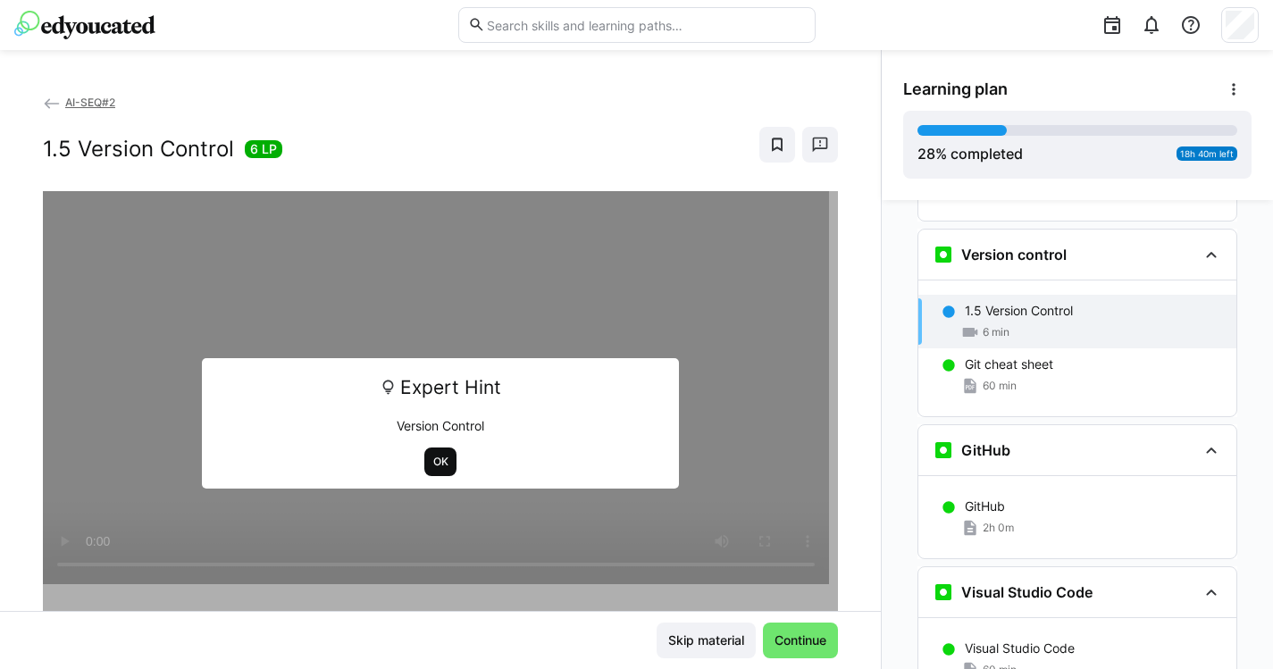
click at [431, 461] on span "OK" at bounding box center [440, 462] width 19 height 14
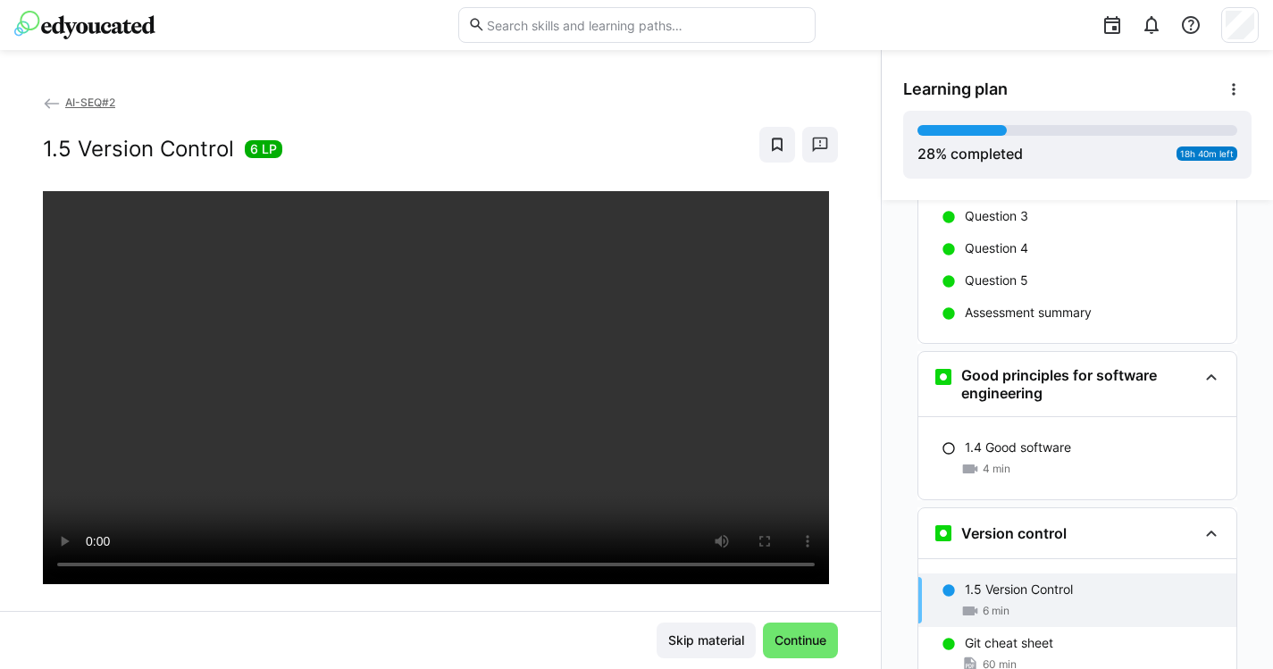
scroll to position [1298, 0]
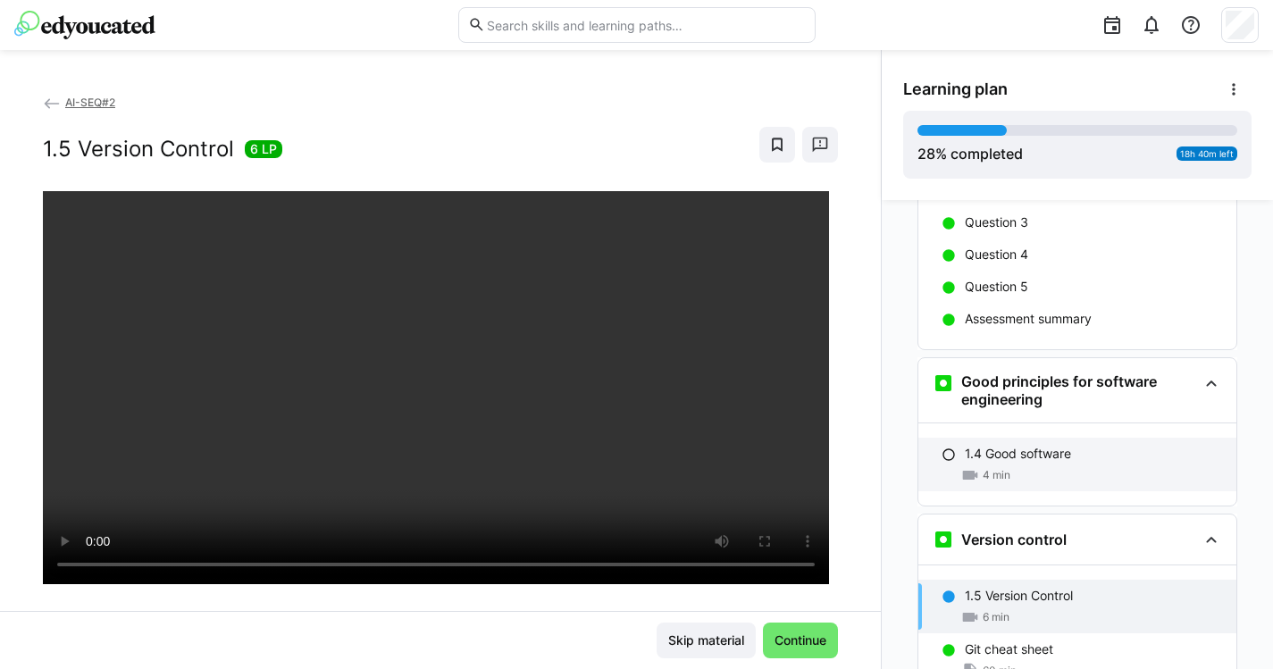
click at [949, 438] on div "1.4 Good software 4 min" at bounding box center [1077, 465] width 318 height 54
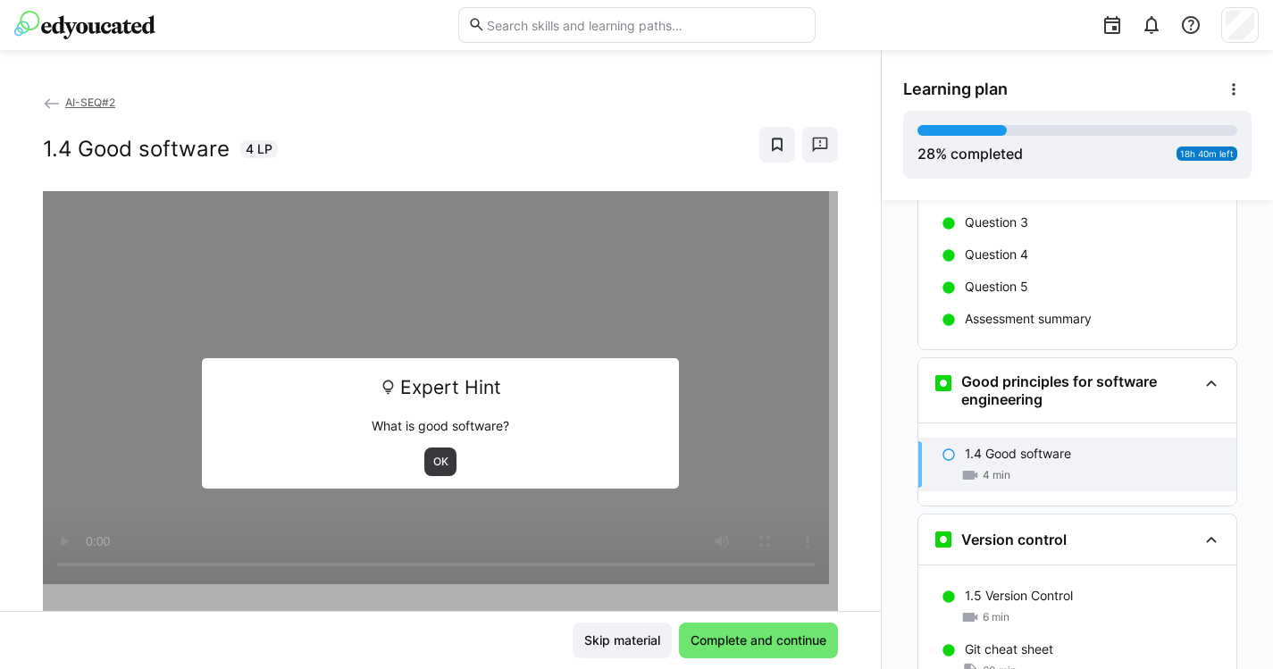
scroll to position [1426, 0]
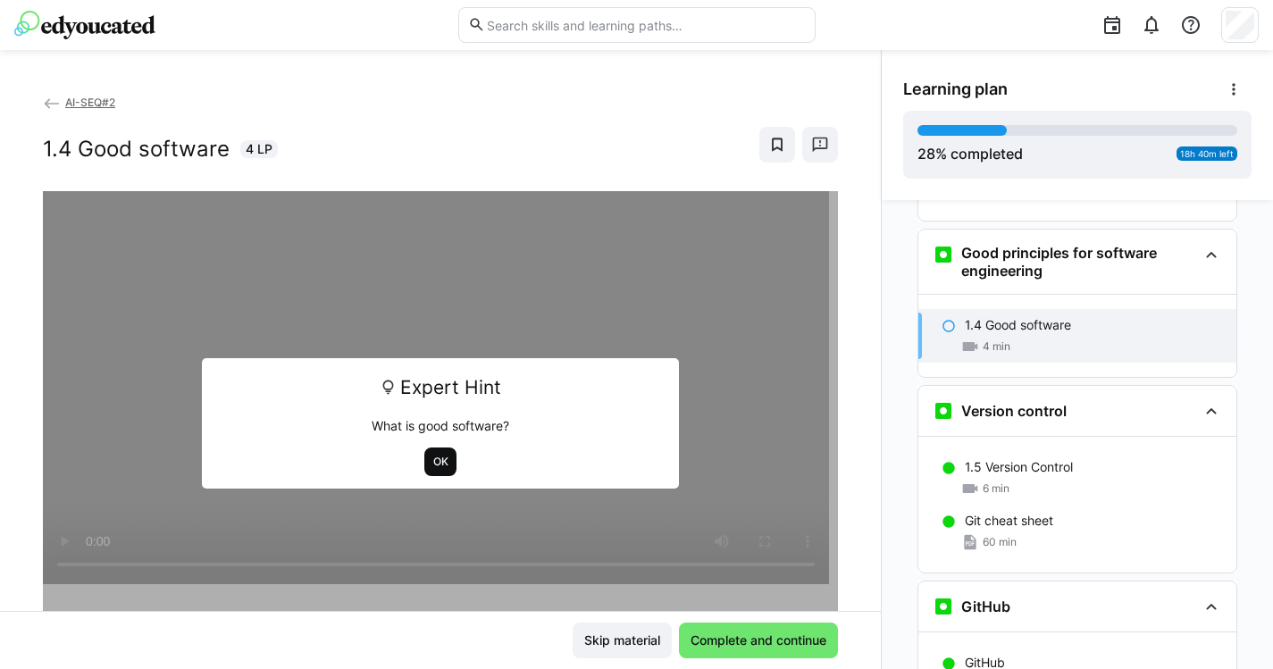
click at [433, 464] on span "OK" at bounding box center [440, 462] width 19 height 14
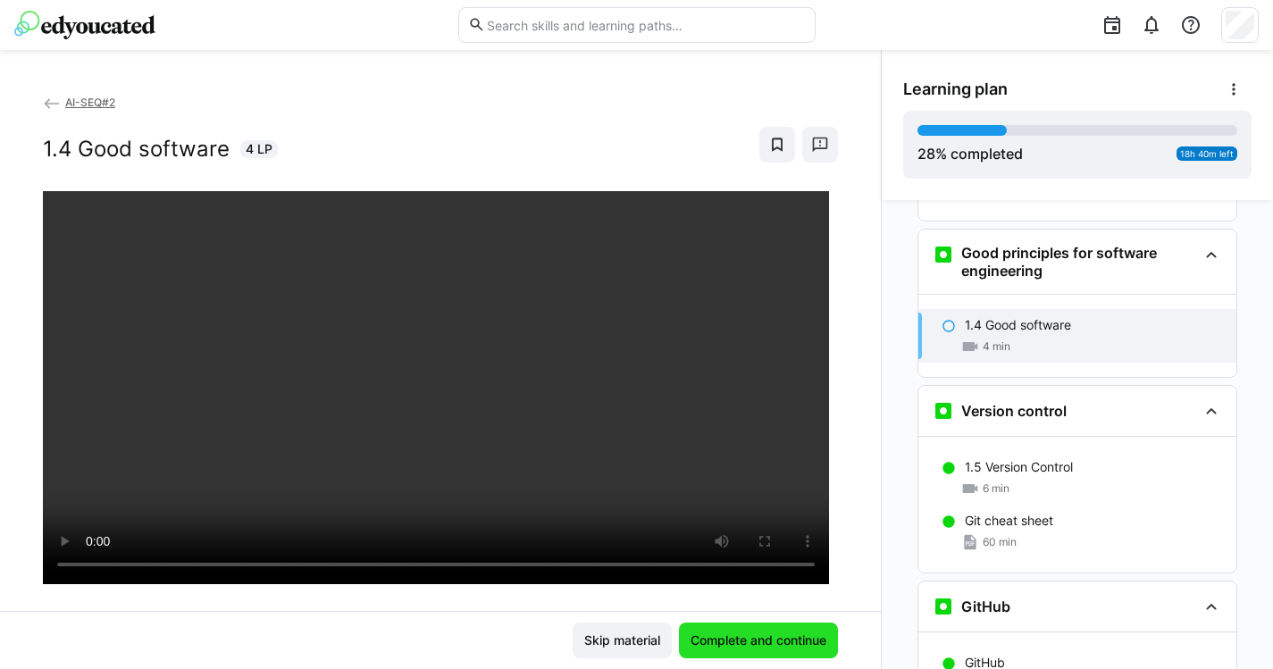
click at [709, 635] on span "Complete and continue" at bounding box center [758, 640] width 141 height 18
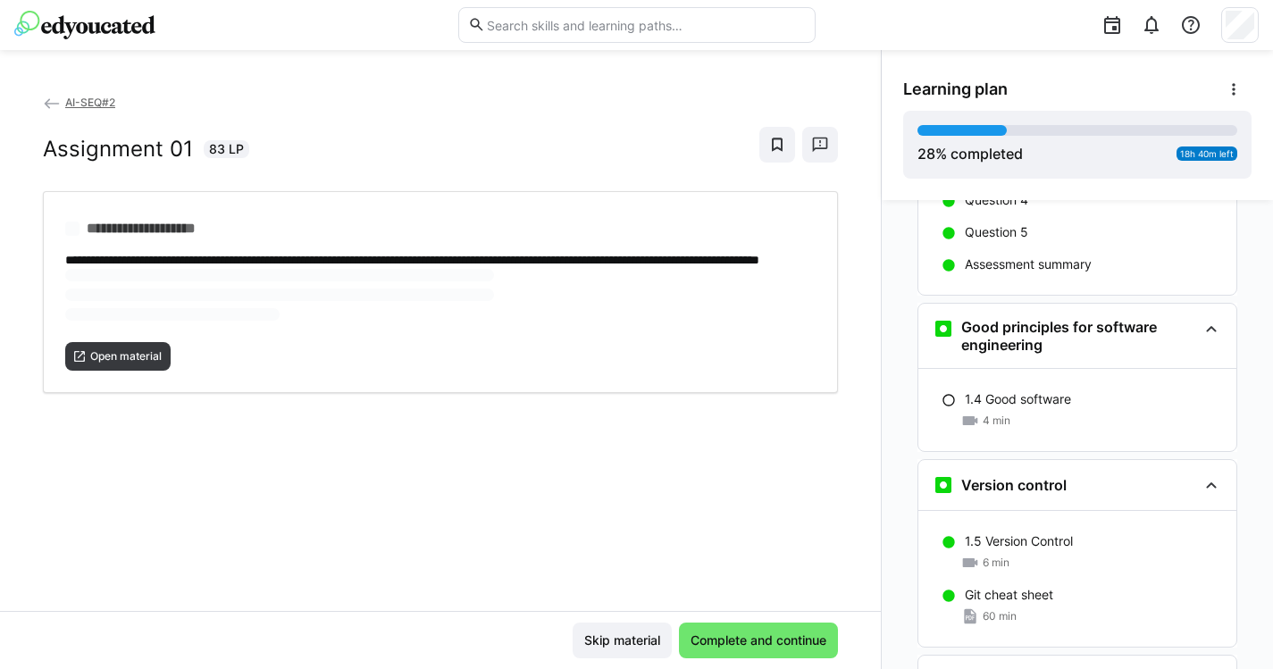
scroll to position [1381, 0]
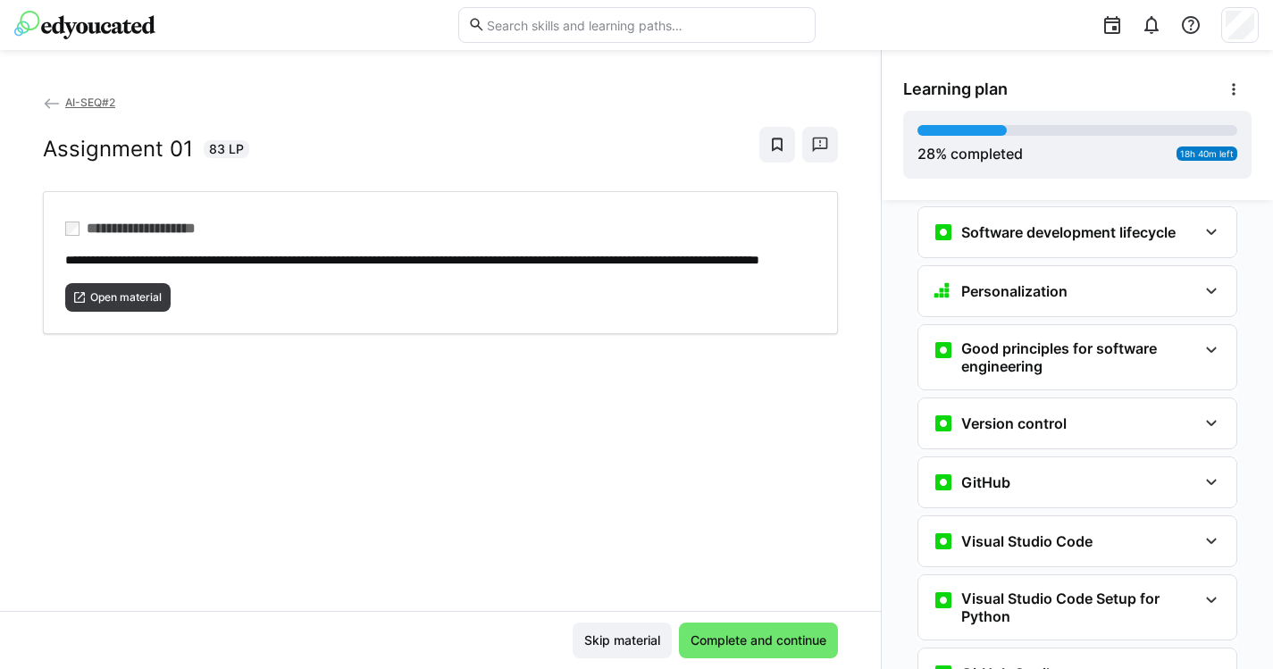
scroll to position [351, 0]
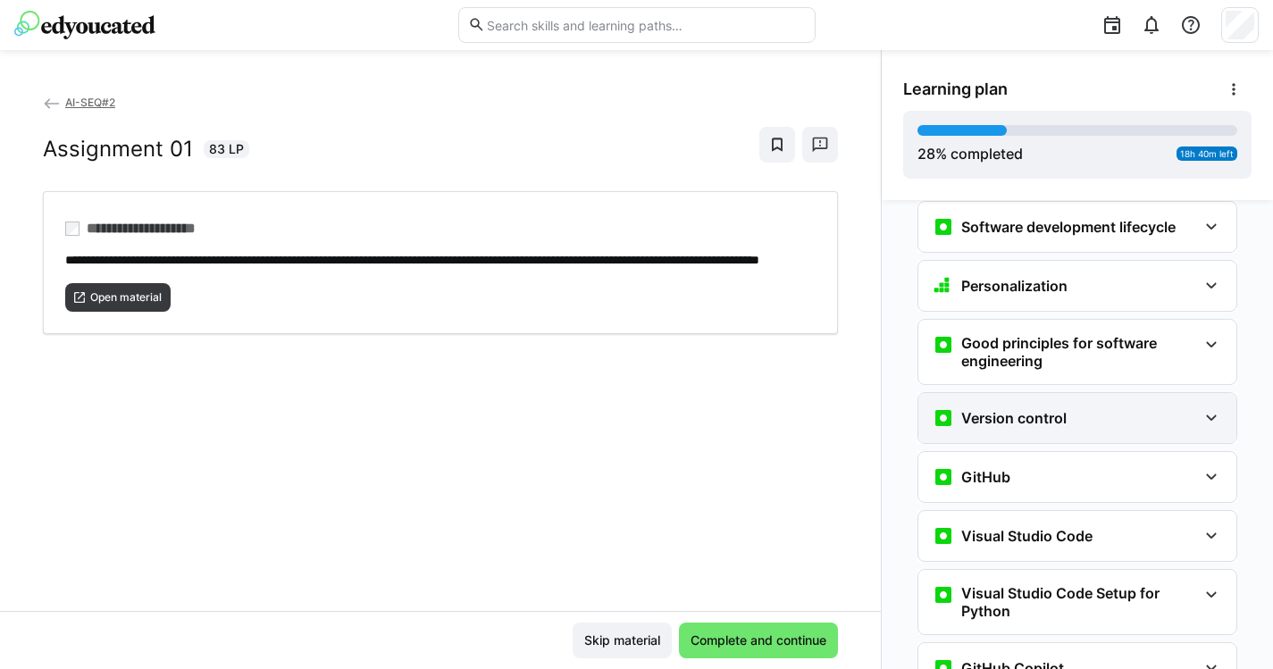
click at [1108, 407] on div "Version control" at bounding box center [1064, 417] width 264 height 21
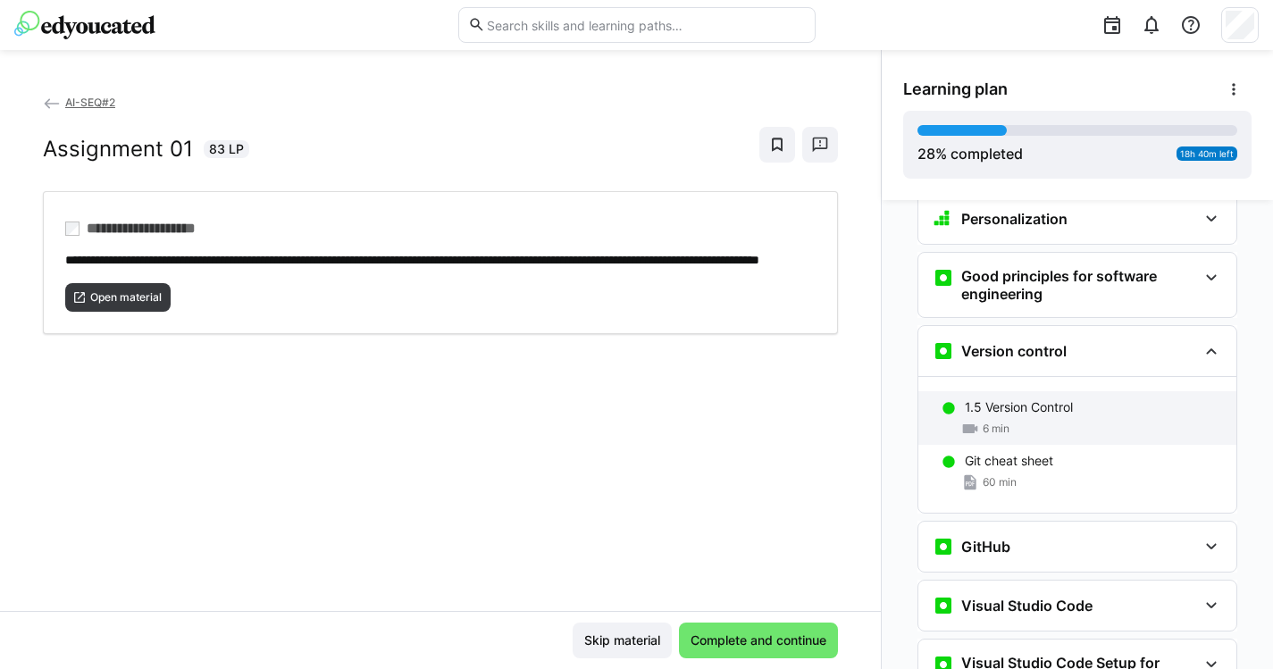
click at [1073, 398] on p "1.5 Version Control" at bounding box center [1019, 407] width 108 height 18
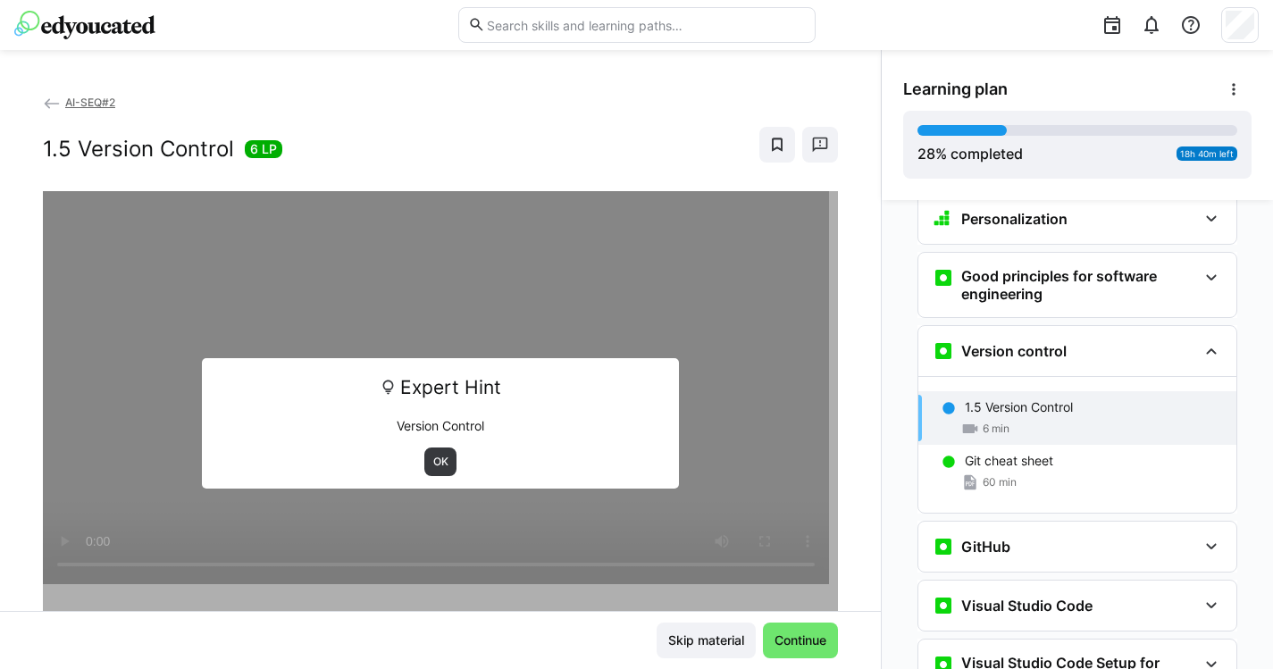
scroll to position [514, 0]
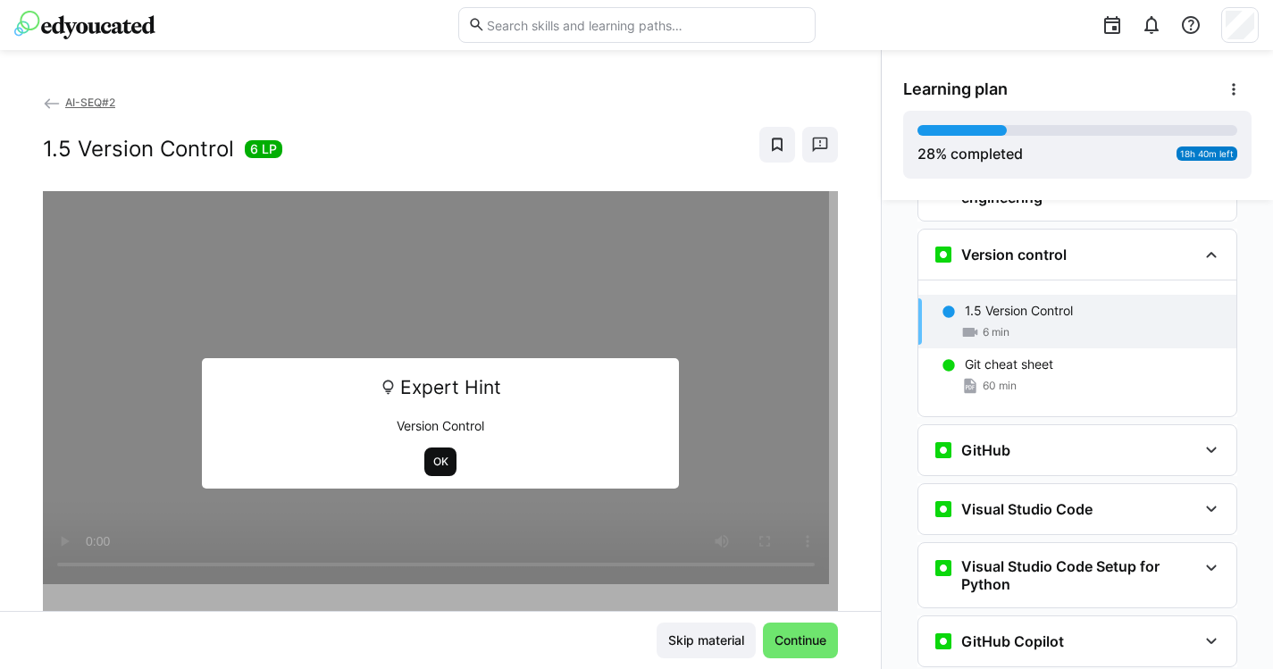
click at [433, 455] on span "OK" at bounding box center [440, 462] width 19 height 14
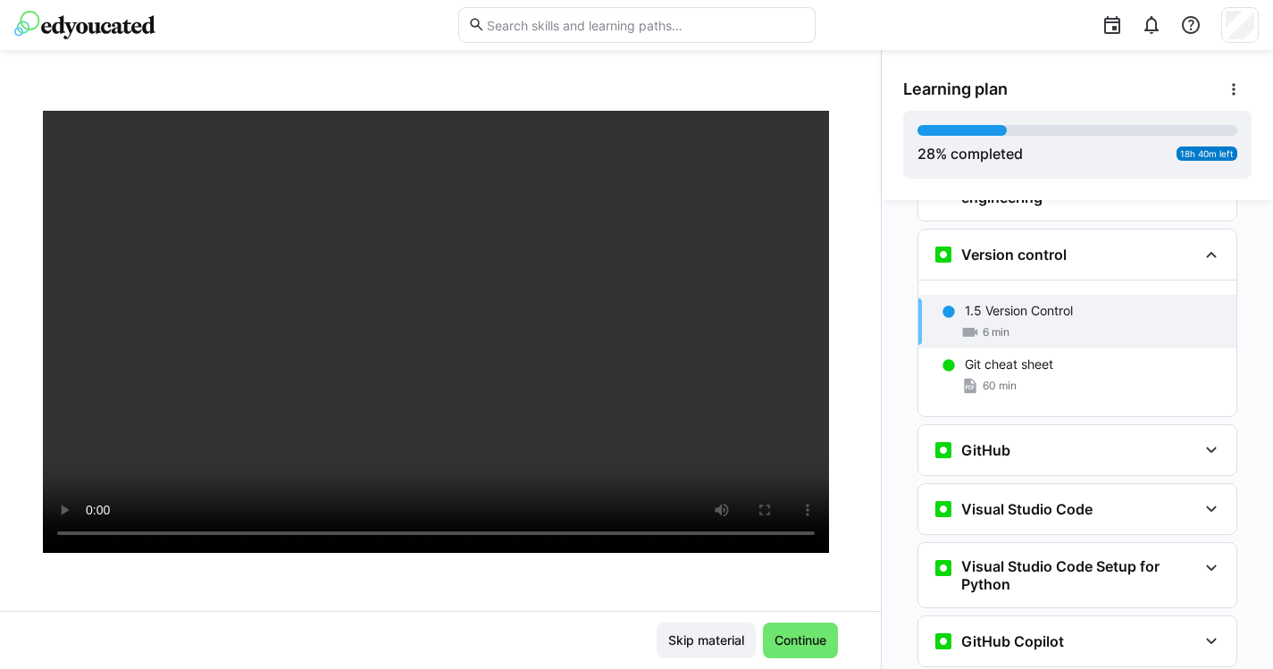
scroll to position [88, 0]
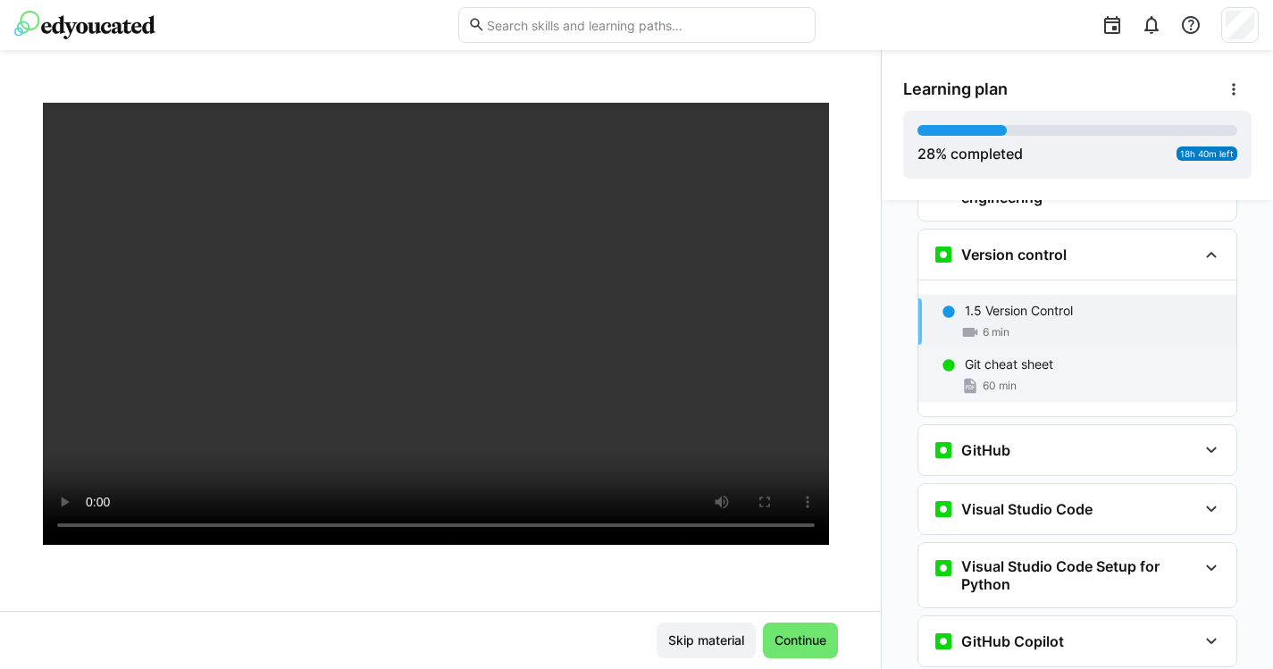
click at [1020, 355] on p "Git cheat sheet" at bounding box center [1009, 364] width 88 height 18
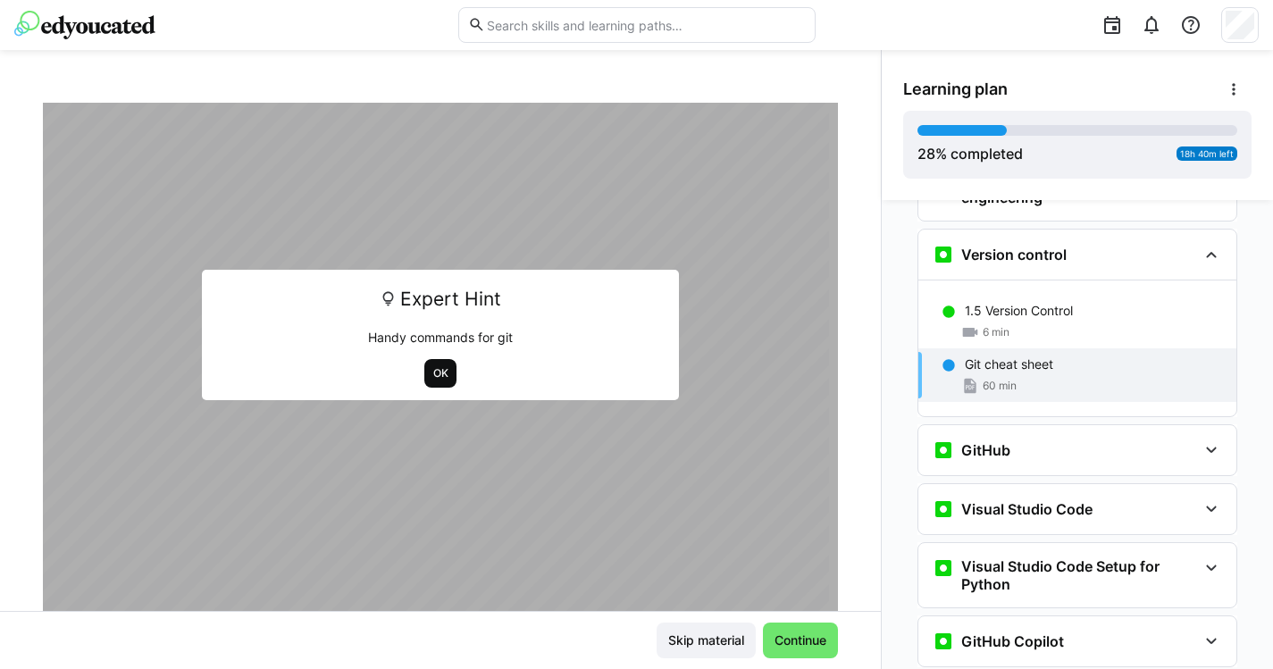
click at [446, 367] on span "OK" at bounding box center [440, 373] width 33 height 29
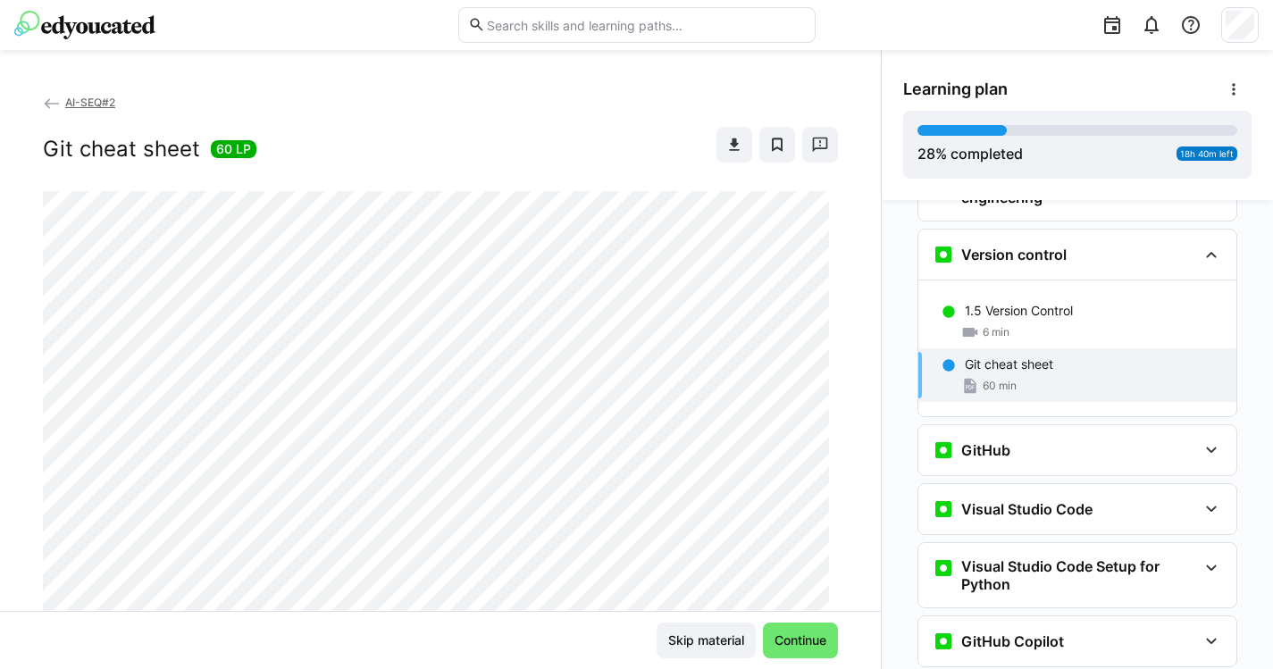
scroll to position [0, 0]
click at [730, 145] on eds-icon at bounding box center [734, 145] width 18 height 18
click at [1210, 439] on eds-icon at bounding box center [1210, 449] width 21 height 21
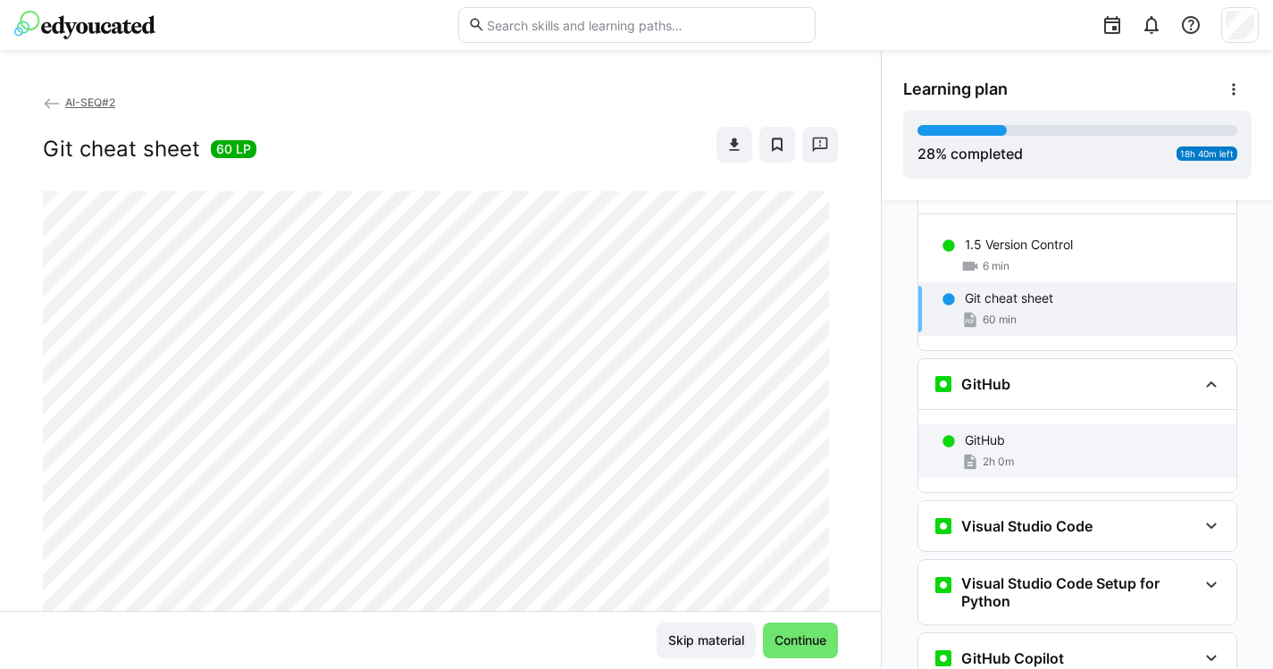
click at [1116, 431] on div "GitHub" at bounding box center [1093, 440] width 257 height 18
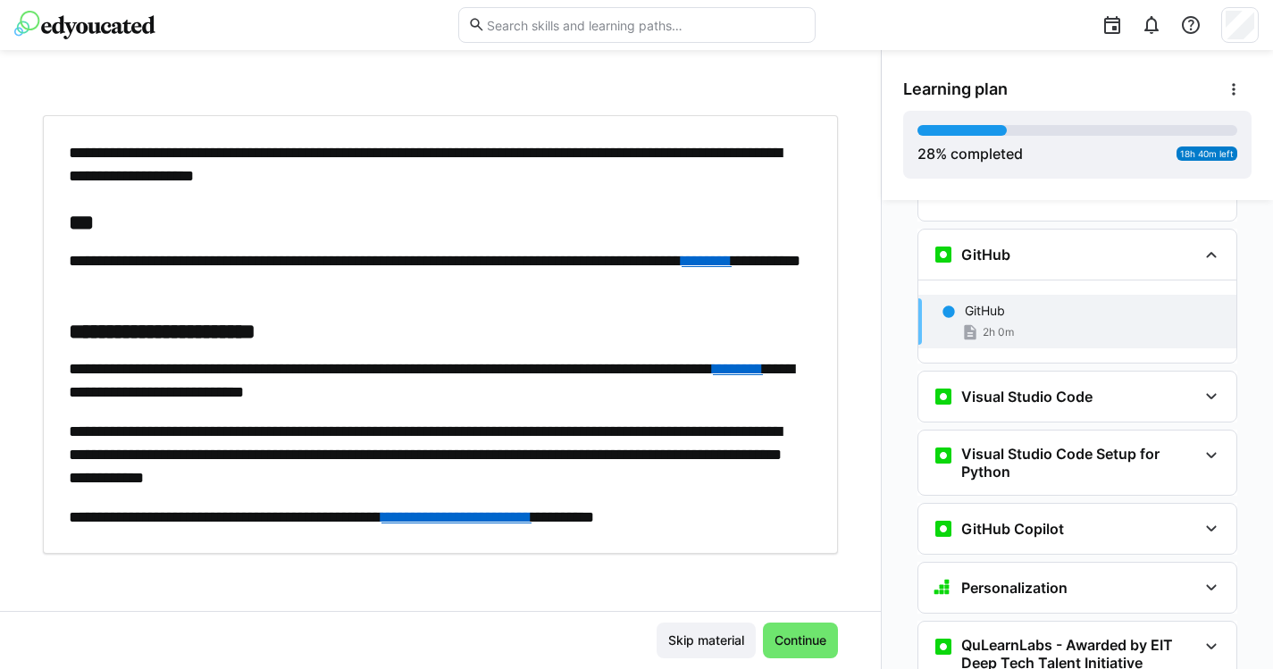
scroll to position [76, 0]
click at [682, 269] on link "********" at bounding box center [707, 261] width 50 height 16
click at [713, 377] on link "********" at bounding box center [738, 369] width 50 height 16
click at [531, 518] on link "**********" at bounding box center [456, 517] width 150 height 16
